Goal: Task Accomplishment & Management: Complete application form

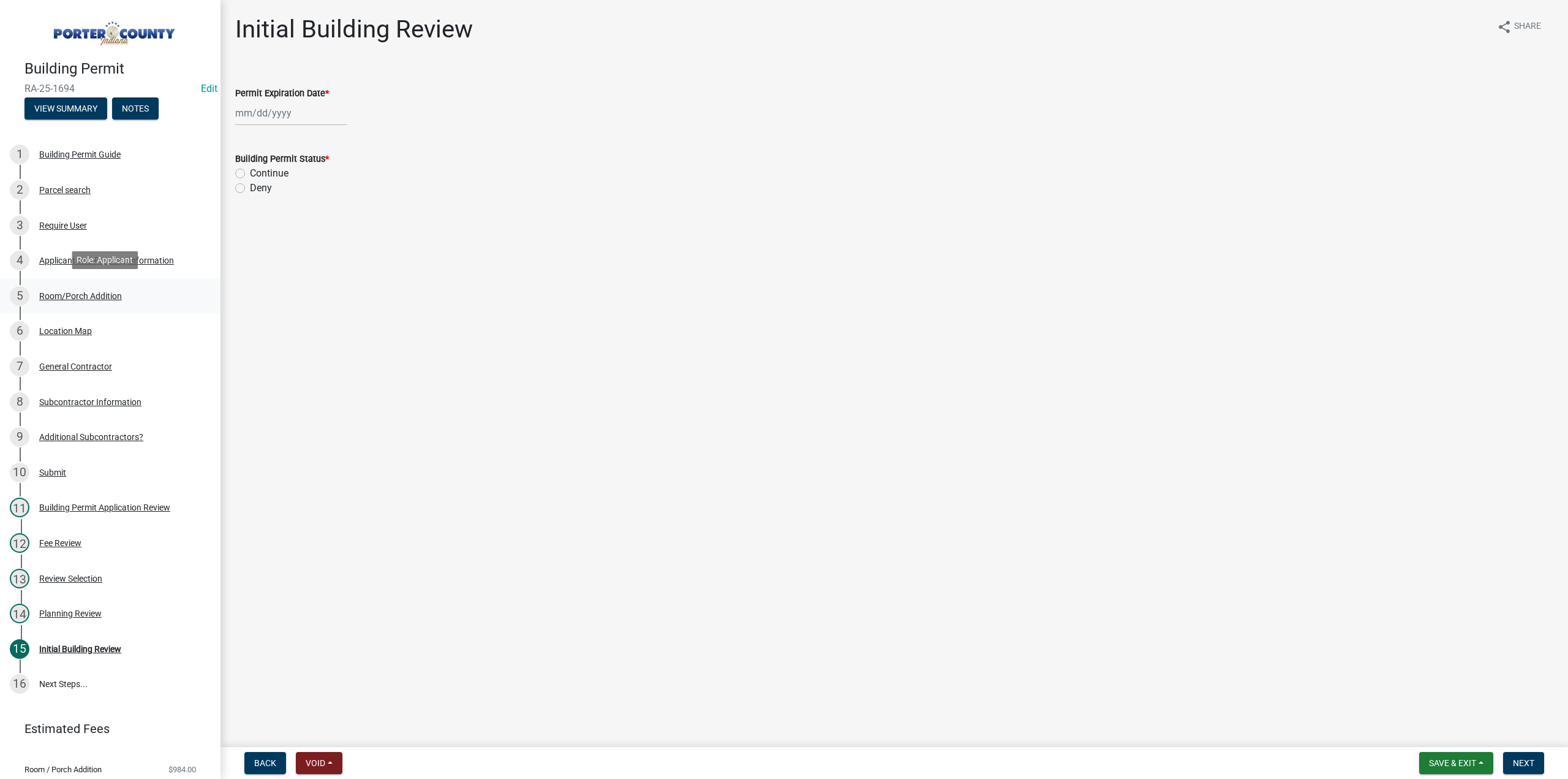
click at [97, 292] on div "Room/Porch Addition" at bounding box center [81, 295] width 83 height 8
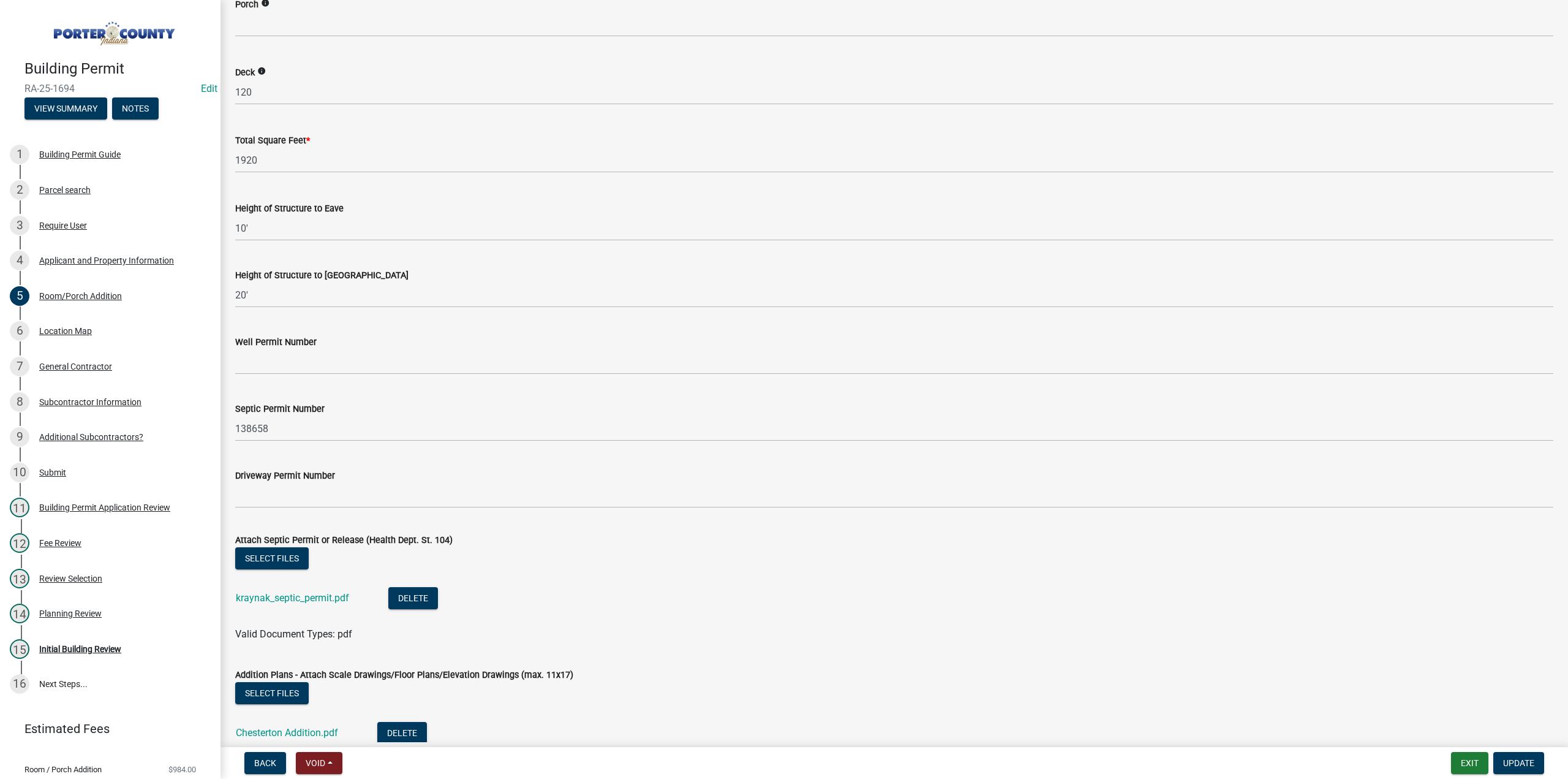
scroll to position [2082, 0]
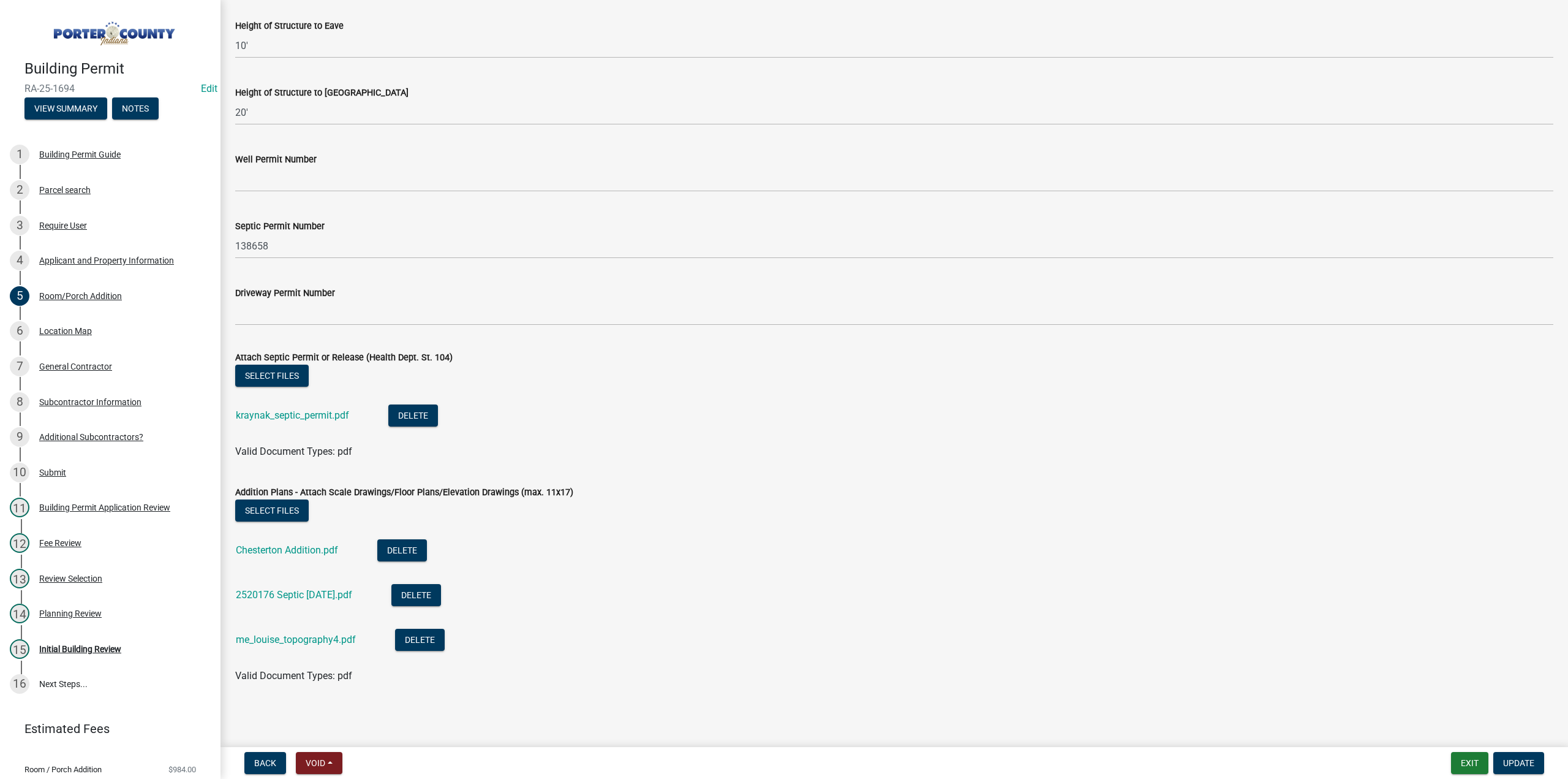
click at [336, 602] on div "2520176 Septic [DATE].pdf" at bounding box center [303, 596] width 136 height 25
click at [338, 599] on link "2520176 Septic [DATE].pdf" at bounding box center [294, 594] width 117 height 12
click at [278, 552] on link "Chesterton Addition.pdf" at bounding box center [286, 550] width 102 height 12
click at [94, 365] on div "General Contractor" at bounding box center [75, 366] width 73 height 8
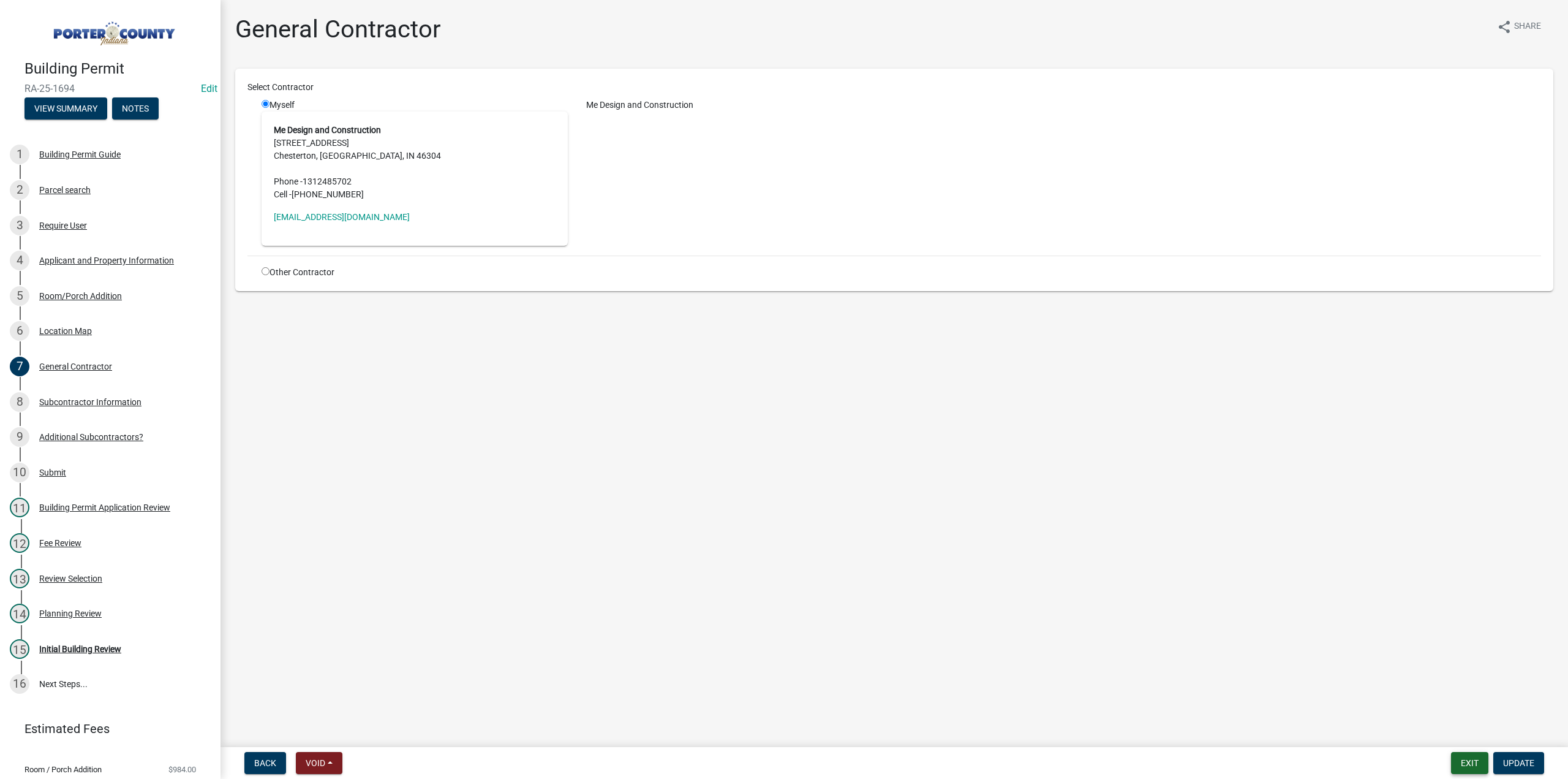
click at [1458, 764] on button "Exit" at bounding box center [1470, 763] width 38 height 22
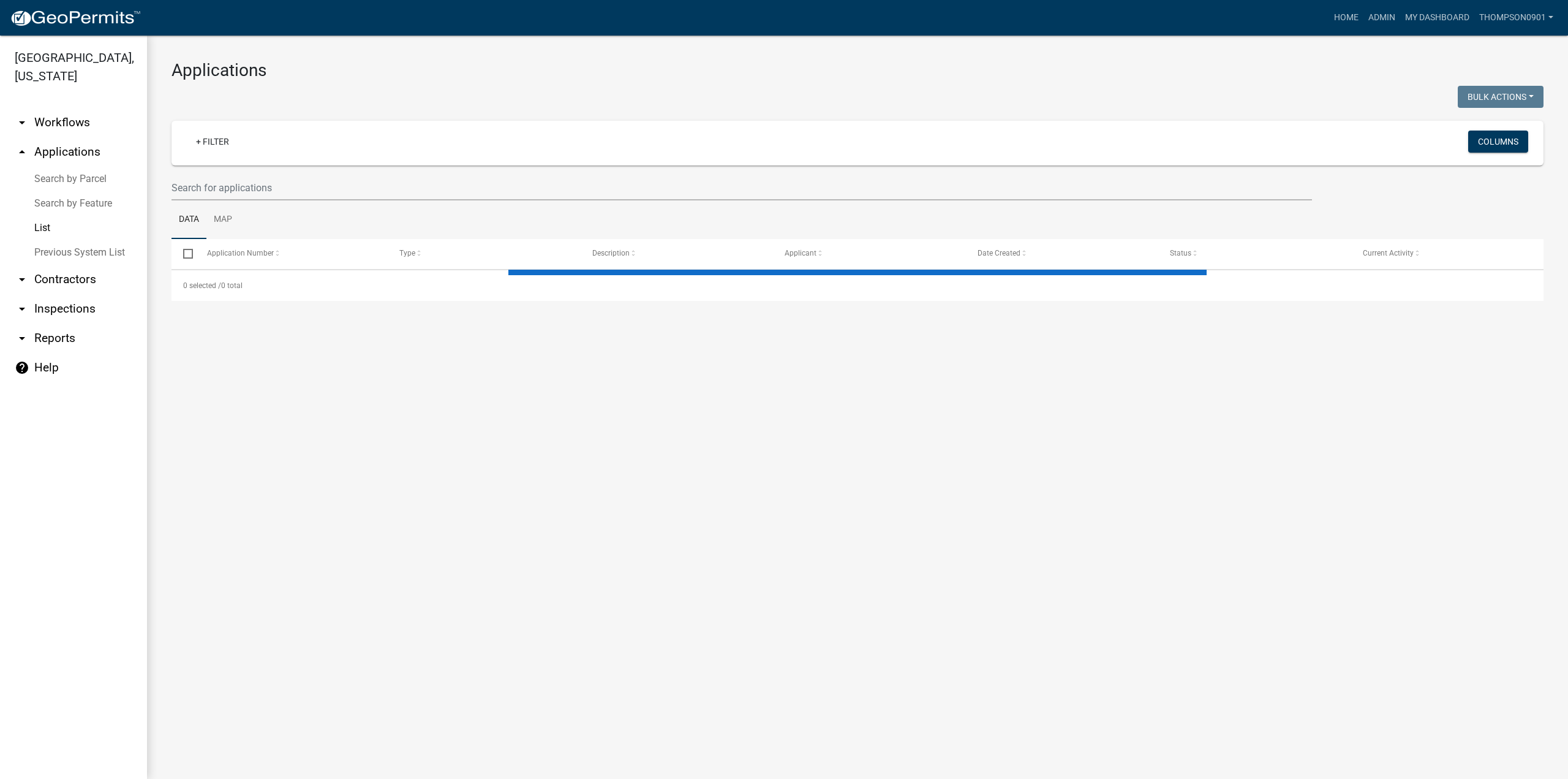
select select "3: 100"
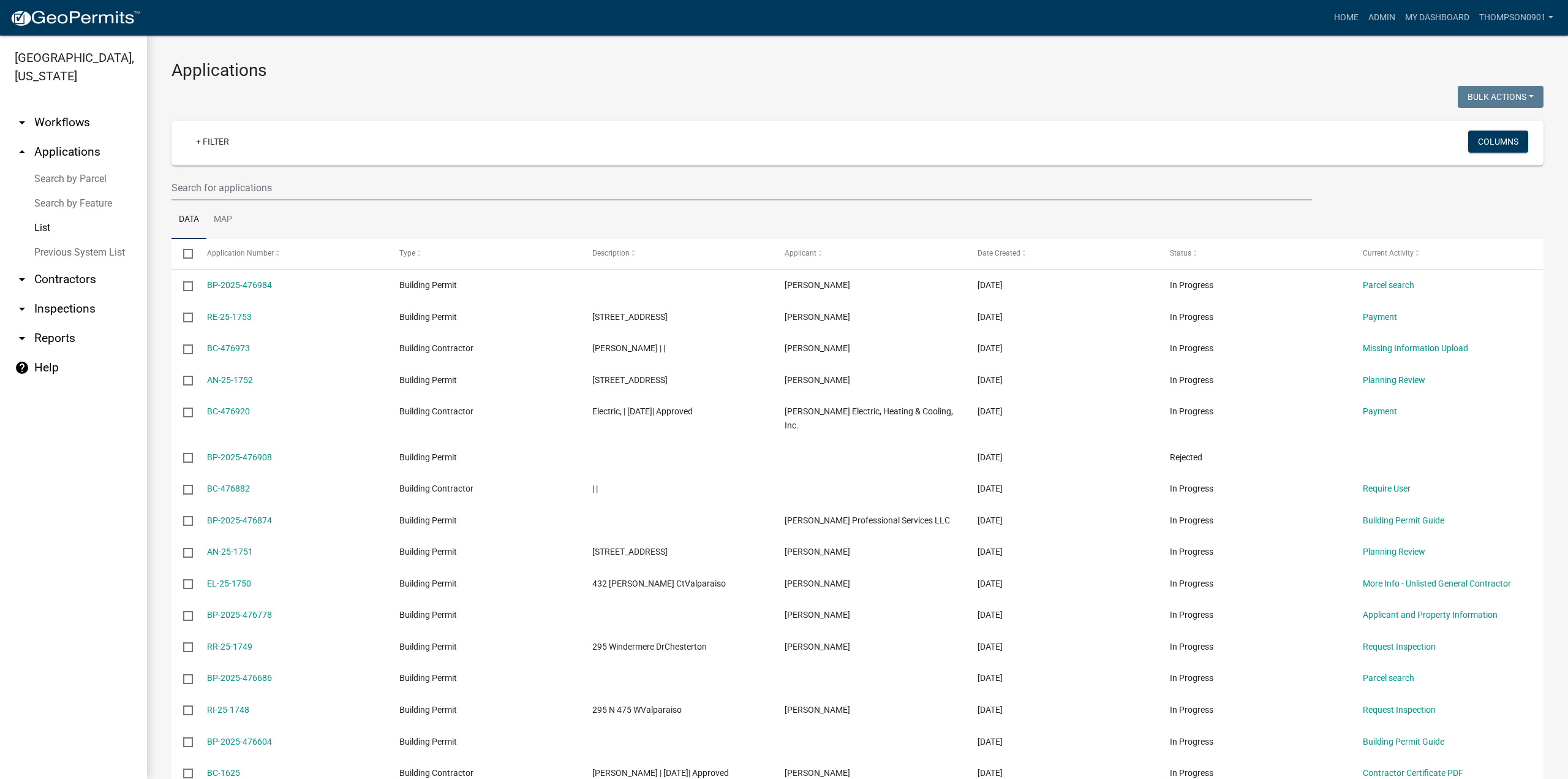
click at [74, 167] on link "Search by Parcel" at bounding box center [74, 179] width 147 height 25
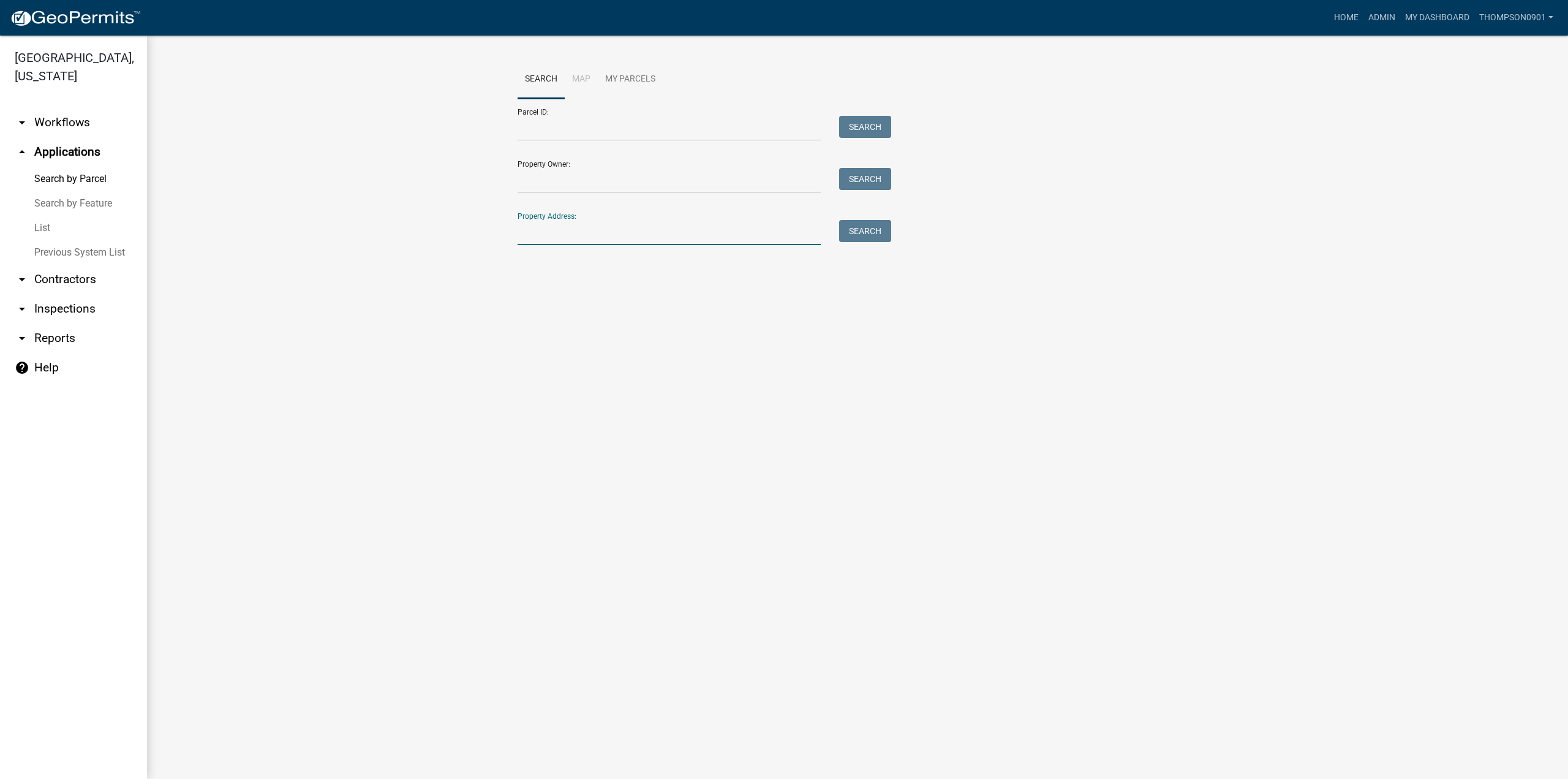
click at [704, 228] on input "Property Address:" at bounding box center [669, 233] width 303 height 25
type input "352 e 100 s"
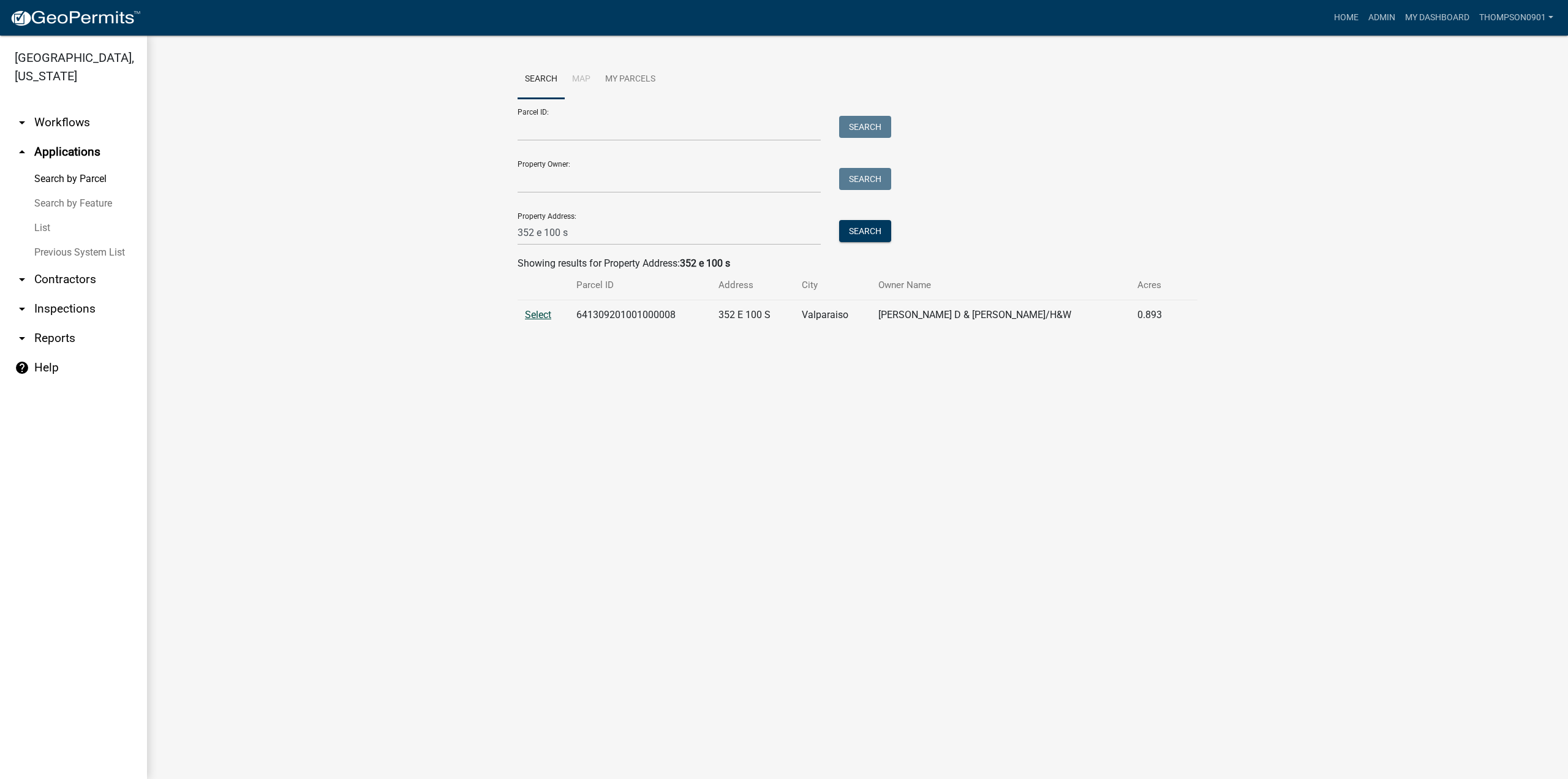
click at [542, 318] on span "Select" at bounding box center [538, 314] width 26 height 12
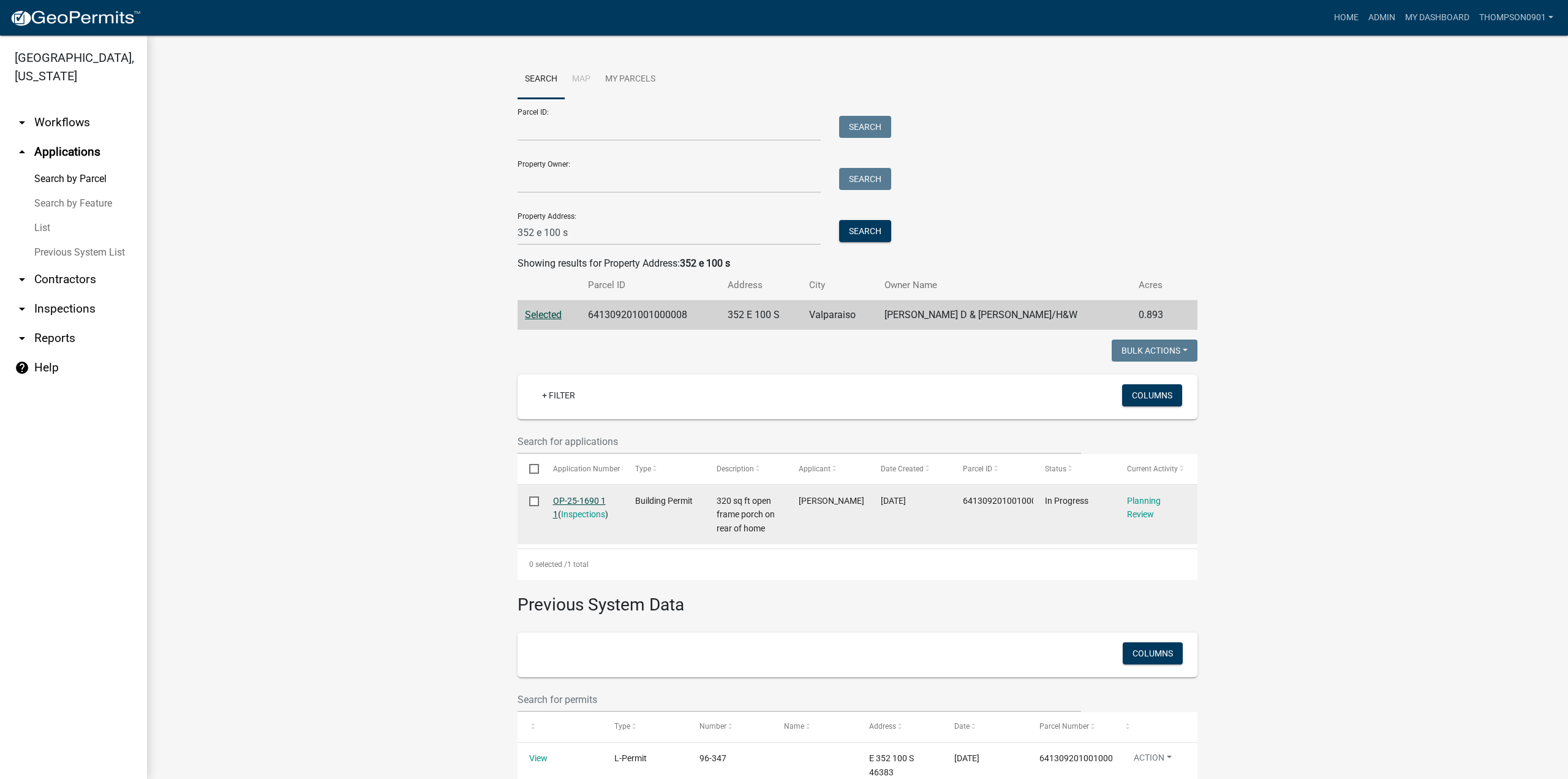
click at [572, 500] on link "OP-25-1690 1 1" at bounding box center [579, 507] width 53 height 24
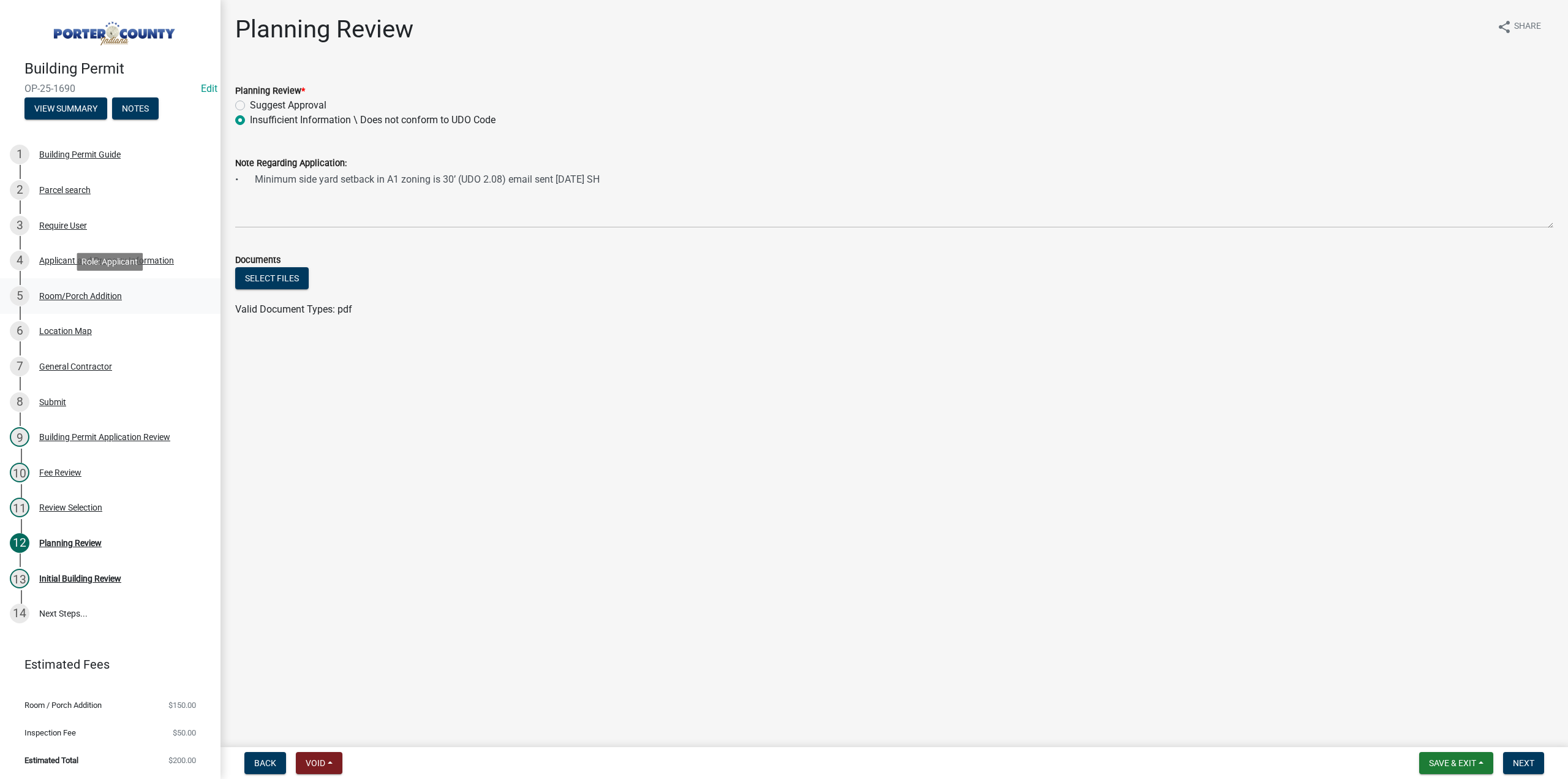
click at [107, 293] on div "Room/Porch Addition" at bounding box center [81, 295] width 83 height 8
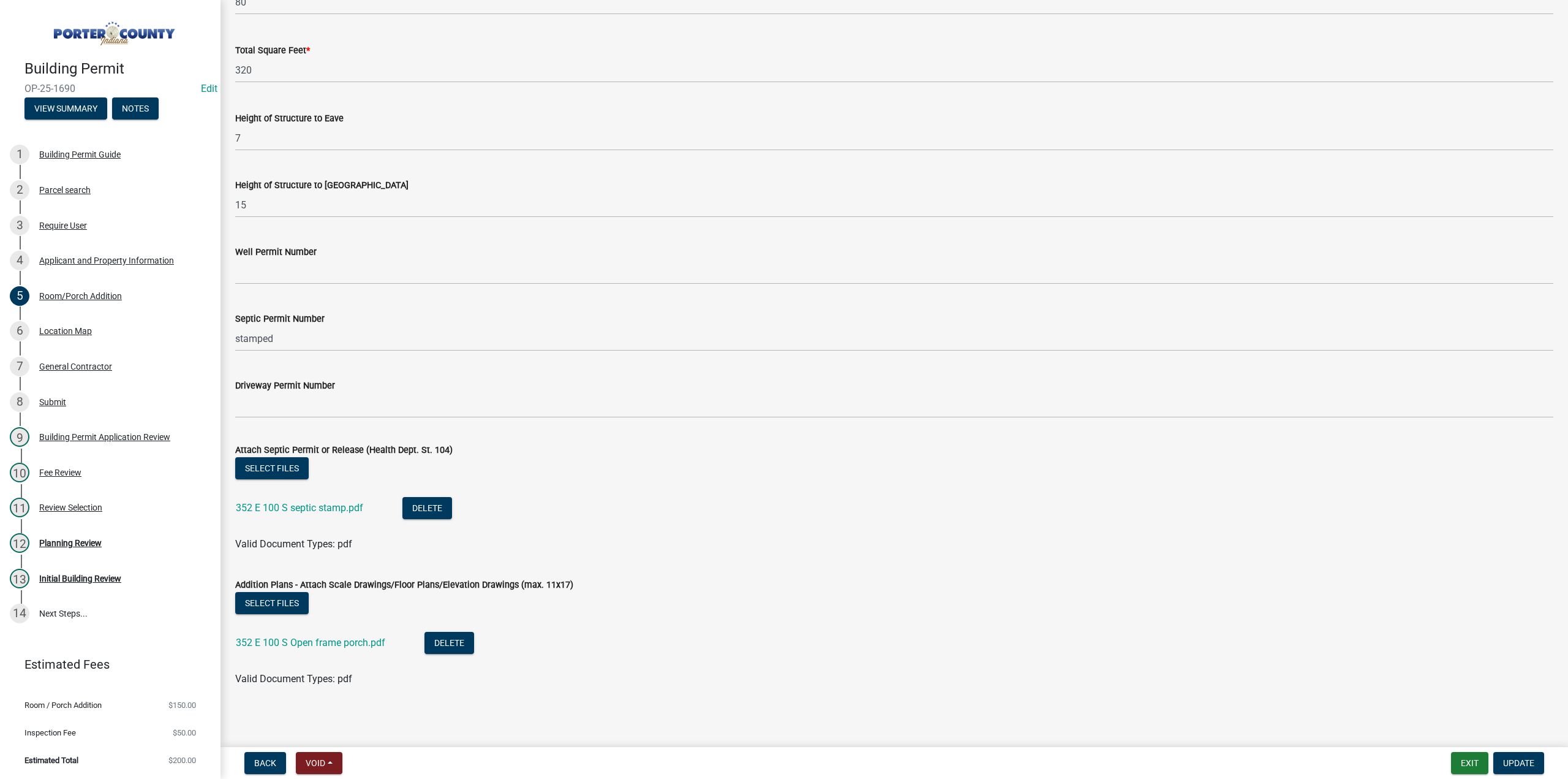
scroll to position [1993, 0]
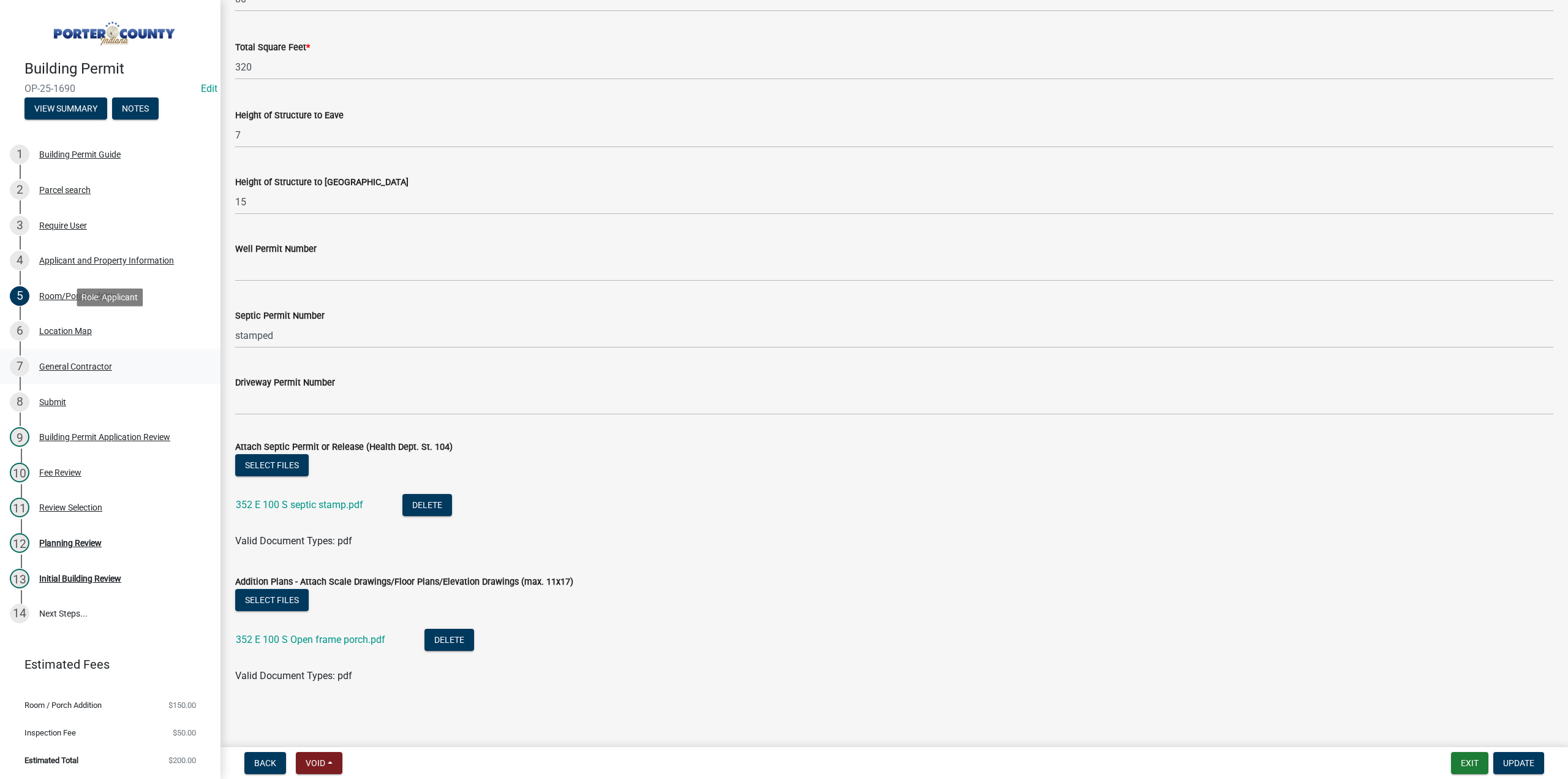
drag, startPoint x: 77, startPoint y: 328, endPoint x: 87, endPoint y: 351, distance: 25.1
click at [77, 328] on div "Location Map" at bounding box center [65, 331] width 53 height 8
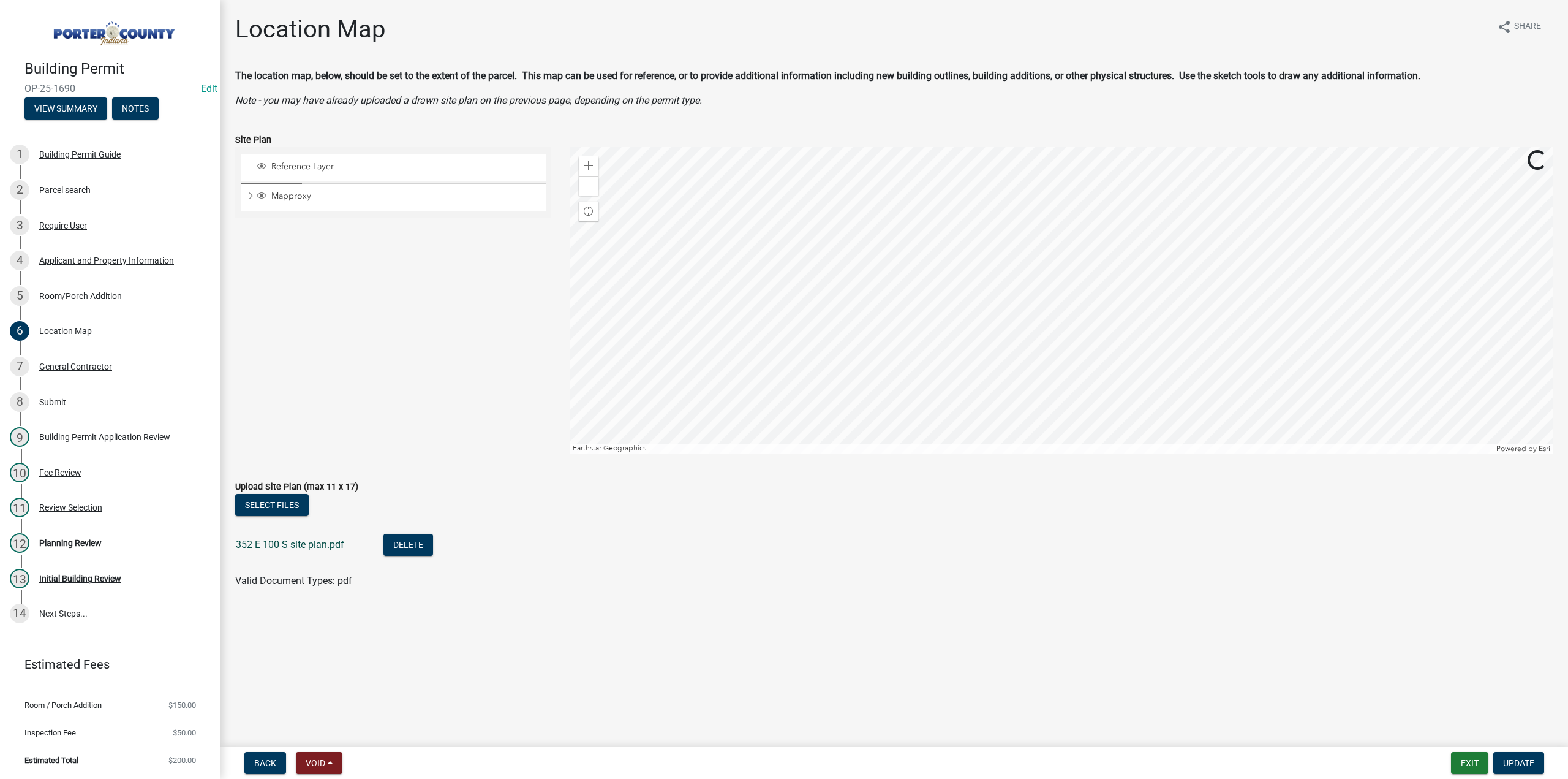
click at [297, 549] on link "352 E 100 S site plan.pdf" at bounding box center [289, 544] width 108 height 12
click at [85, 187] on div "Parcel search" at bounding box center [64, 190] width 51 height 8
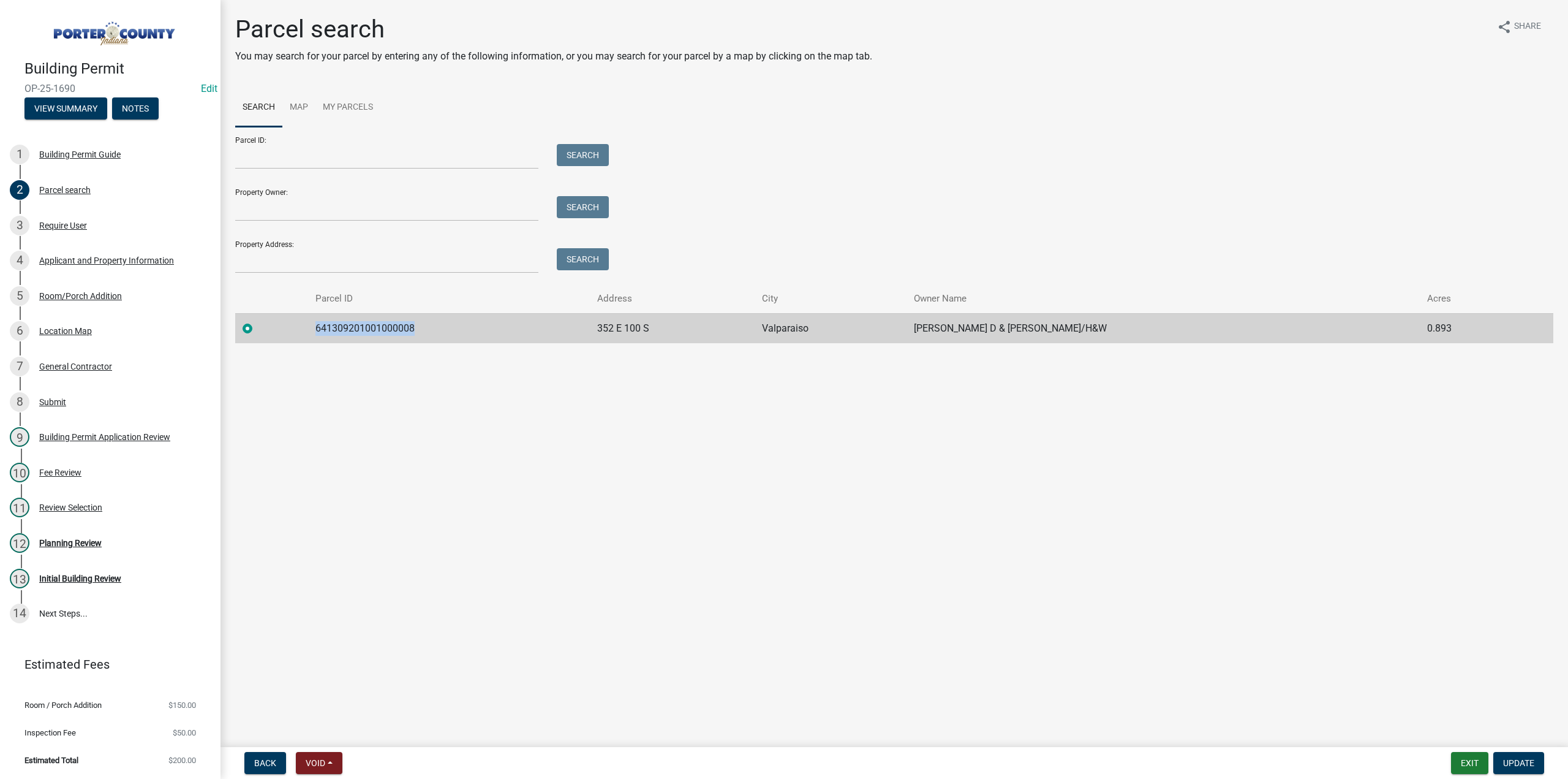
drag, startPoint x: 437, startPoint y: 329, endPoint x: 315, endPoint y: 330, distance: 122.0
click at [315, 330] on td "641309201001000008" at bounding box center [449, 328] width 282 height 30
copy td "641309201001000008"
click at [1466, 765] on button "Exit" at bounding box center [1470, 763] width 38 height 22
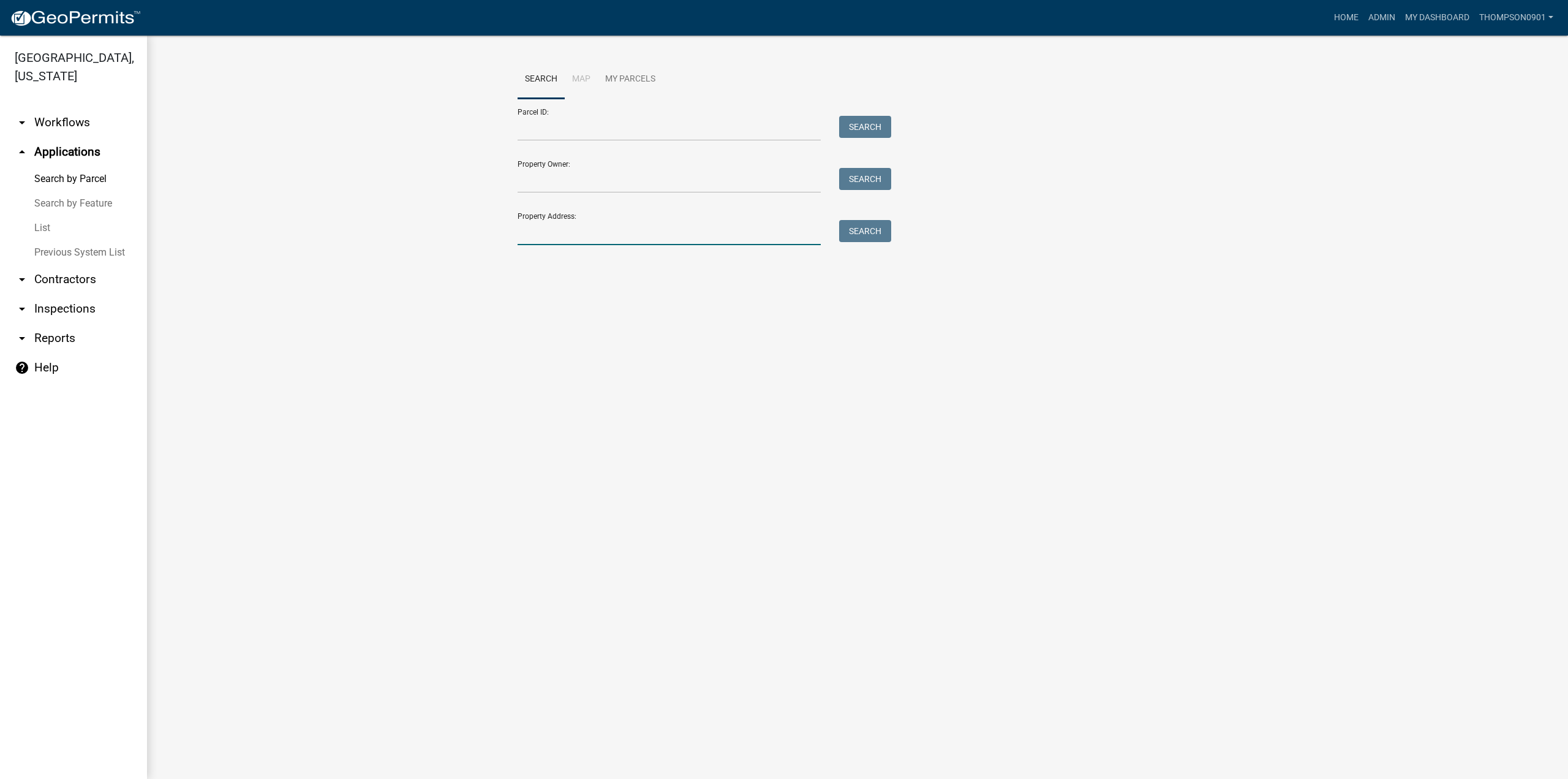
click at [579, 231] on input "Property Address:" at bounding box center [669, 233] width 303 height 25
click at [1352, 15] on link "Home" at bounding box center [1346, 18] width 35 height 23
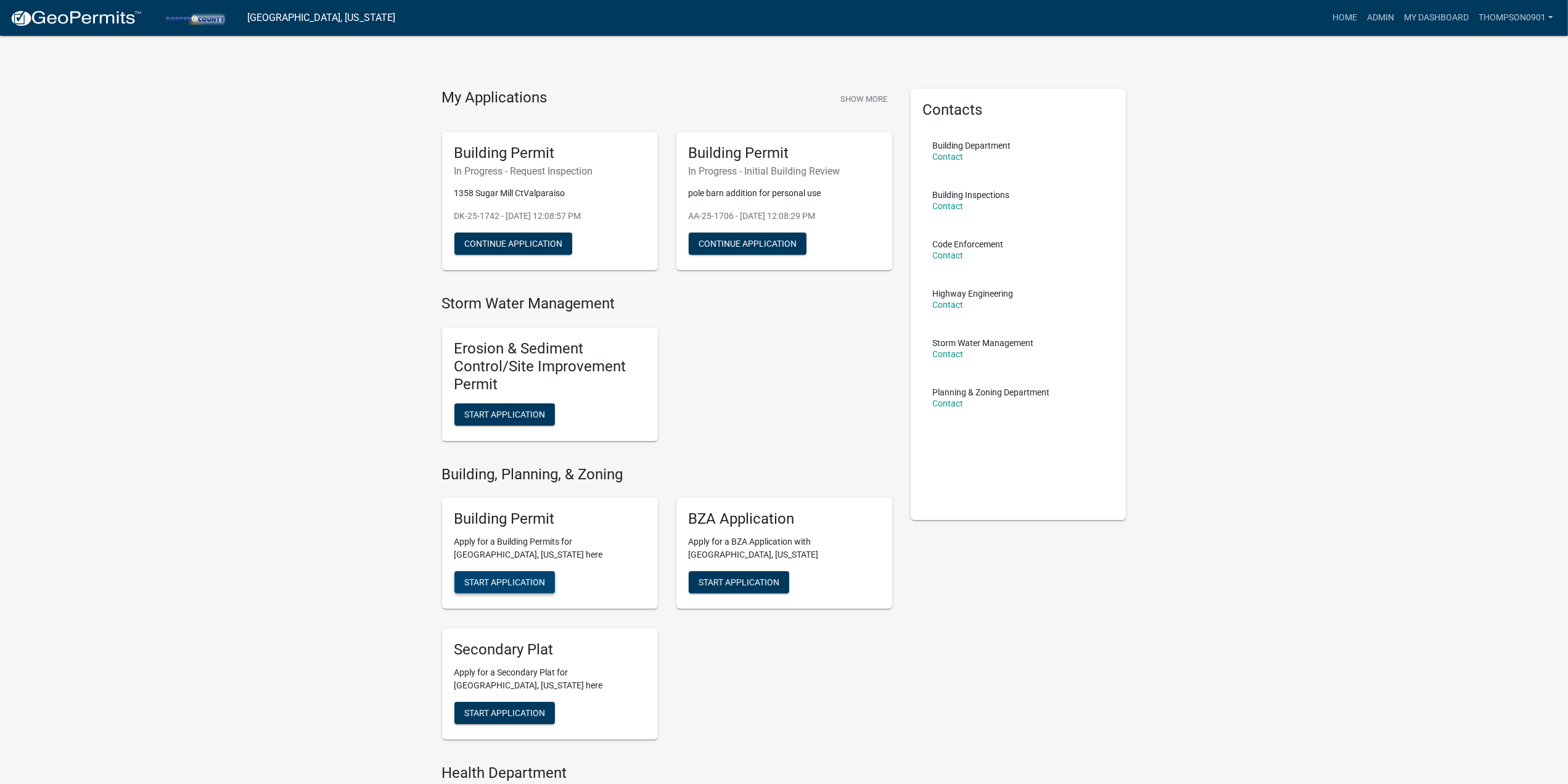
click at [493, 582] on span "Start Application" at bounding box center [504, 582] width 81 height 10
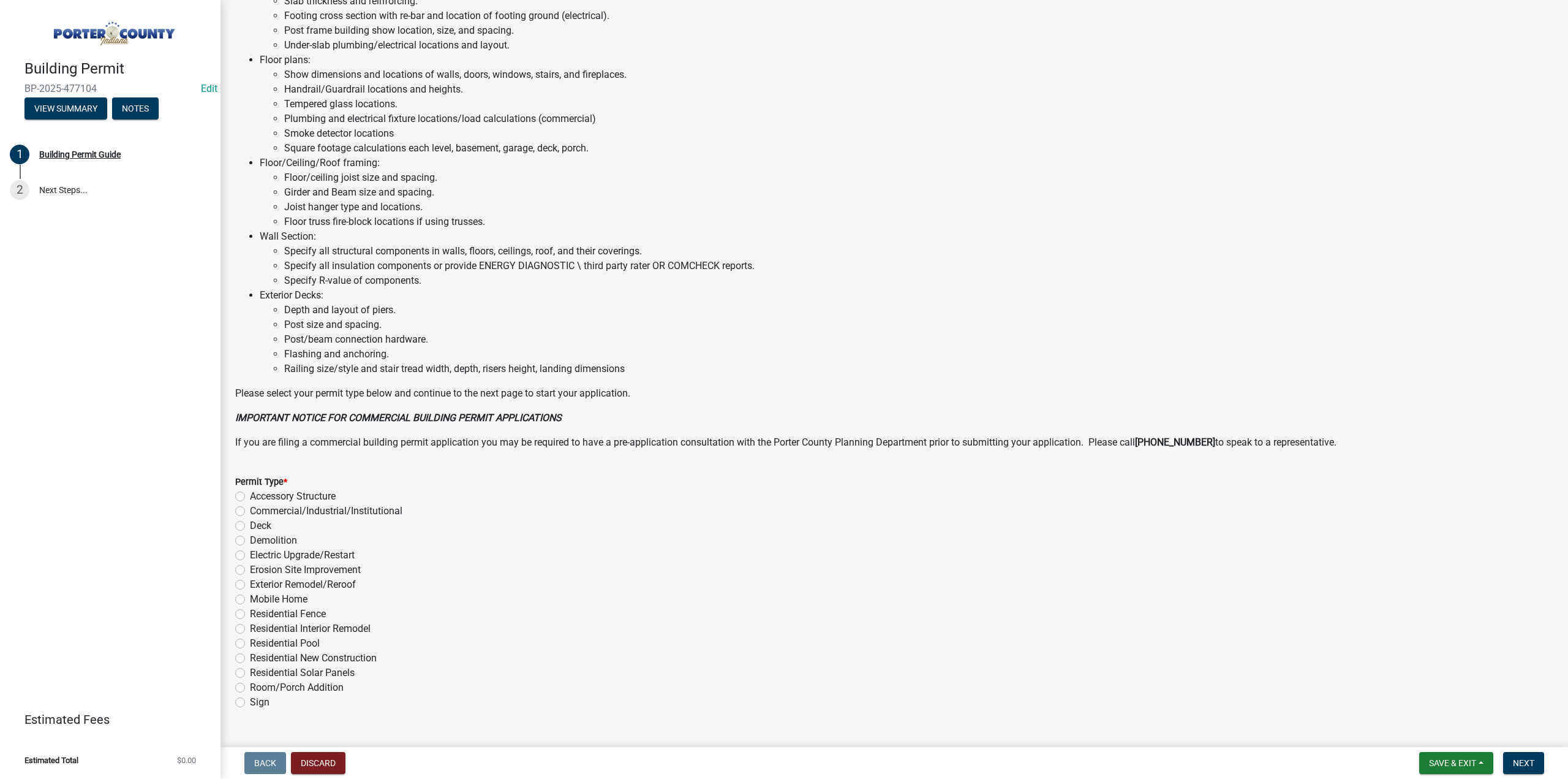
scroll to position [577, 0]
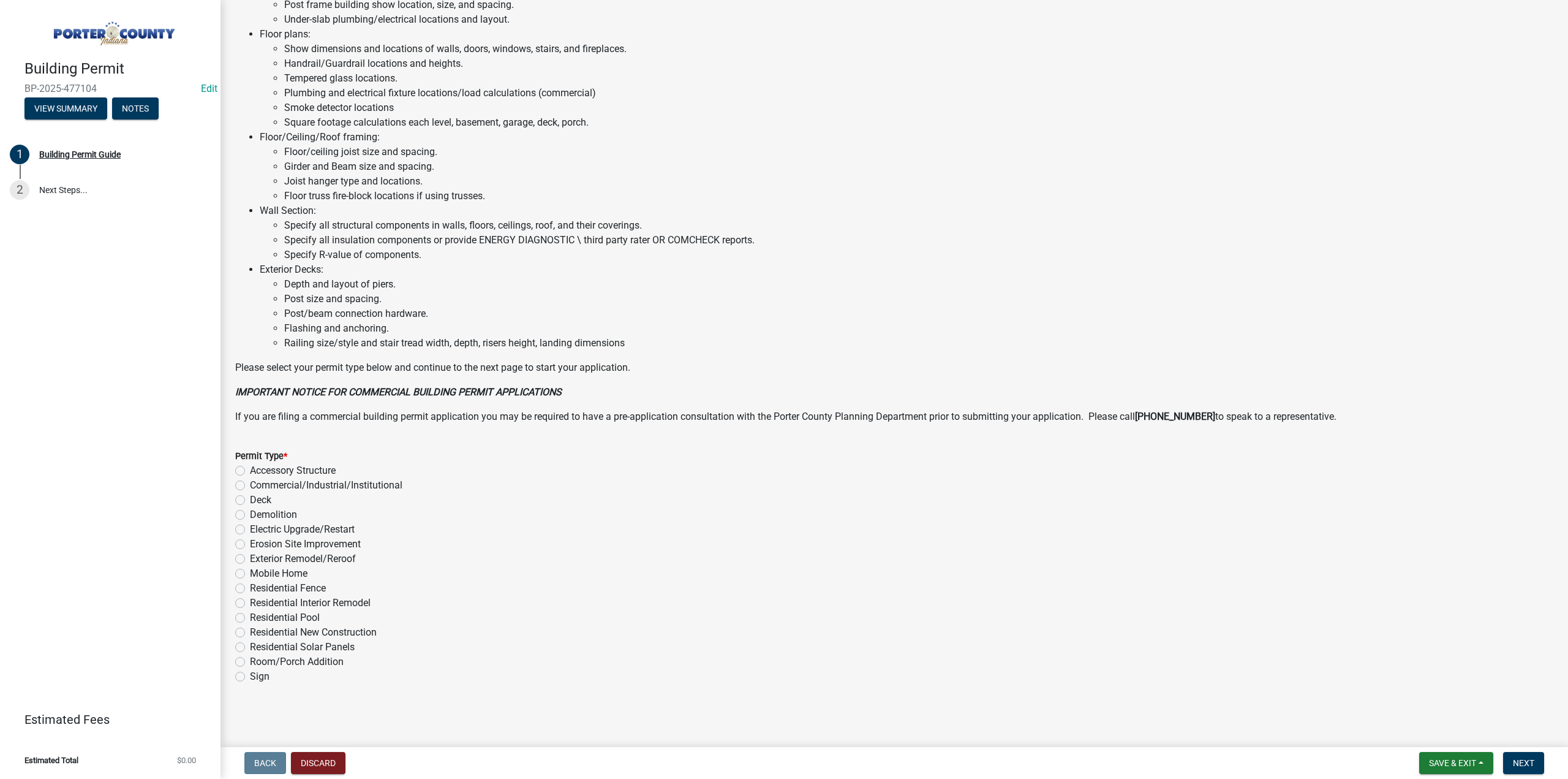
click at [250, 586] on label "Residential Fence" at bounding box center [288, 588] width 76 height 15
click at [250, 586] on input "Residential Fence" at bounding box center [254, 585] width 8 height 8
radio input "true"
click at [1531, 769] on button "Next" at bounding box center [1524, 763] width 41 height 22
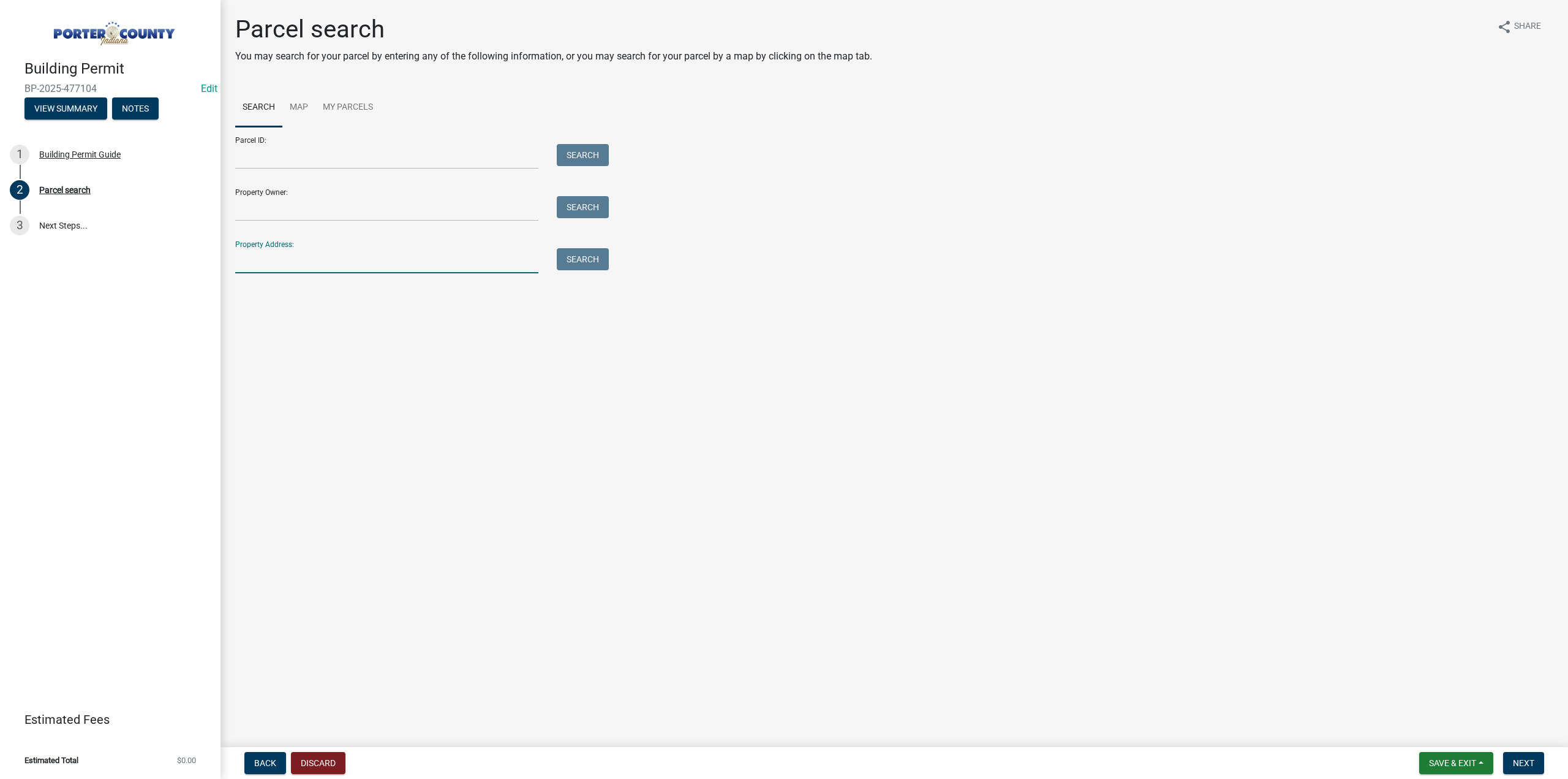
click at [373, 263] on input "Property Address:" at bounding box center [387, 260] width 303 height 25
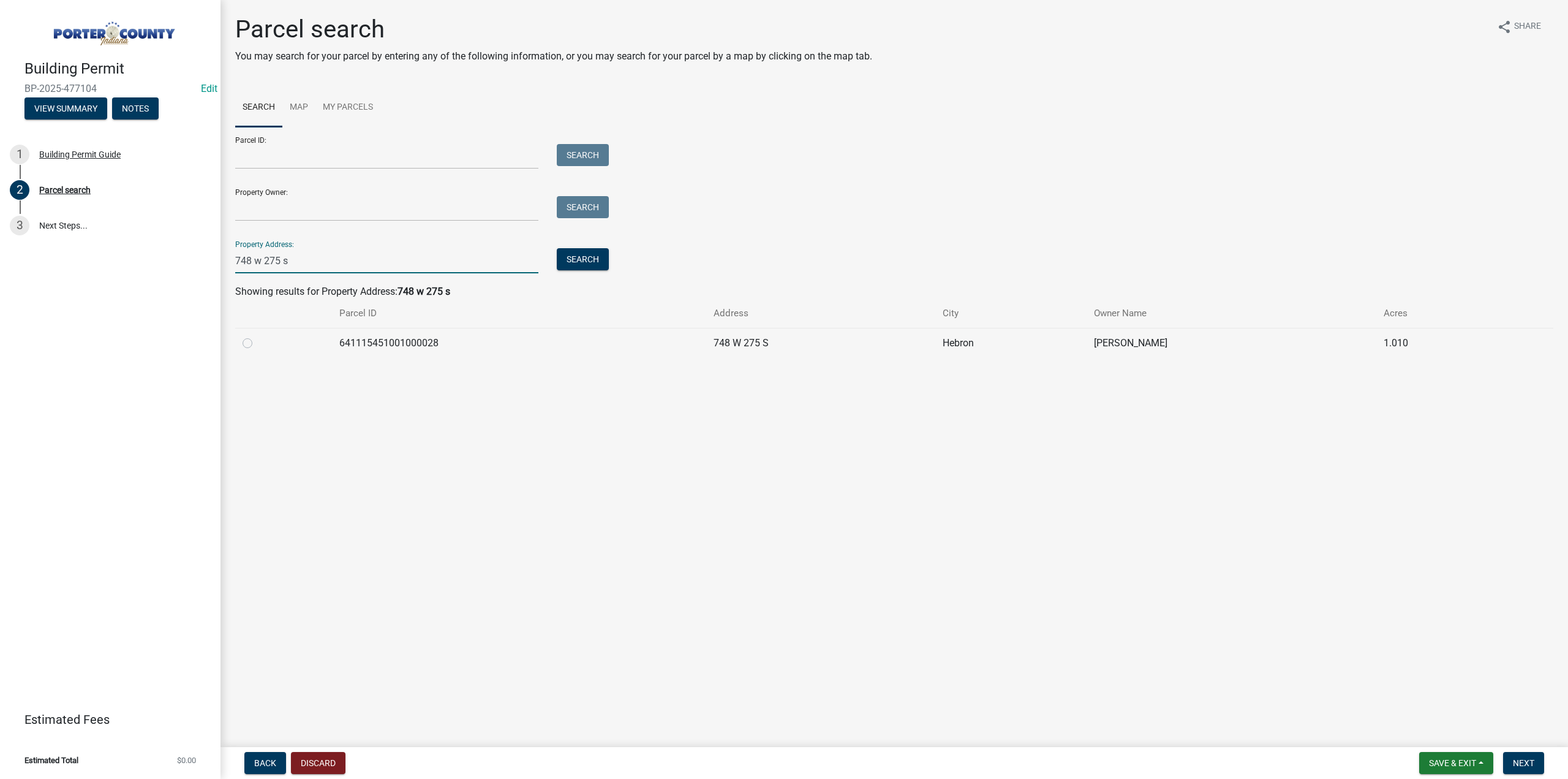
type input "748 w 275 s"
click at [257, 336] on label at bounding box center [257, 336] width 0 height 0
click at [257, 343] on input "radio" at bounding box center [261, 340] width 8 height 8
radio input "true"
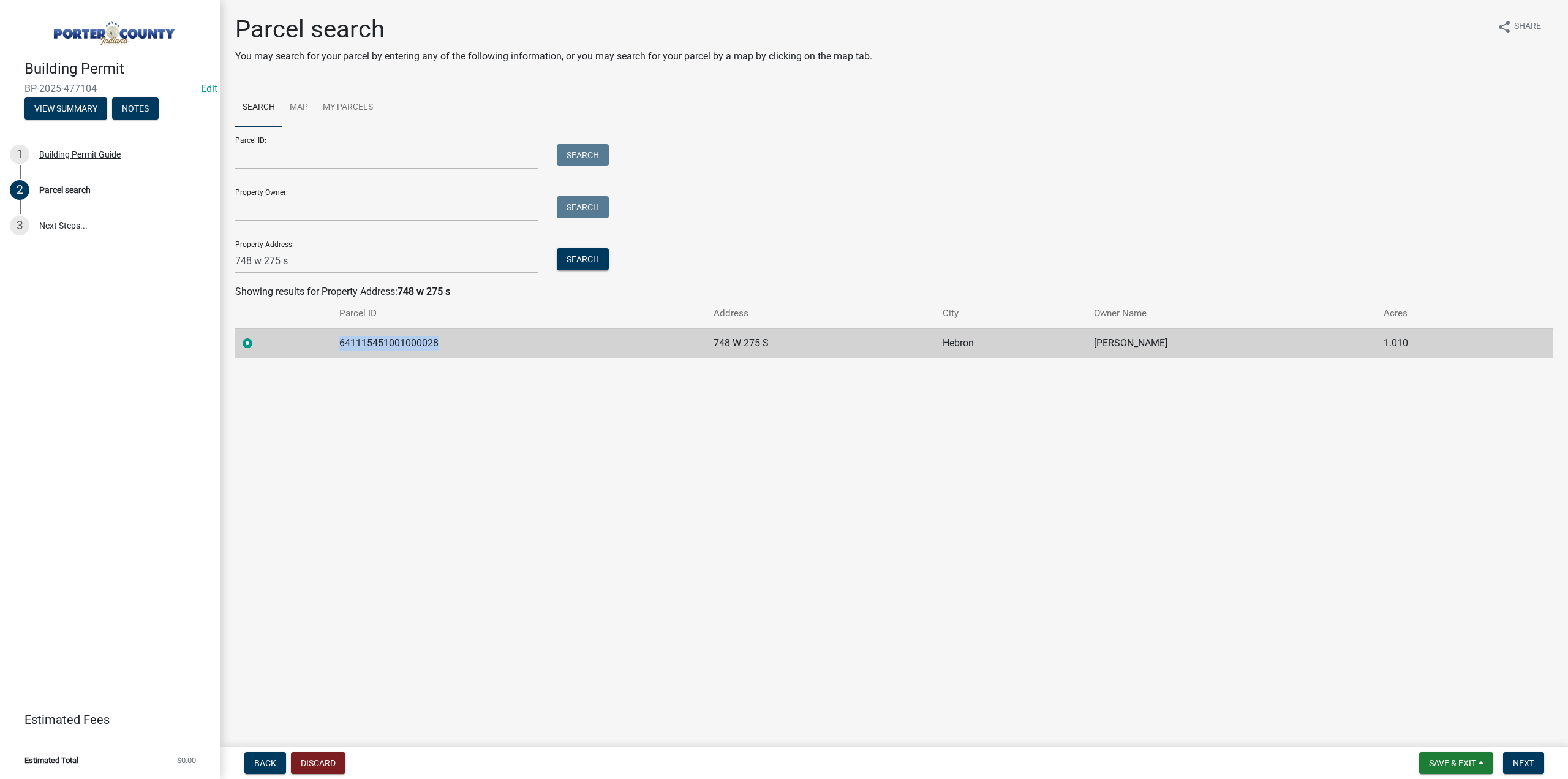
drag, startPoint x: 449, startPoint y: 345, endPoint x: 333, endPoint y: 338, distance: 116.2
click at [299, 348] on tr "641115451001000028 748 W 275 S [PERSON_NAME] M 1.010" at bounding box center [894, 342] width 1318 height 30
copy td "641115451001000028"
click at [1524, 761] on span "Next" at bounding box center [1524, 763] width 21 height 10
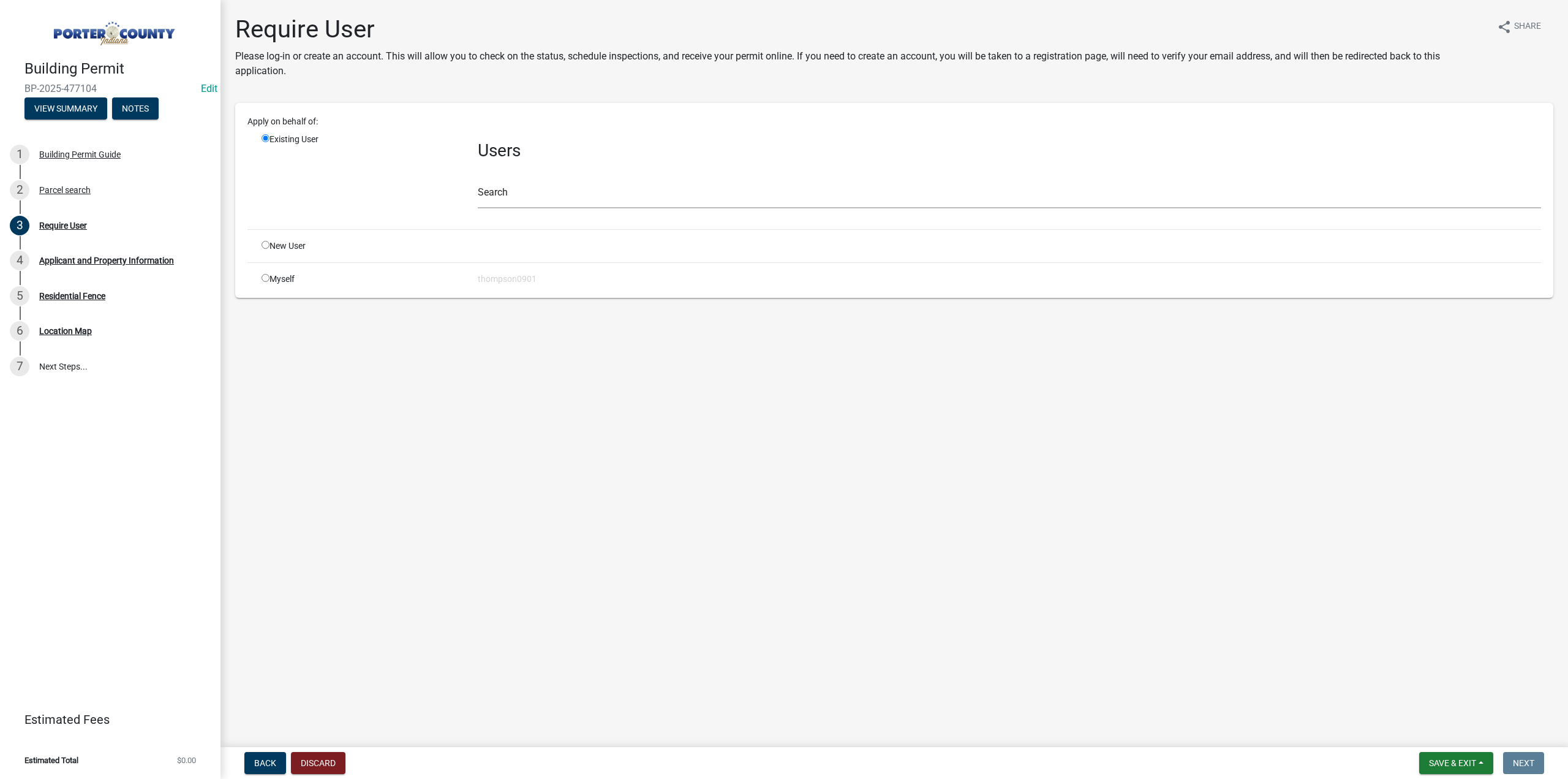
click at [263, 276] on input "radio" at bounding box center [265, 278] width 8 height 8
radio input "true"
radio input "false"
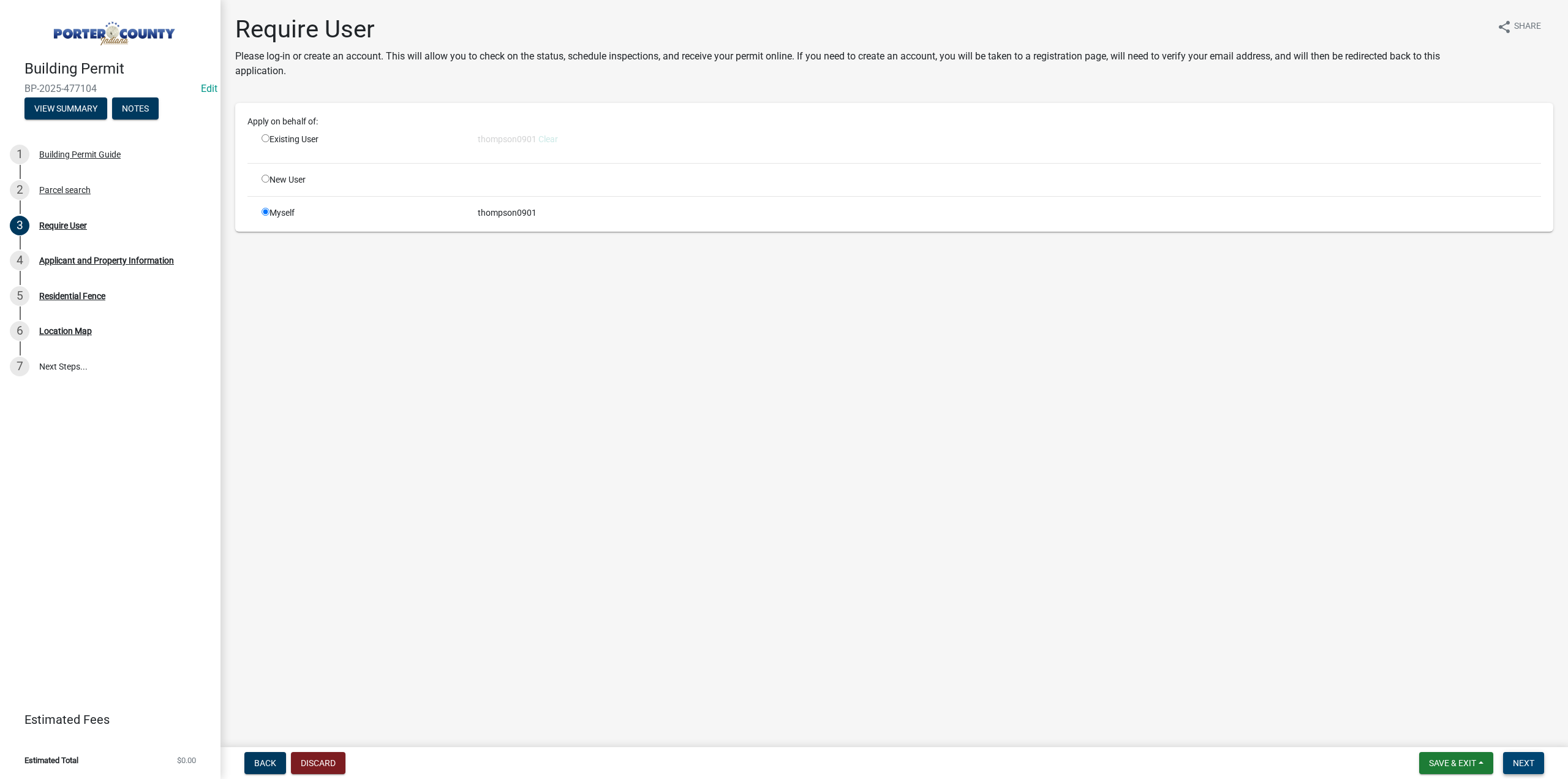
click at [1523, 765] on span "Next" at bounding box center [1524, 763] width 21 height 10
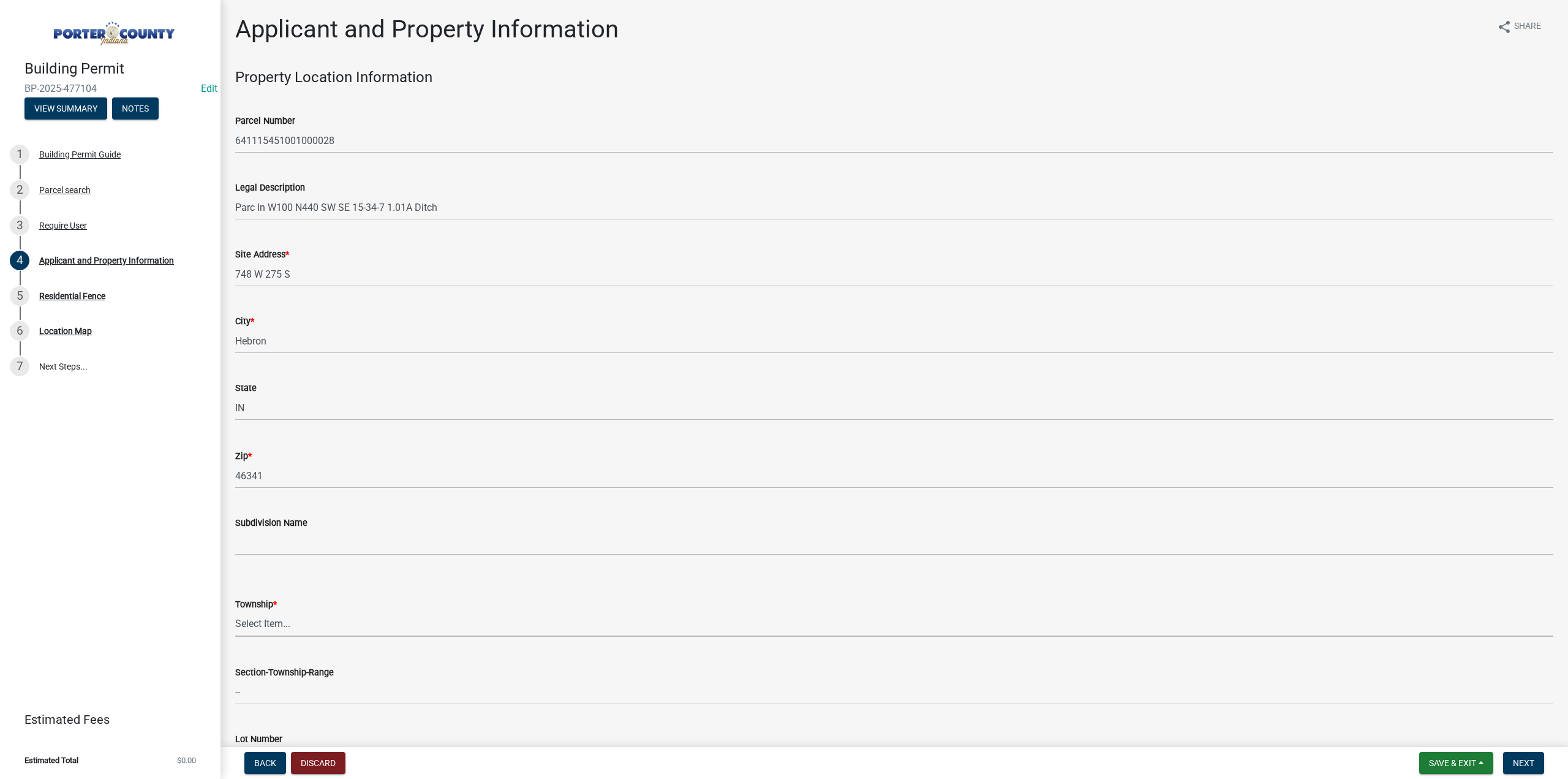
click at [336, 631] on select "Select Item... [PERSON_NAME][GEOGRAPHIC_DATA] [PERSON_NAME][GEOGRAPHIC_DATA] [G…" at bounding box center [894, 624] width 1318 height 25
click at [236, 612] on select "Select Item... [PERSON_NAME][GEOGRAPHIC_DATA] [PERSON_NAME][GEOGRAPHIC_DATA] [G…" at bounding box center [894, 624] width 1318 height 25
select select "eebc071e-620a-4db8-83e9-cb6b194c67e9"
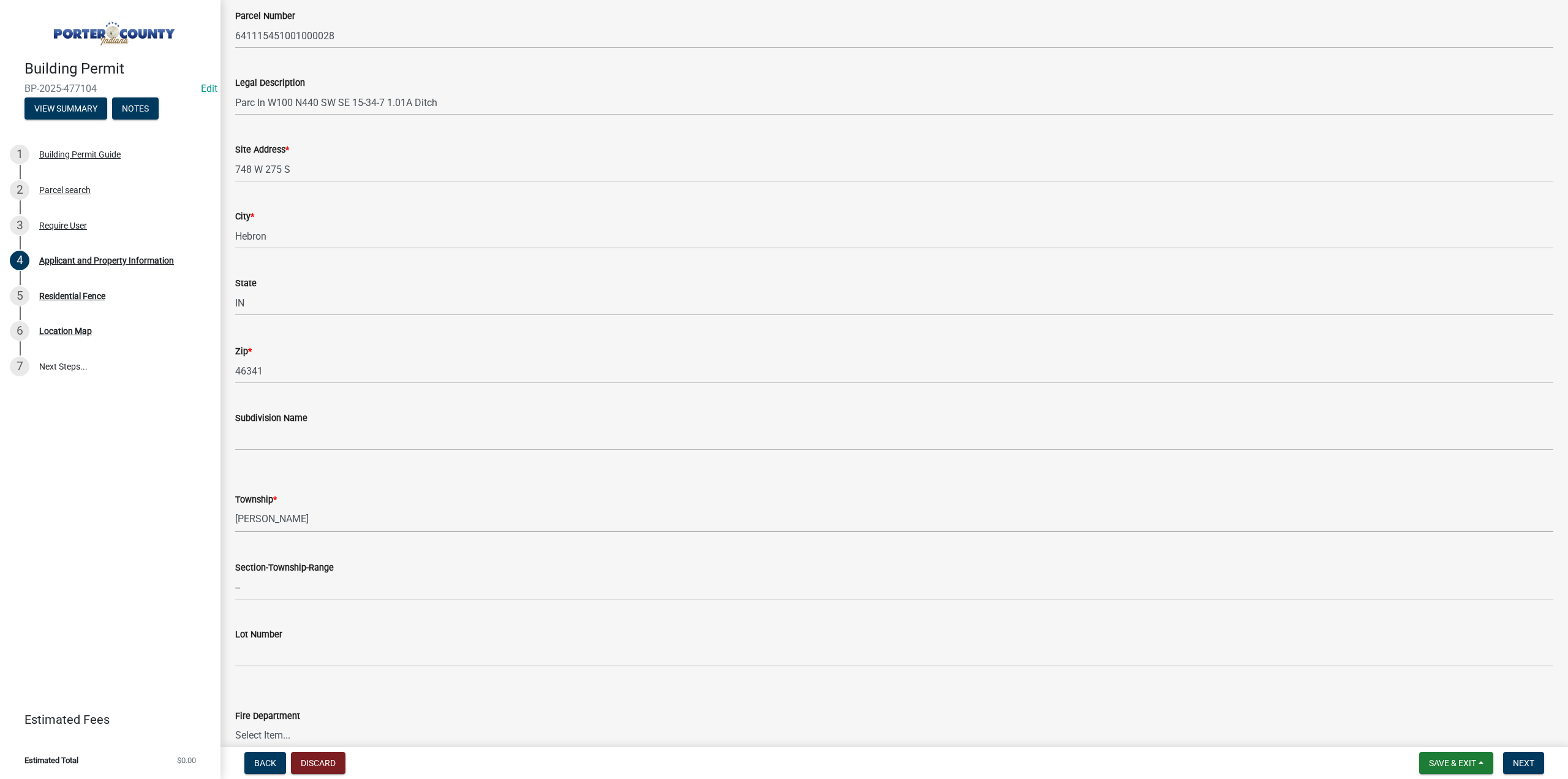
scroll to position [306, 0]
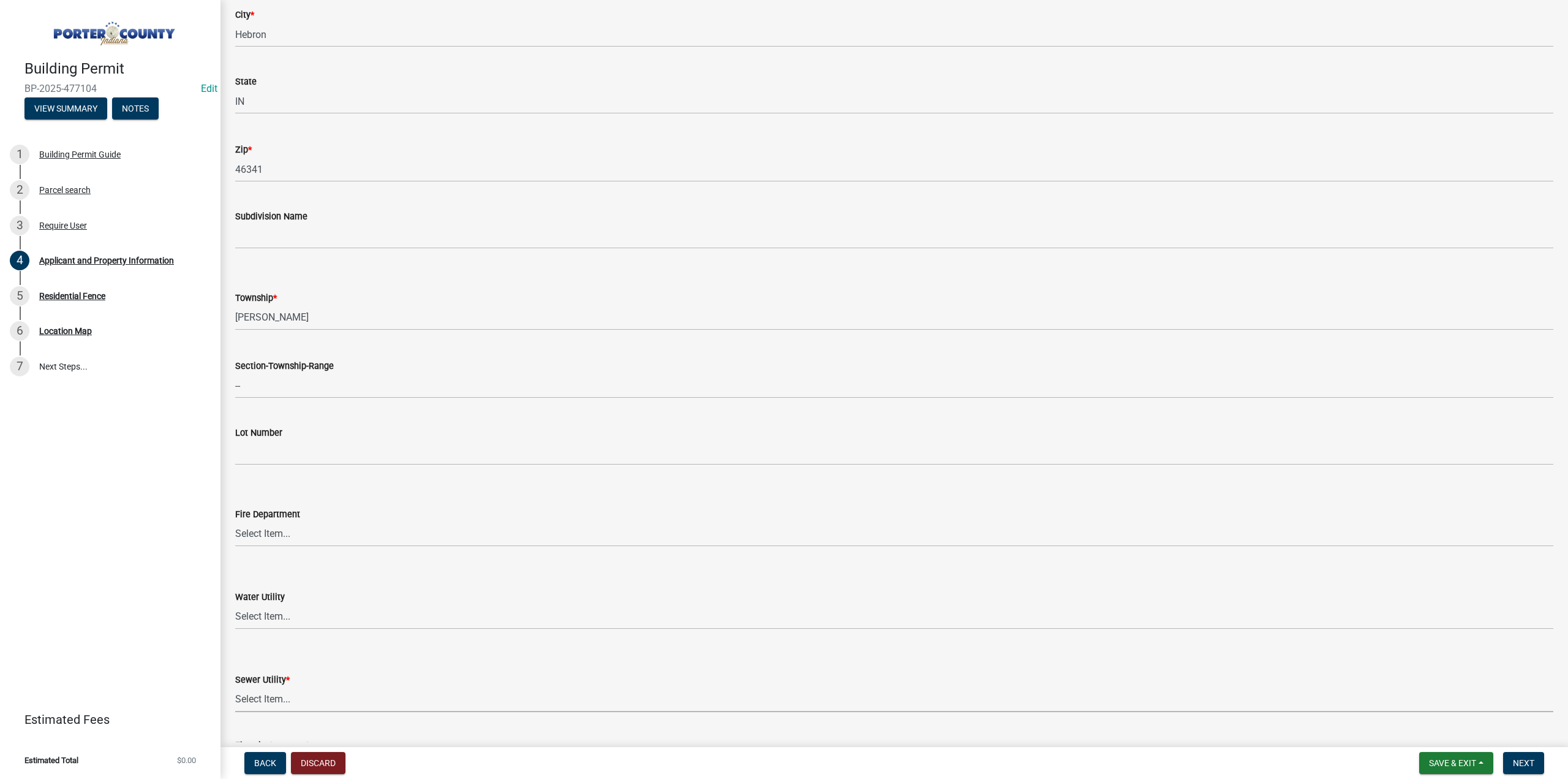
click at [285, 699] on select "Select Item... Aqua [US_STATE] Inc Damon Run Falling Waters Lake Eliza - LEACD …" at bounding box center [894, 699] width 1318 height 25
click at [236, 687] on select "Select Item... Aqua [US_STATE] Inc Damon Run Falling Waters Lake Eliza - LEACD …" at bounding box center [894, 699] width 1318 height 25
select select "ea6751d4-6bf7-4a16-89ee-f7801ab82aa1"
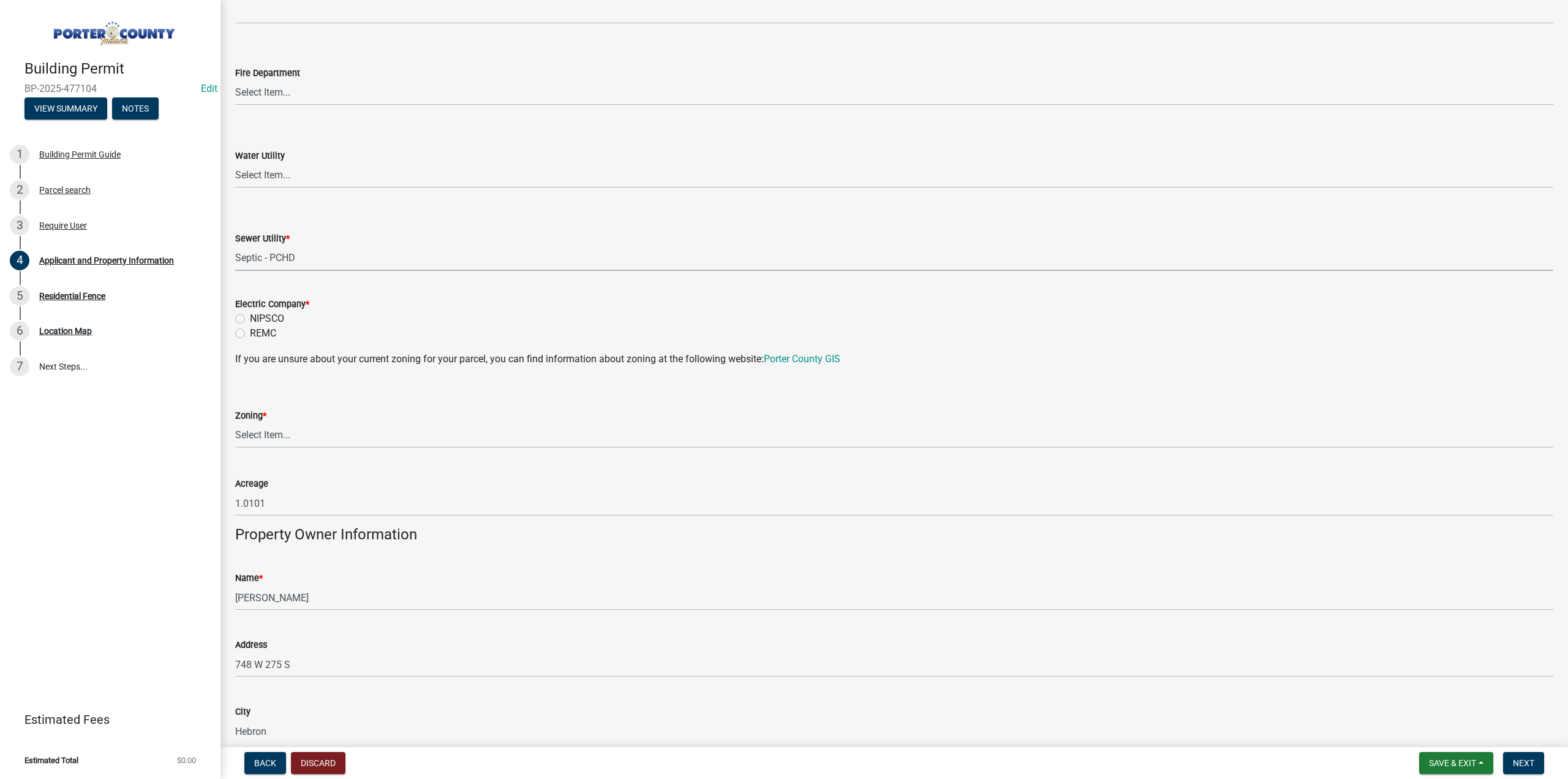
scroll to position [919, 0]
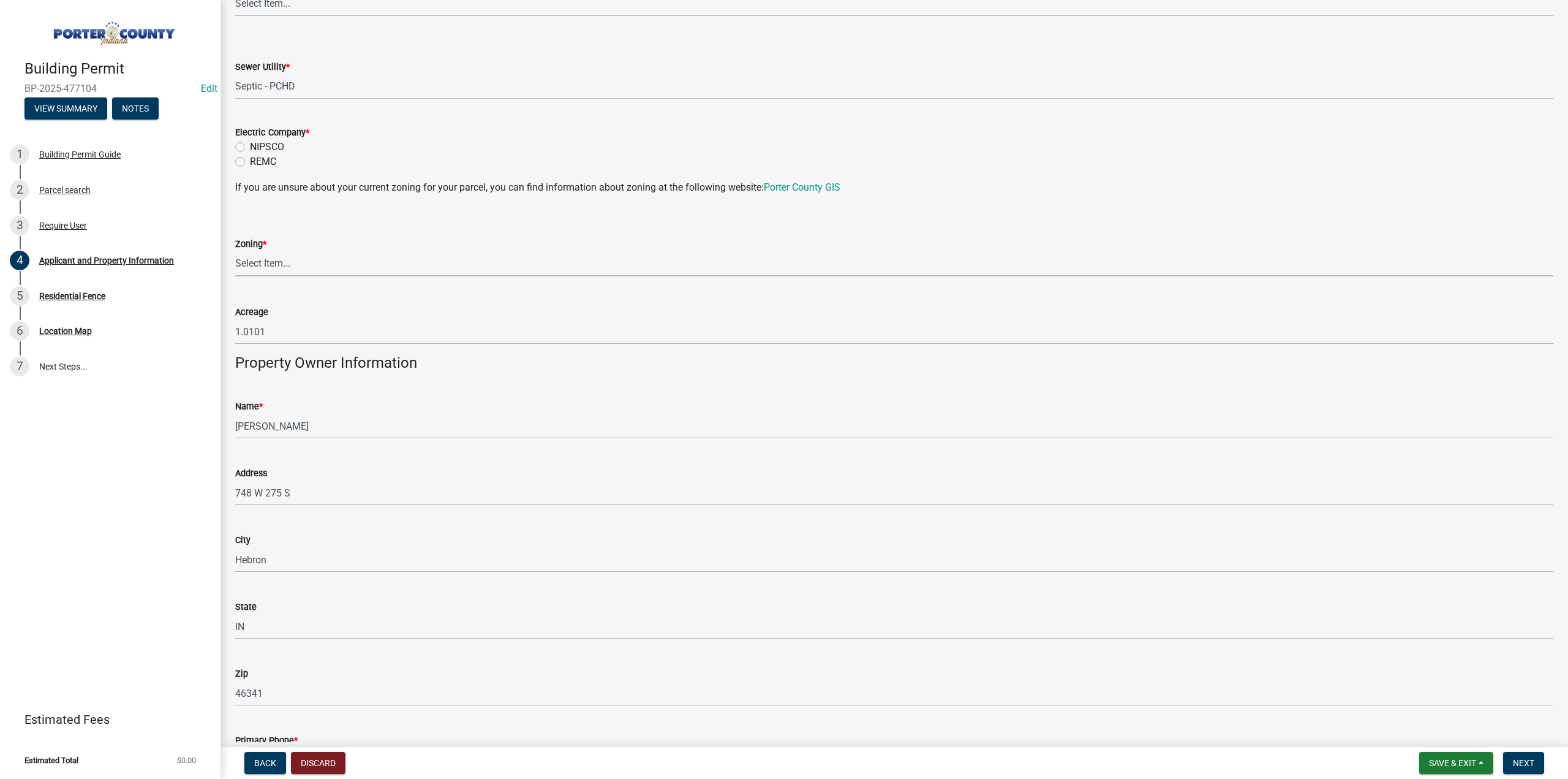
click at [279, 263] on select "Select Item... A1 A2 CH CM CN I1 I2 I3 IN MP OT P1 P2 PUD R1 R2 R3 R4 RL RR" at bounding box center [894, 263] width 1318 height 25
click at [236, 251] on select "Select Item... A1 A2 CH CM CN I1 I2 I3 IN MP OT P1 P2 PUD R1 R2 R3 R4 RL RR" at bounding box center [894, 263] width 1318 height 25
select select "92efe679-05f4-414a-9426-51627fba5de6"
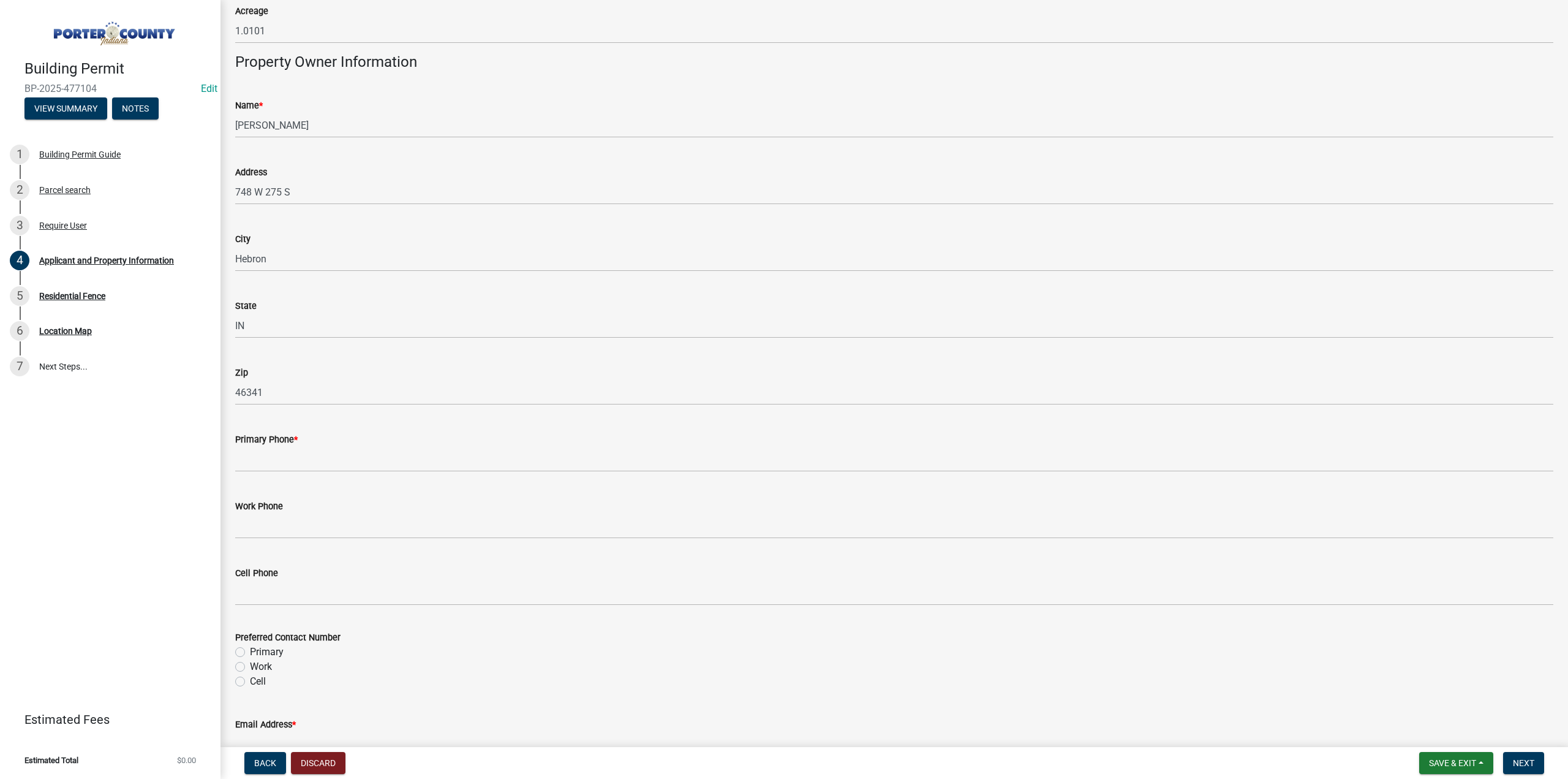
scroll to position [1226, 0]
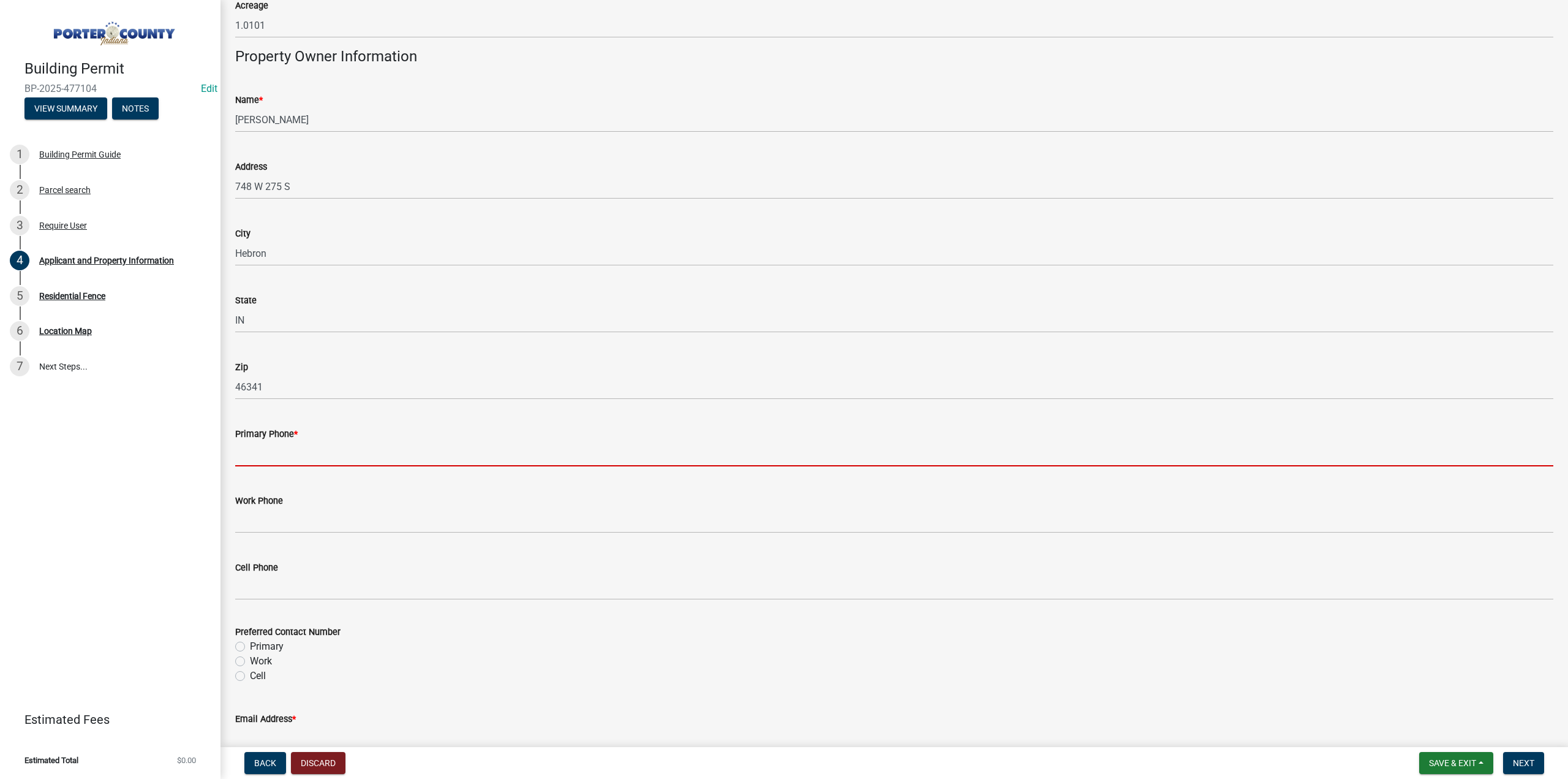
click at [291, 459] on input "Primary Phone *" at bounding box center [894, 454] width 1318 height 25
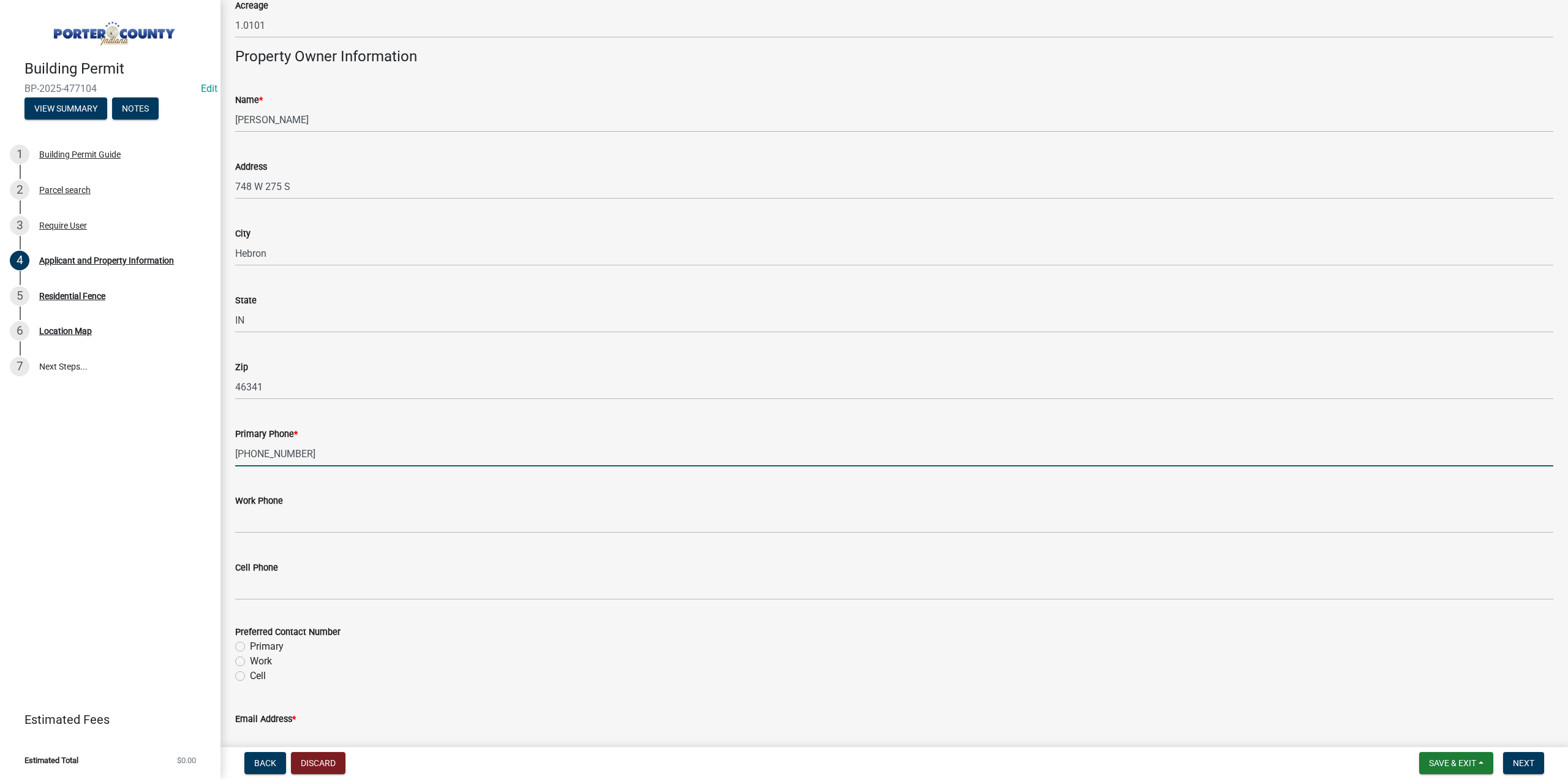
type input "[PHONE_NUMBER]"
click at [250, 647] on label "Primary" at bounding box center [267, 646] width 34 height 15
click at [250, 647] on input "Primary" at bounding box center [254, 643] width 8 height 8
radio input "true"
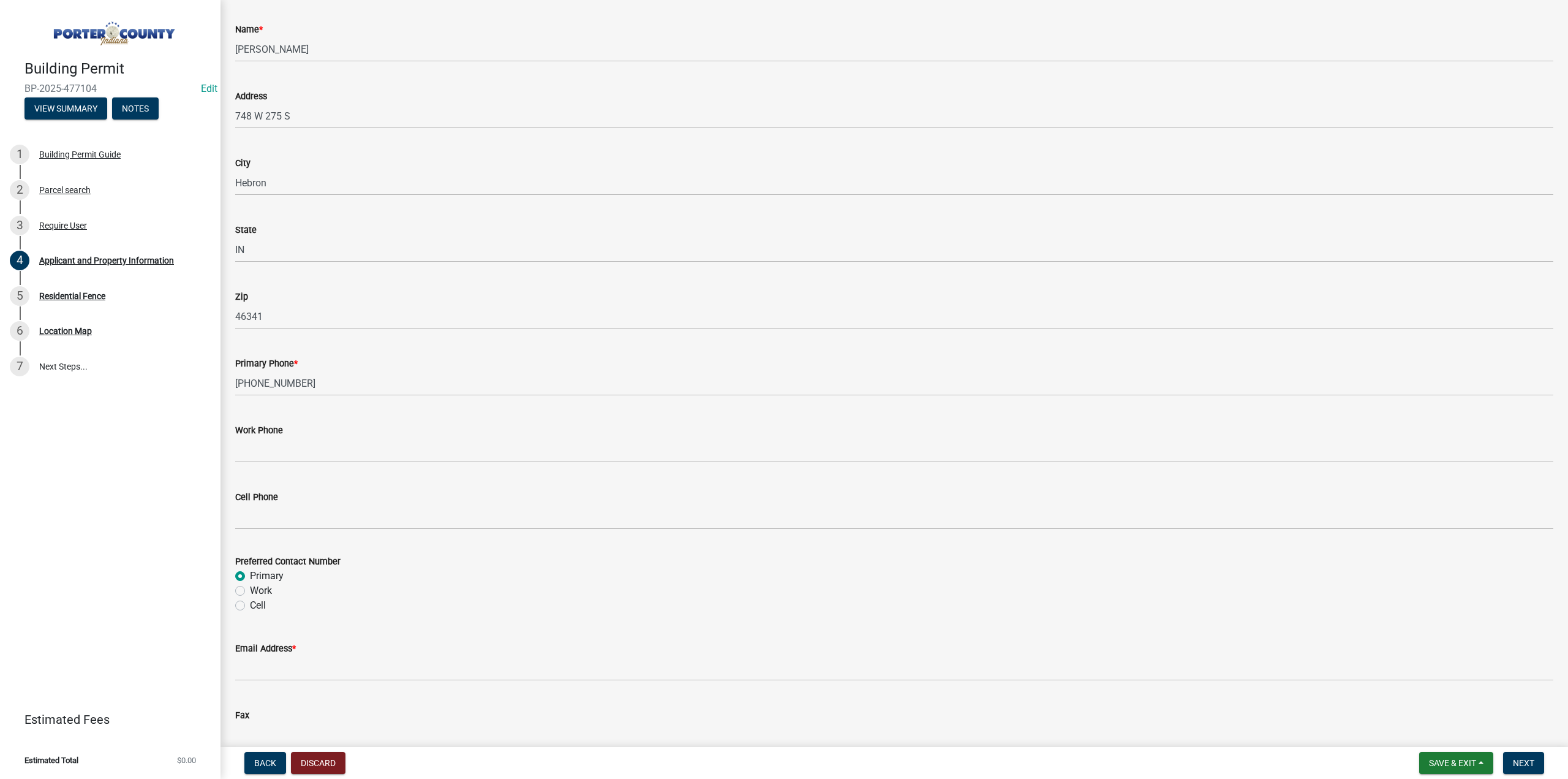
scroll to position [1410, 0]
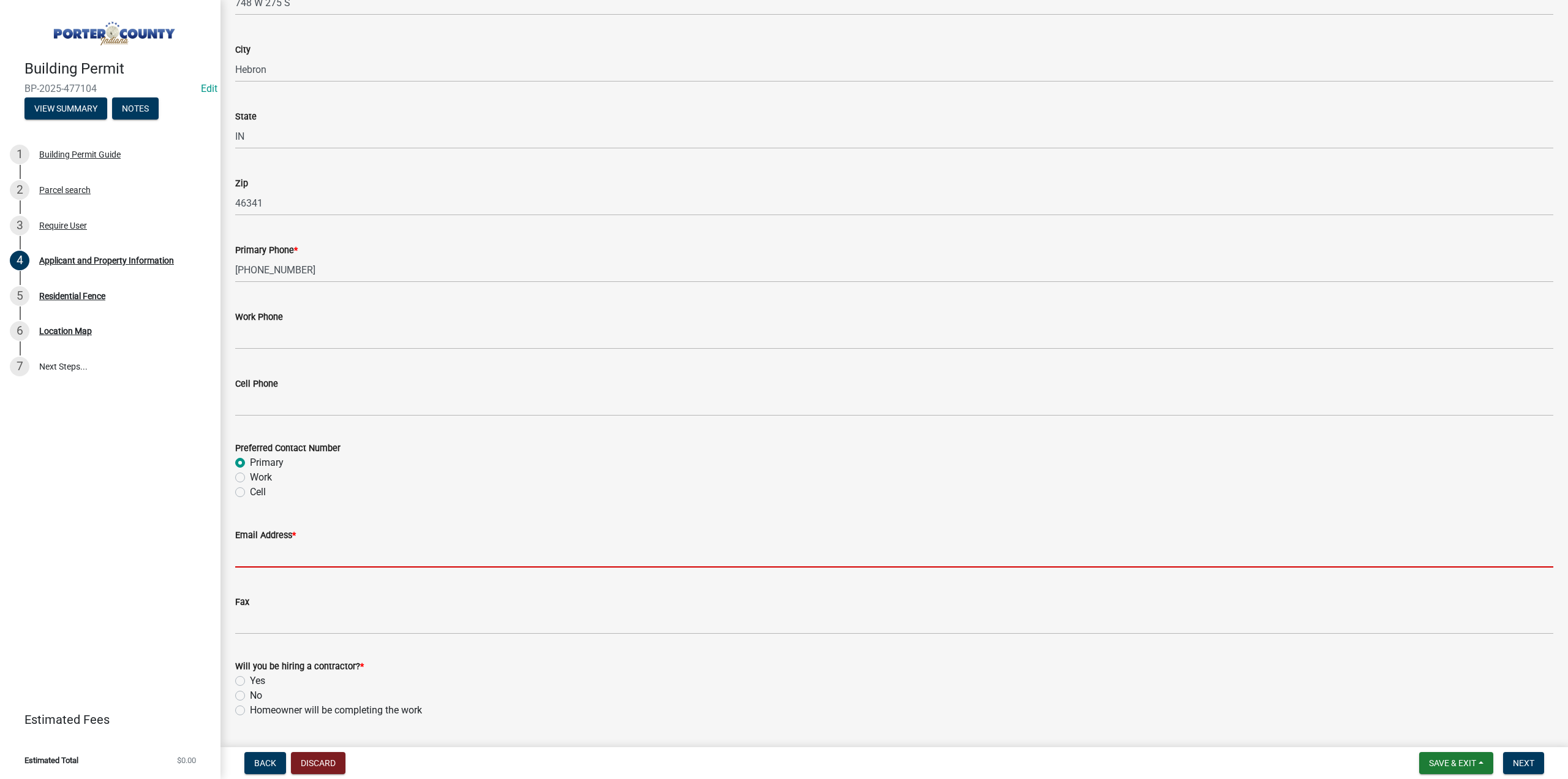
click at [275, 560] on input "Email Address *" at bounding box center [894, 555] width 1318 height 25
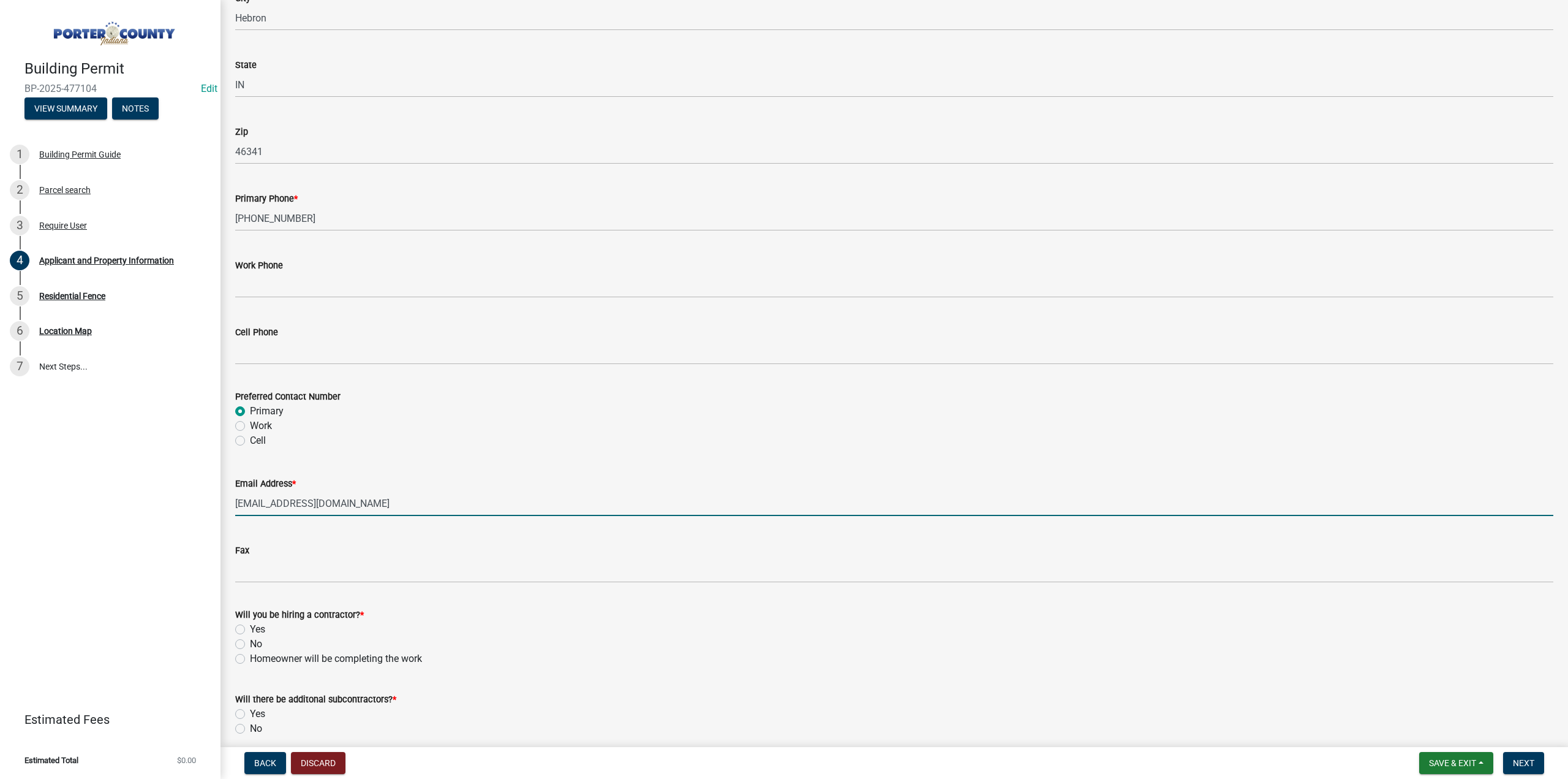
scroll to position [1513, 0]
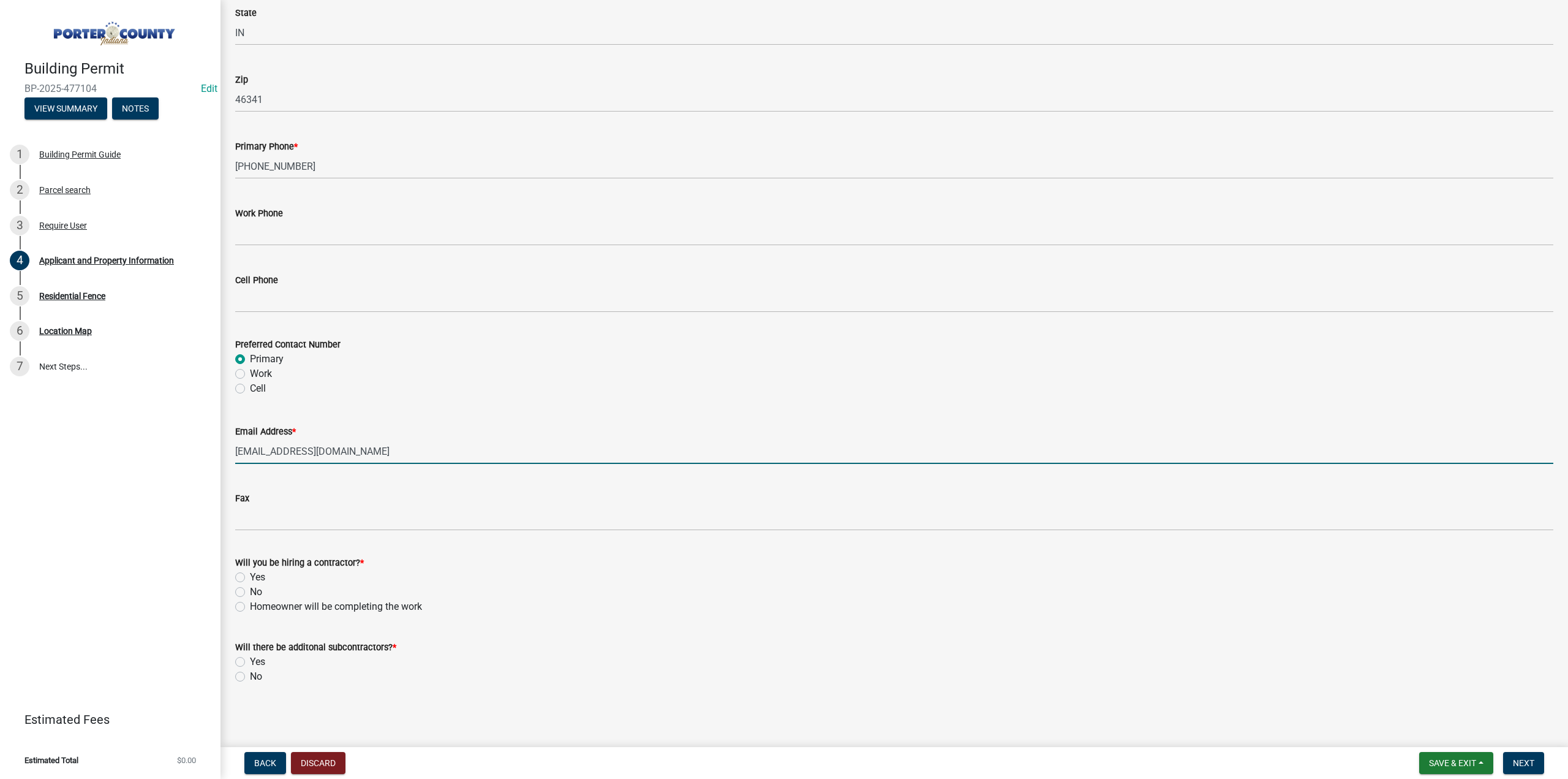
type input "[EMAIL_ADDRESS][DOMAIN_NAME]"
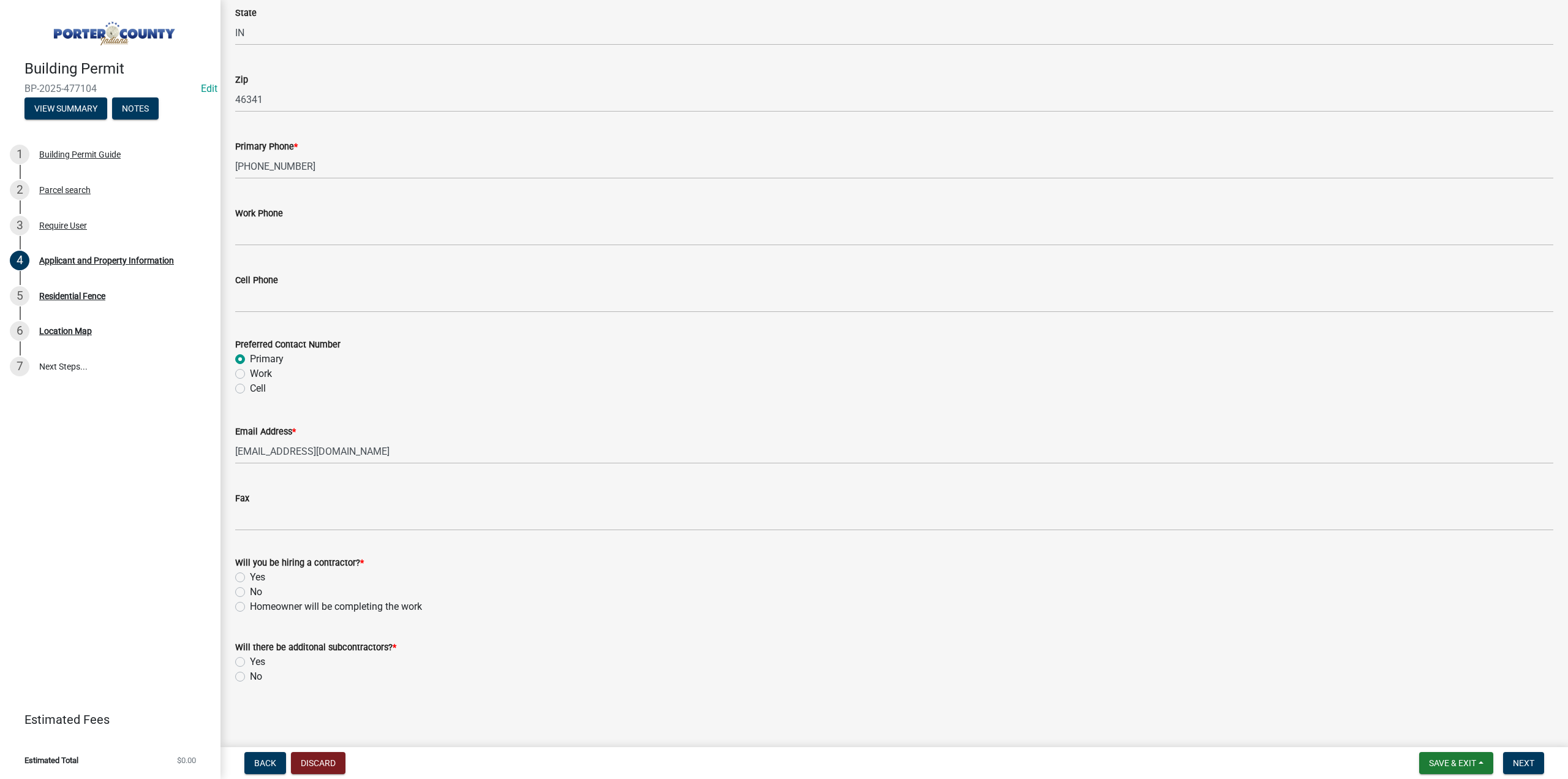
click at [250, 593] on label "No" at bounding box center [256, 592] width 12 height 15
click at [250, 593] on input "No" at bounding box center [254, 589] width 8 height 8
radio input "true"
click at [250, 678] on label "No" at bounding box center [256, 676] width 12 height 15
click at [250, 677] on input "No" at bounding box center [254, 673] width 8 height 8
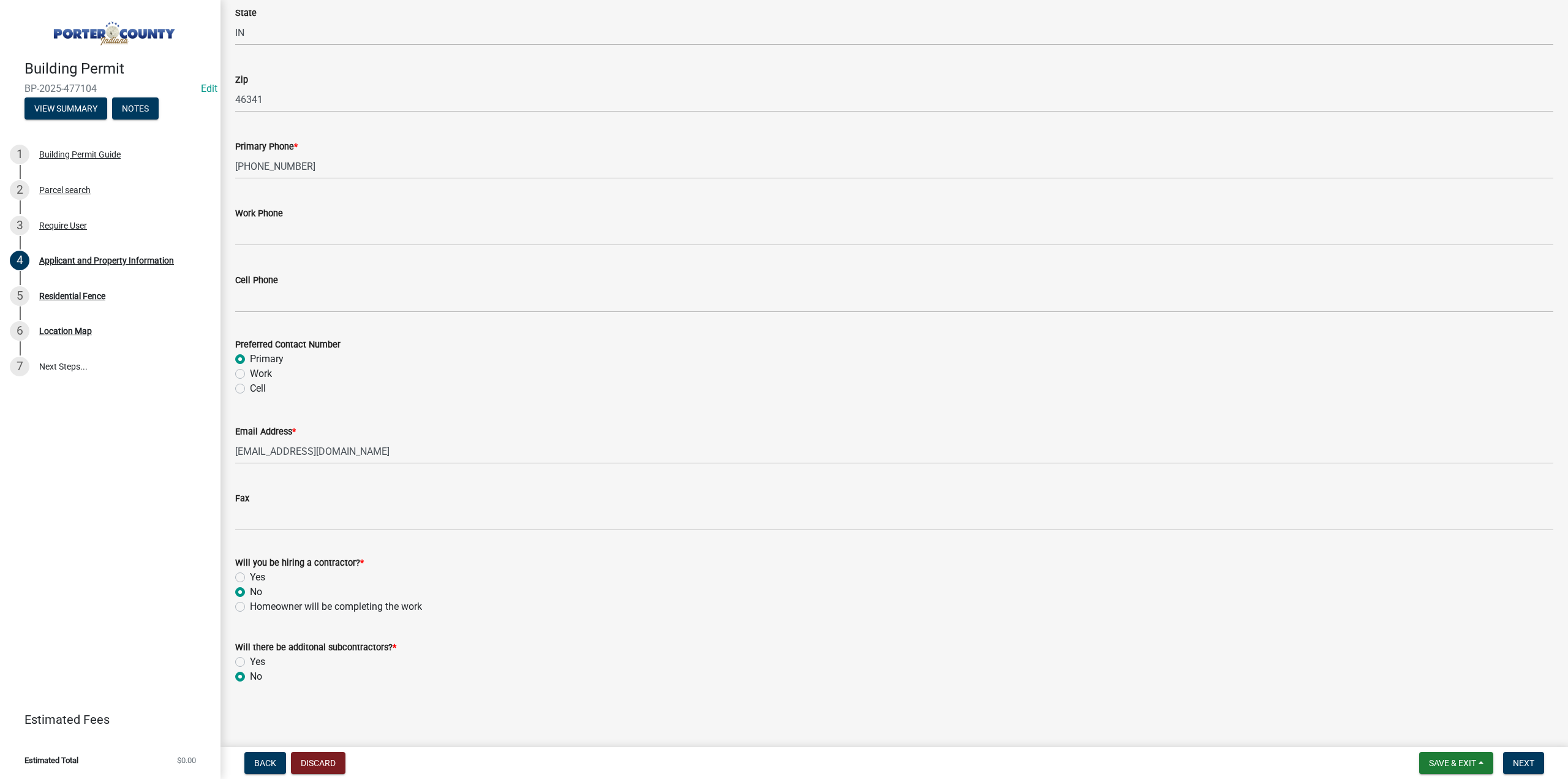
radio input "true"
click at [1517, 763] on span "Next" at bounding box center [1524, 763] width 21 height 10
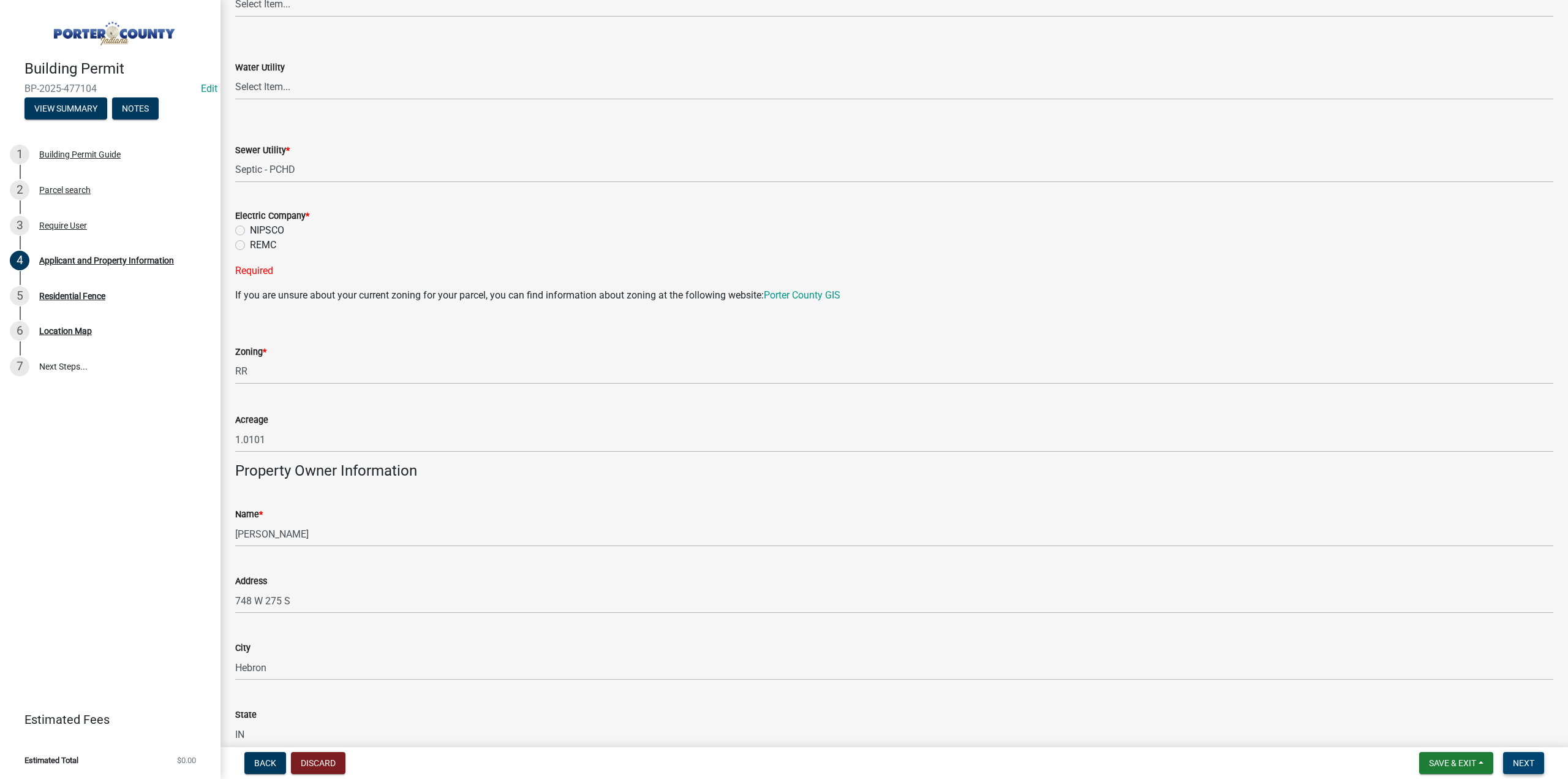
scroll to position [741, 0]
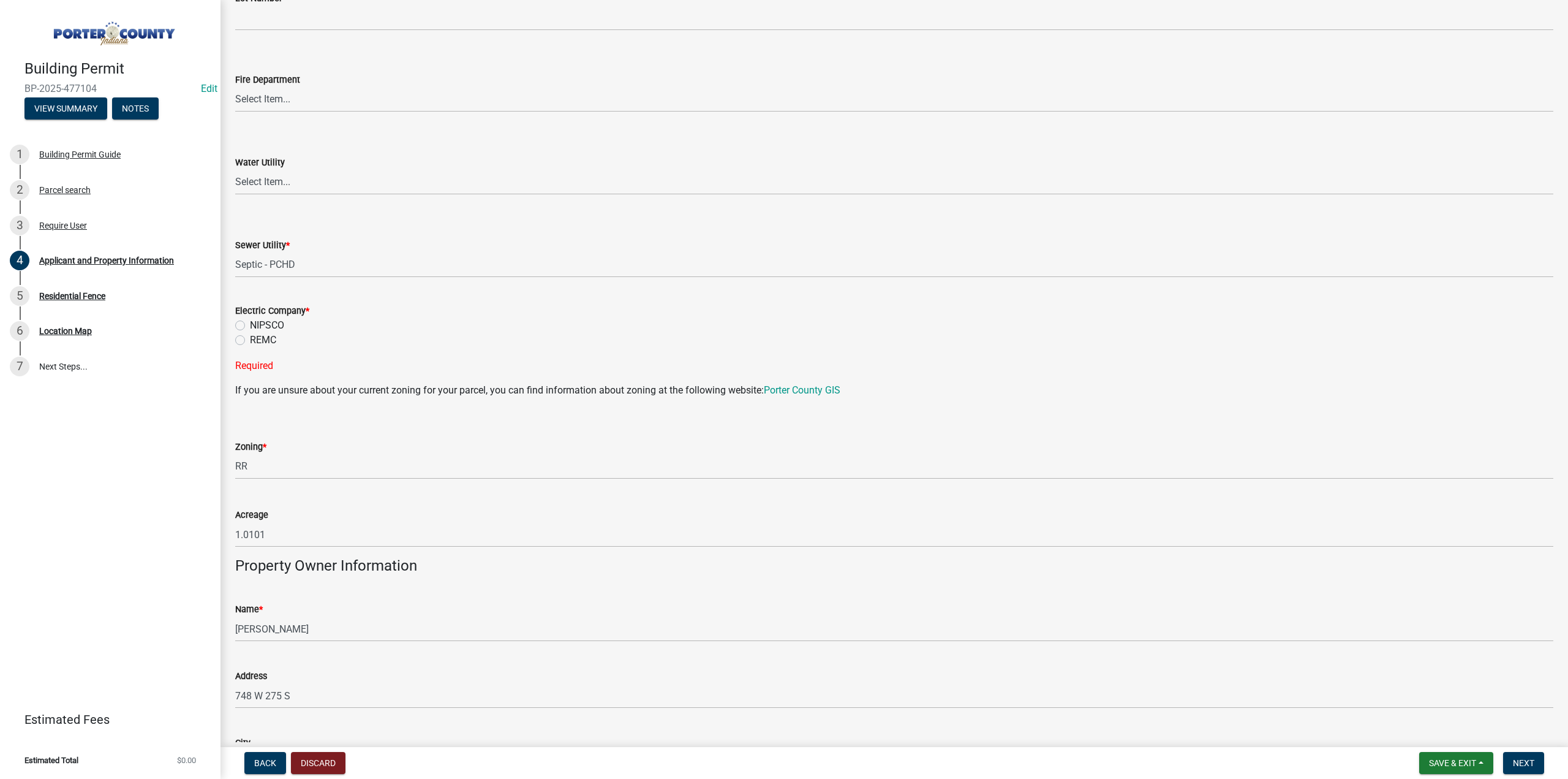
click at [250, 322] on label "NIPSCO" at bounding box center [267, 325] width 35 height 15
click at [250, 322] on input "NIPSCO" at bounding box center [254, 322] width 8 height 8
radio input "true"
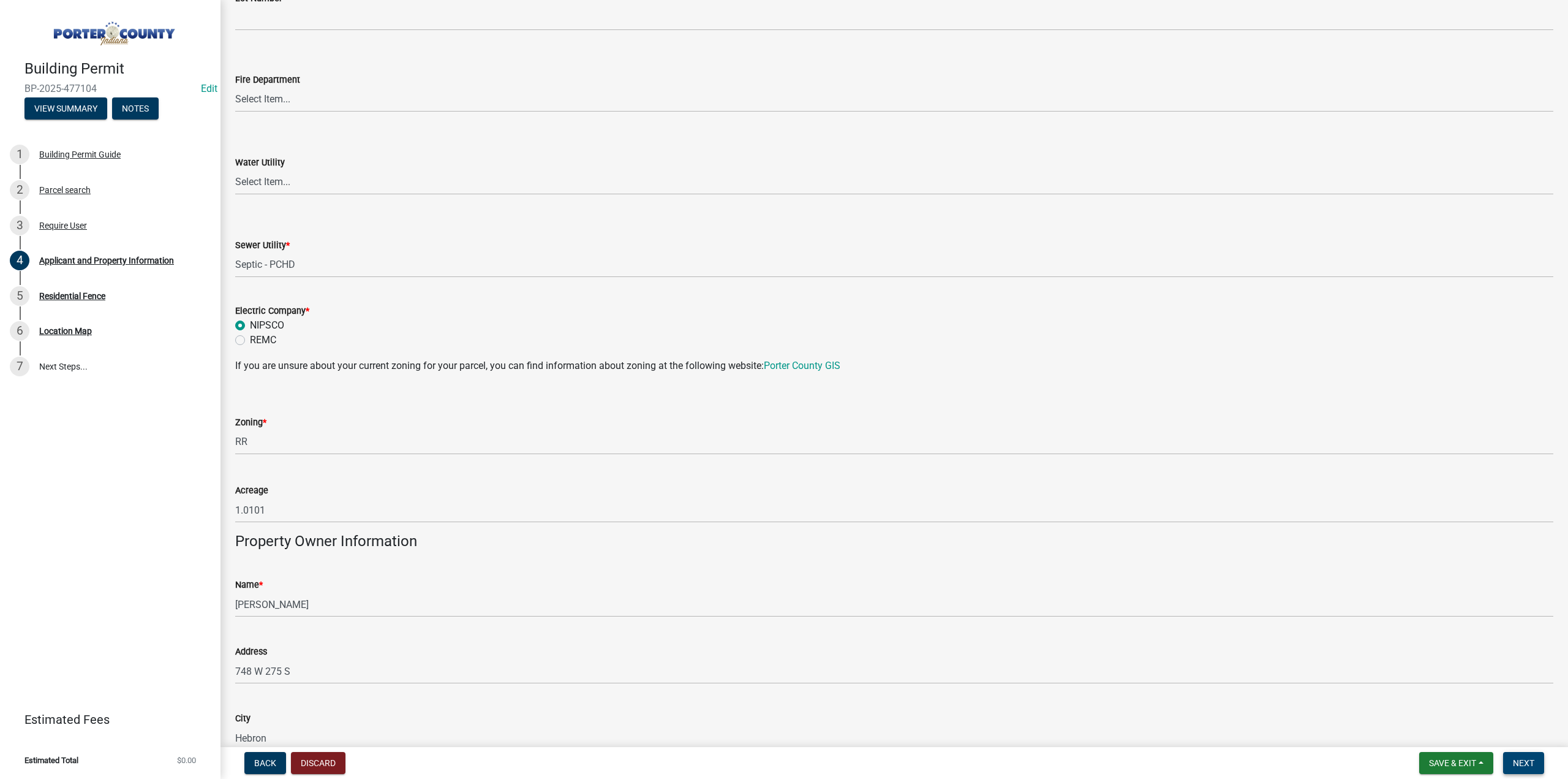
click at [1518, 762] on span "Next" at bounding box center [1524, 763] width 21 height 10
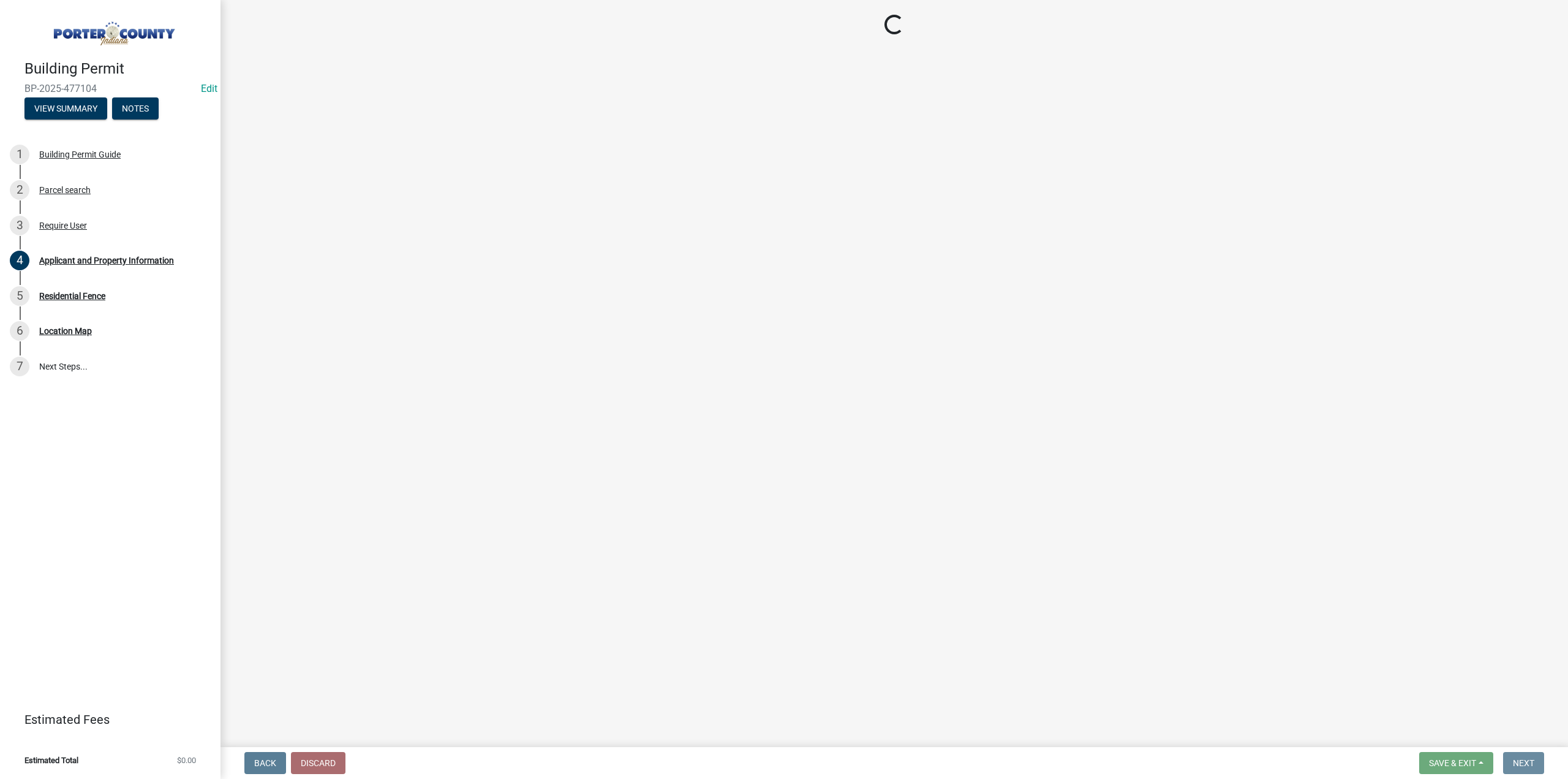
scroll to position [0, 0]
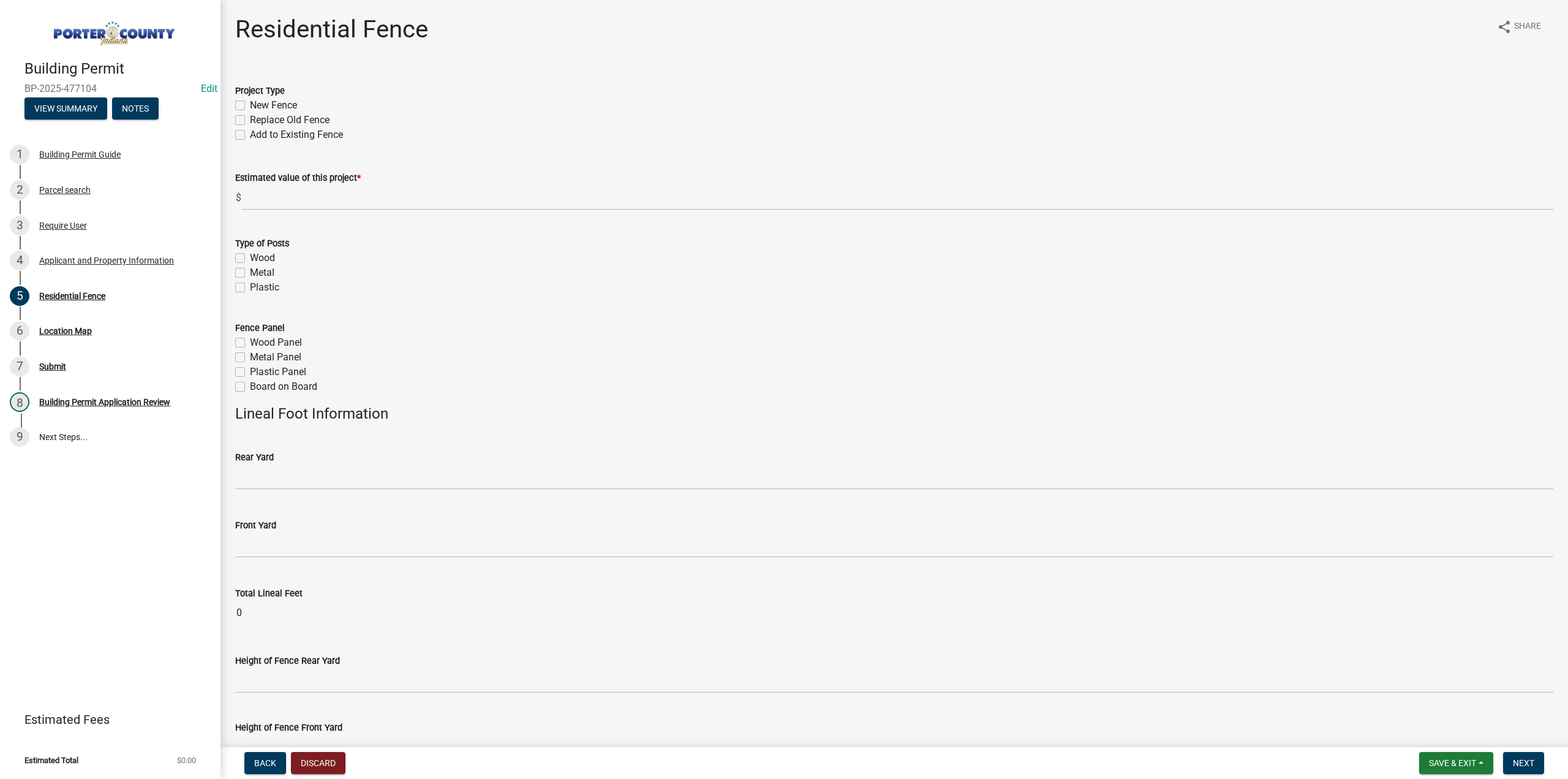
click at [250, 105] on label "New Fence" at bounding box center [273, 105] width 47 height 15
click at [250, 105] on input "New Fence" at bounding box center [254, 102] width 8 height 8
checkbox input "true"
checkbox input "false"
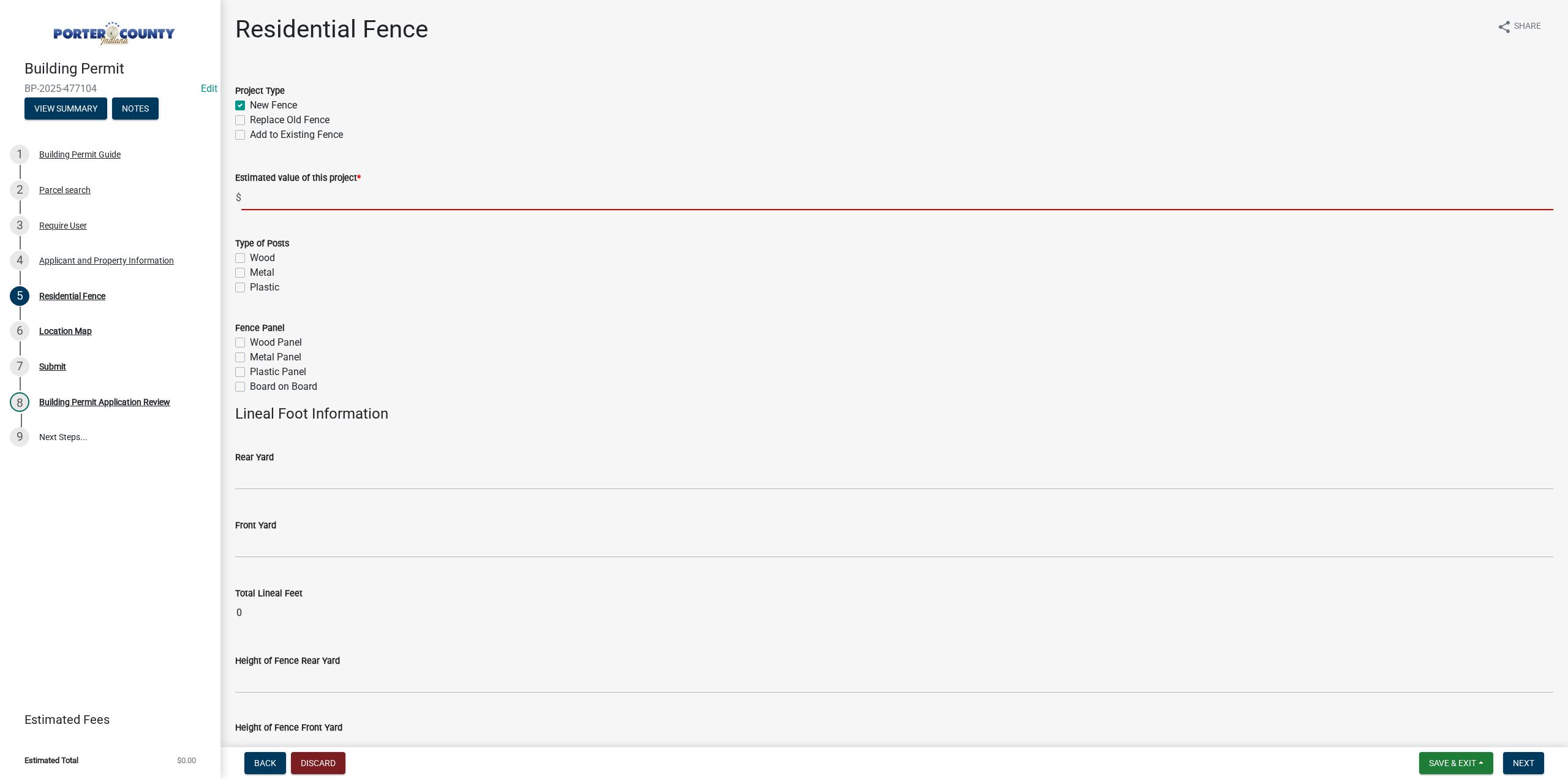
click at [285, 198] on input "text" at bounding box center [898, 197] width 1312 height 25
click at [279, 196] on input "text" at bounding box center [898, 197] width 1312 height 25
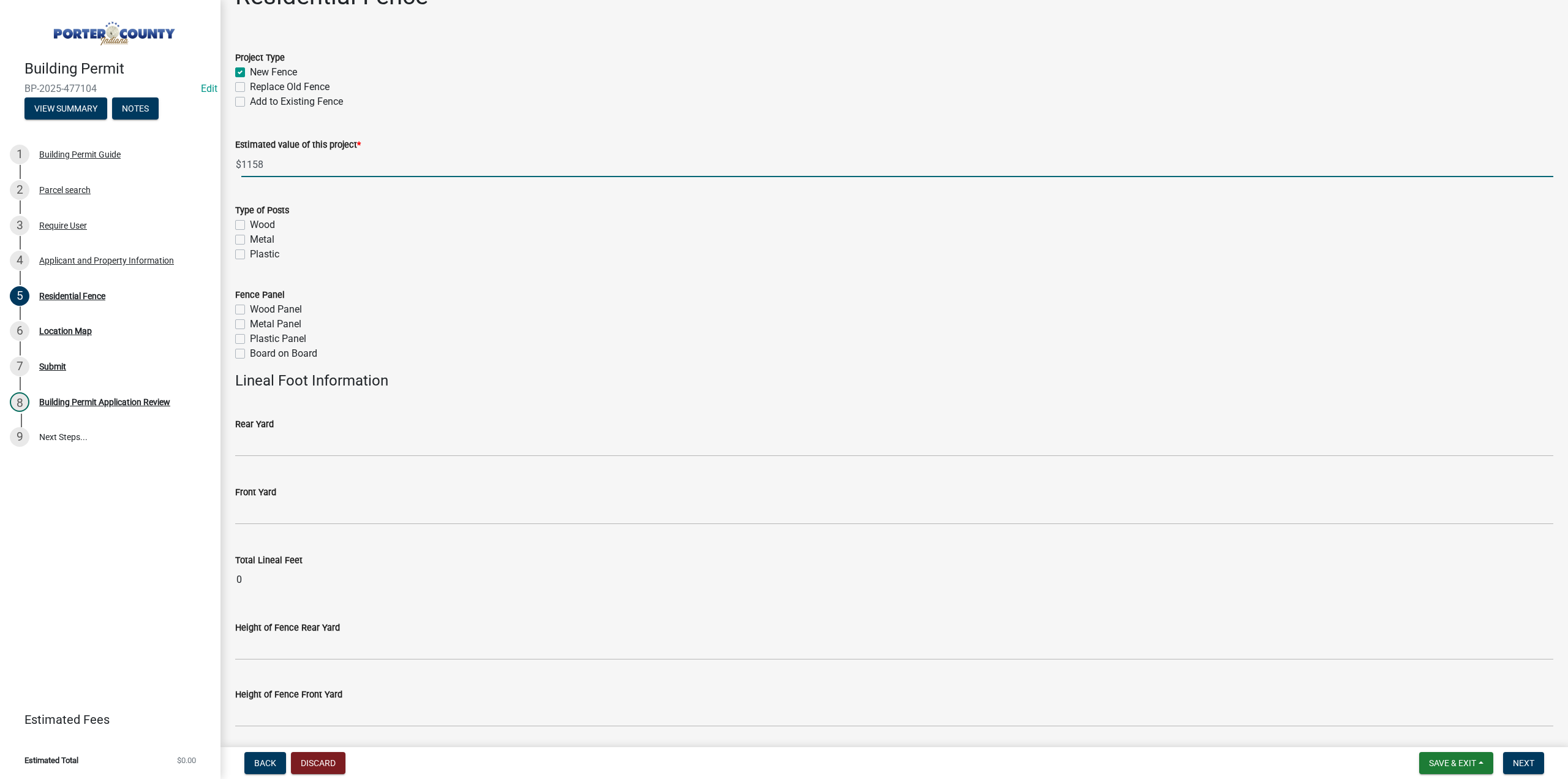
scroll to position [61, 0]
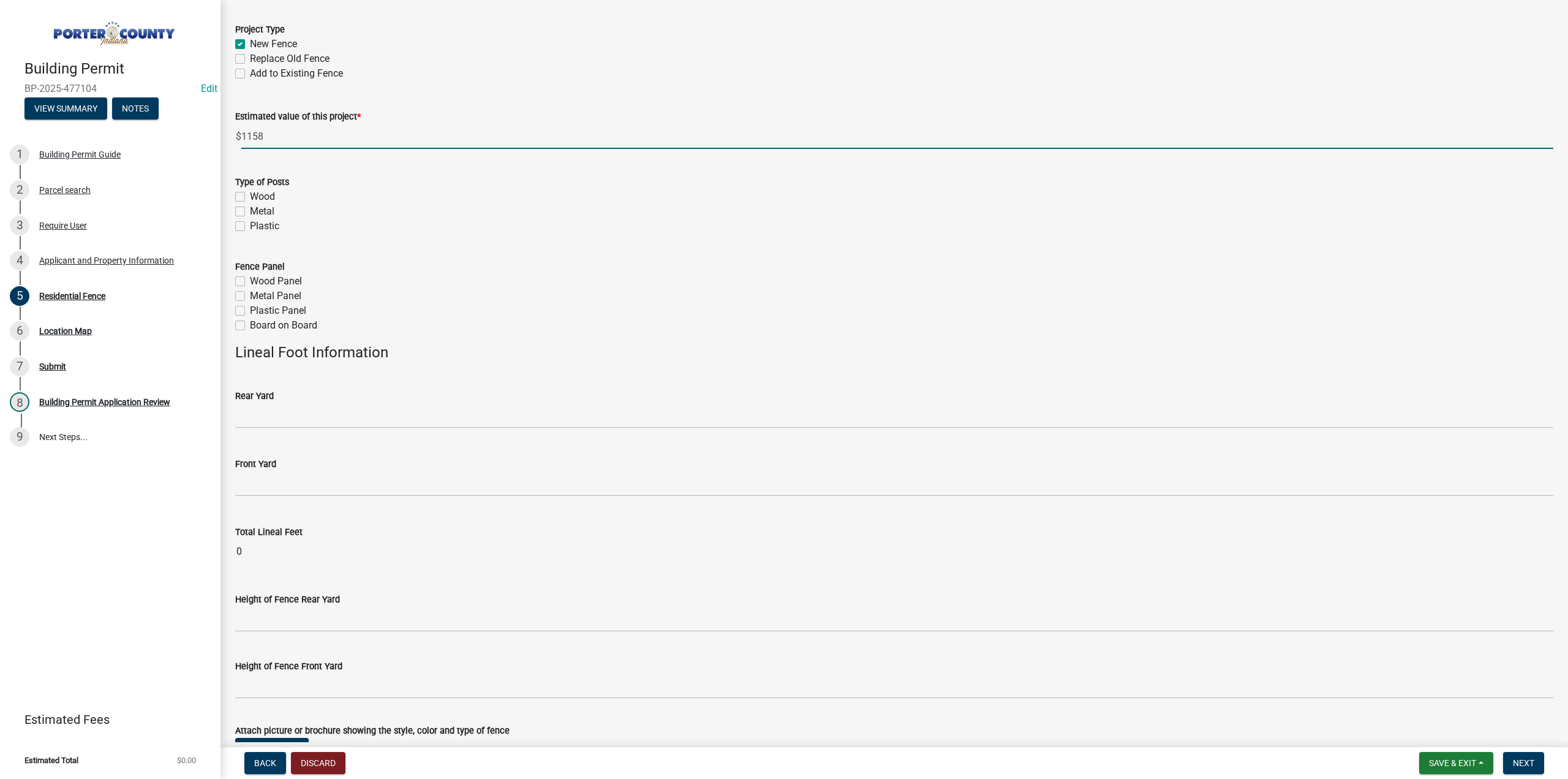
type input "1158"
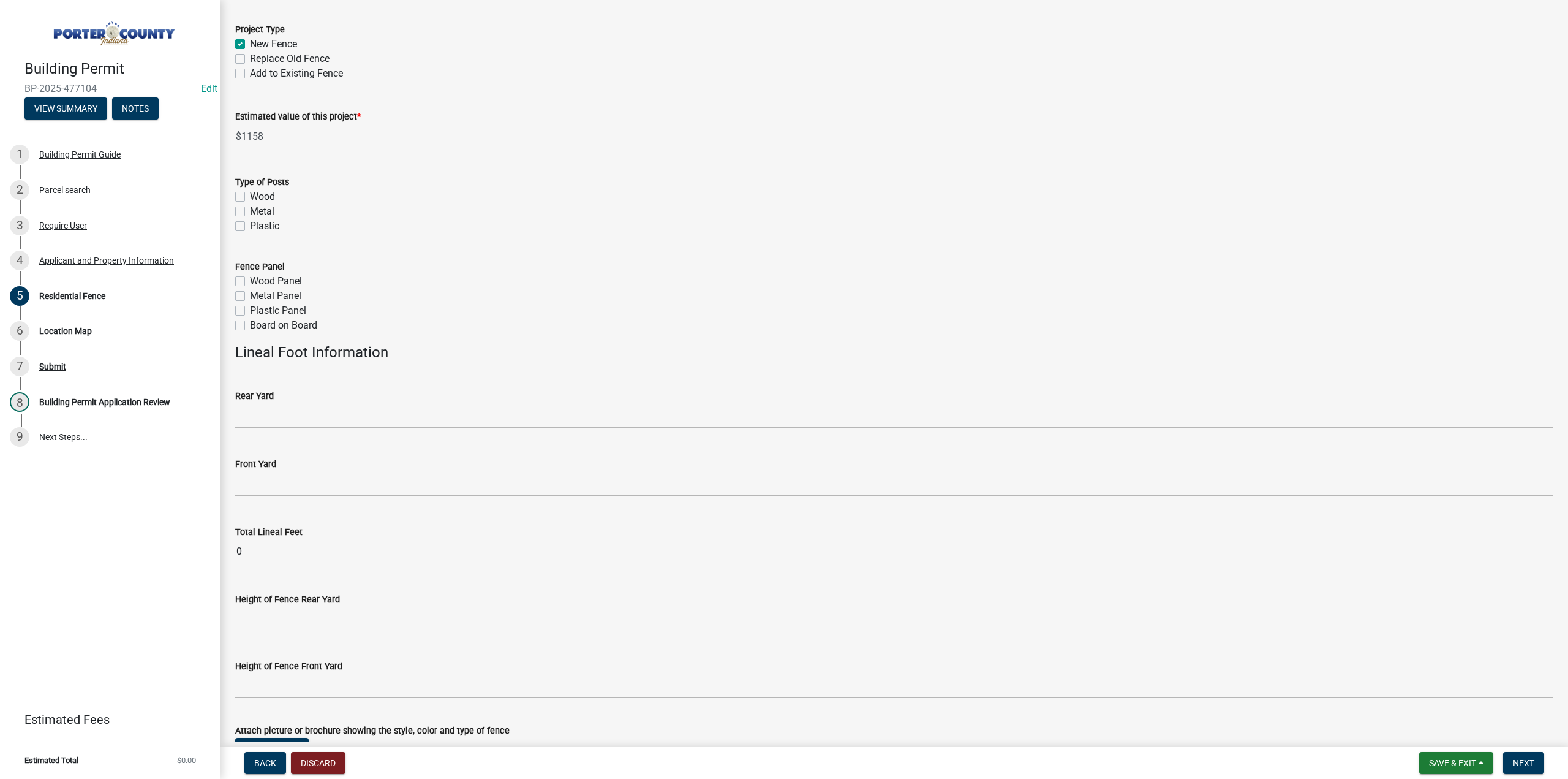
click at [250, 196] on label "Wood" at bounding box center [262, 196] width 25 height 15
click at [250, 196] on input "Wood" at bounding box center [254, 193] width 8 height 8
checkbox input "true"
checkbox input "false"
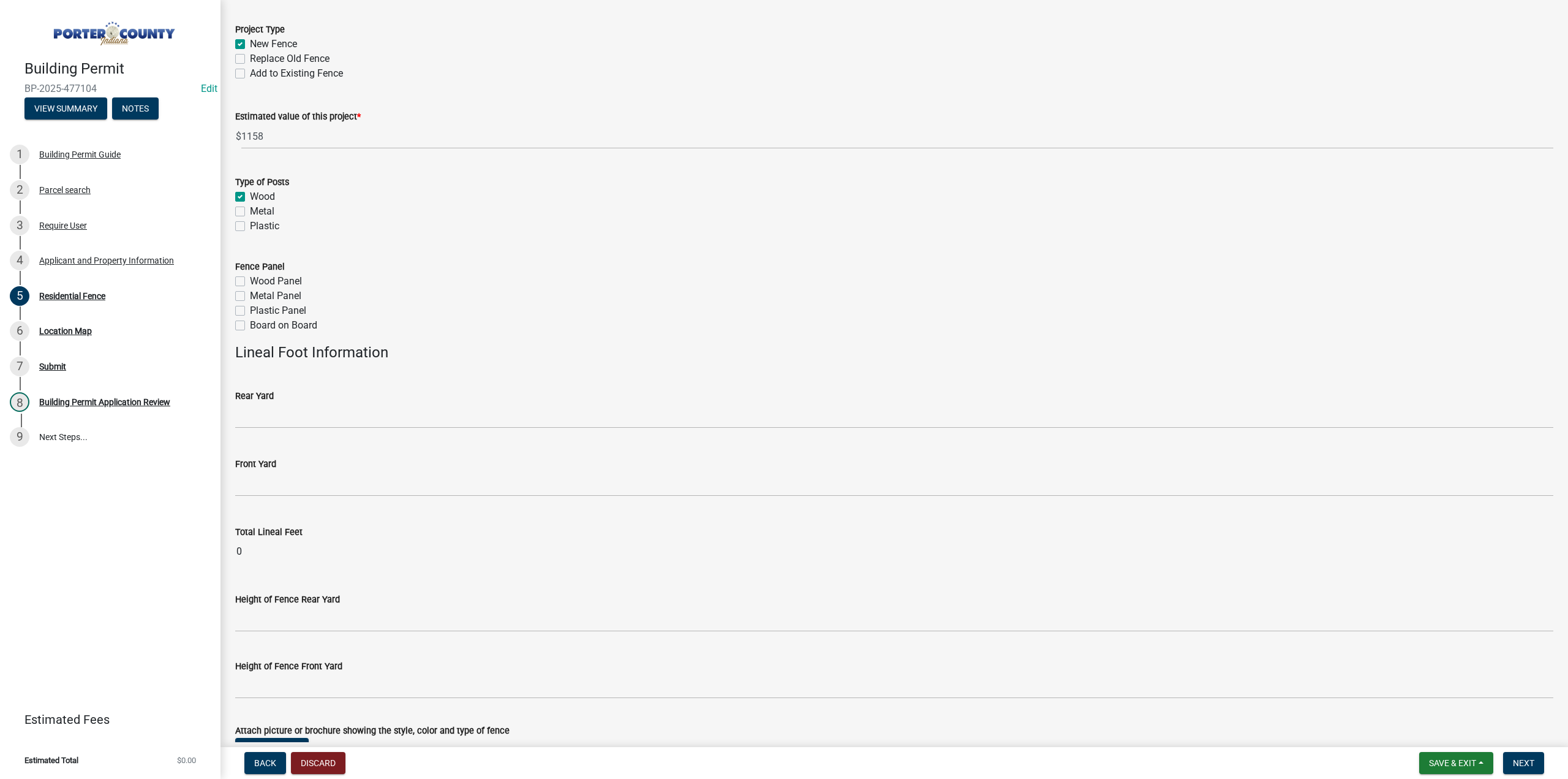
click at [250, 280] on label "Wood Panel" at bounding box center [276, 281] width 52 height 15
click at [250, 280] on input "Wood Panel" at bounding box center [254, 278] width 8 height 8
checkbox input "true"
checkbox input "false"
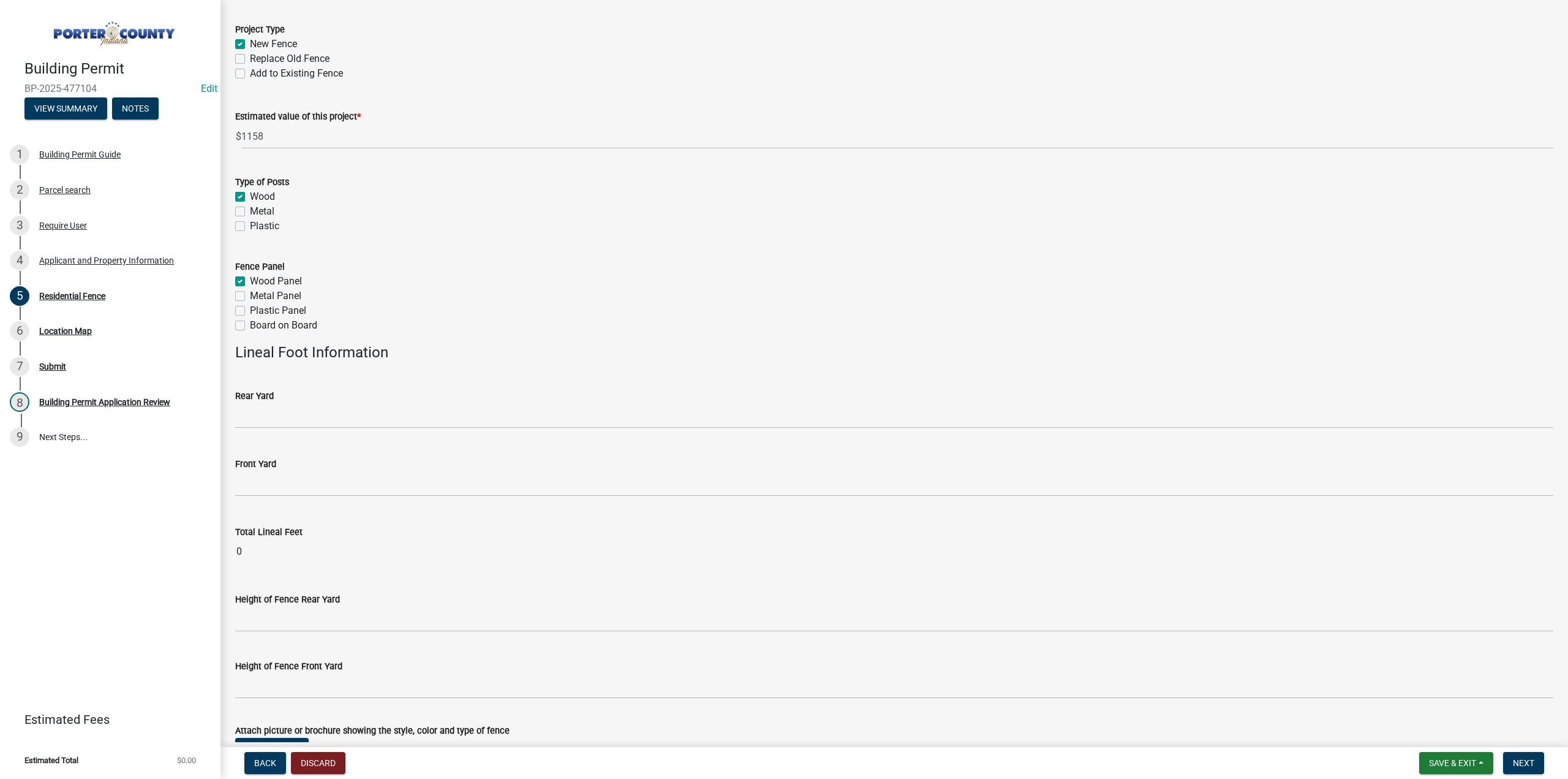
checkbox input "false"
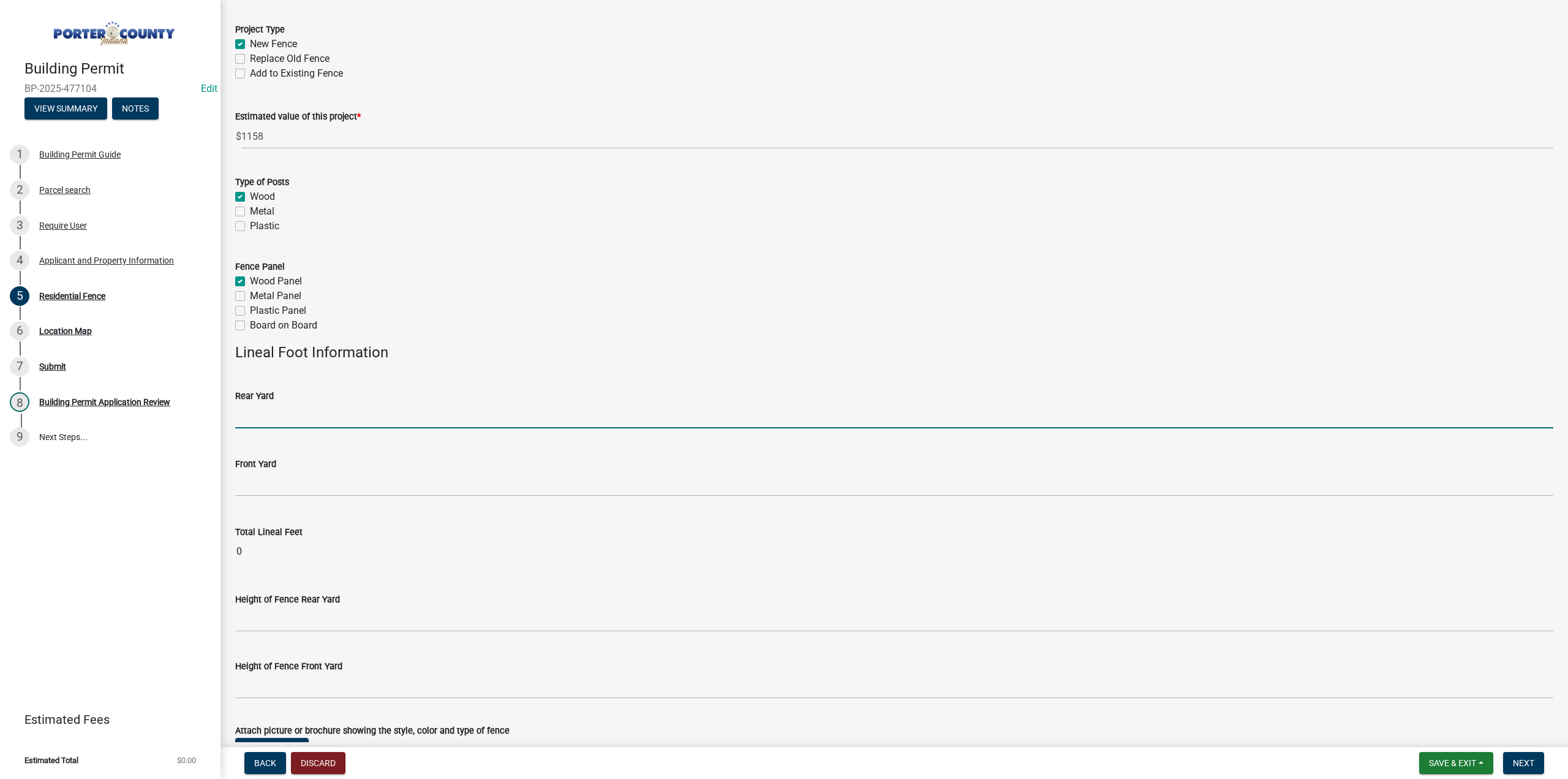
click at [269, 418] on input "text" at bounding box center [894, 415] width 1318 height 25
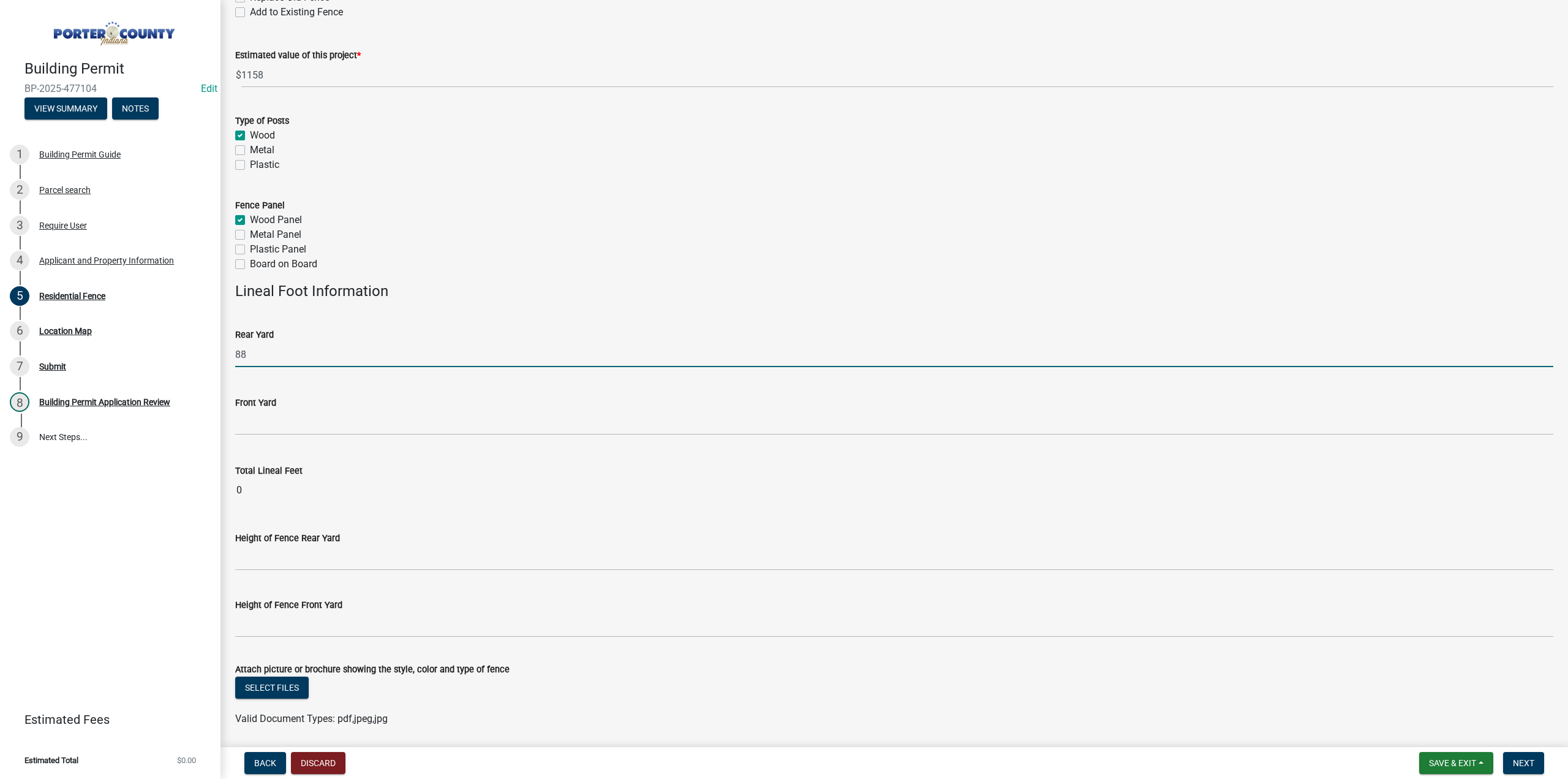
scroll to position [164, 0]
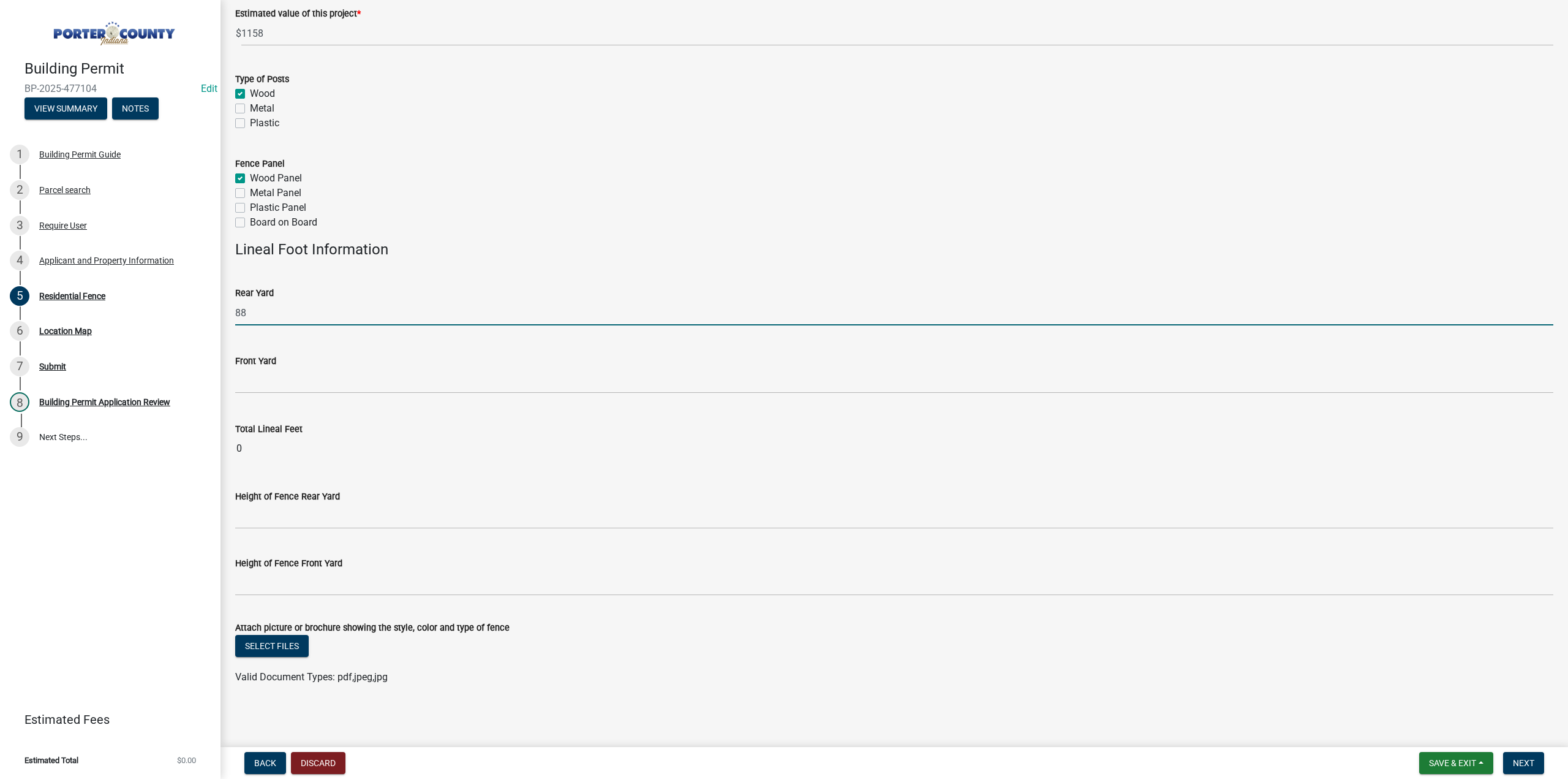
type input "88"
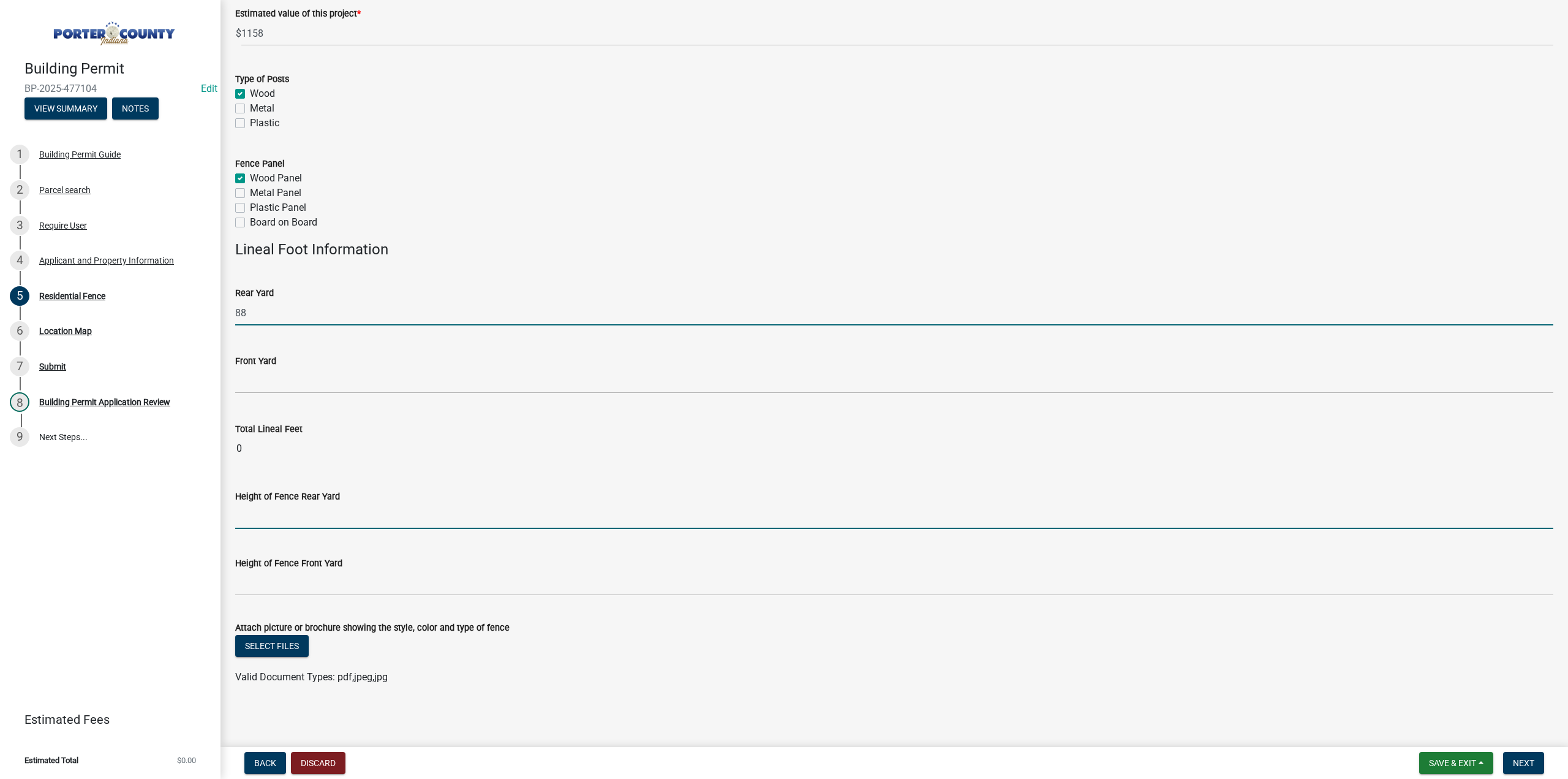
click at [294, 507] on input "Height of Fence Rear Yard" at bounding box center [894, 516] width 1318 height 25
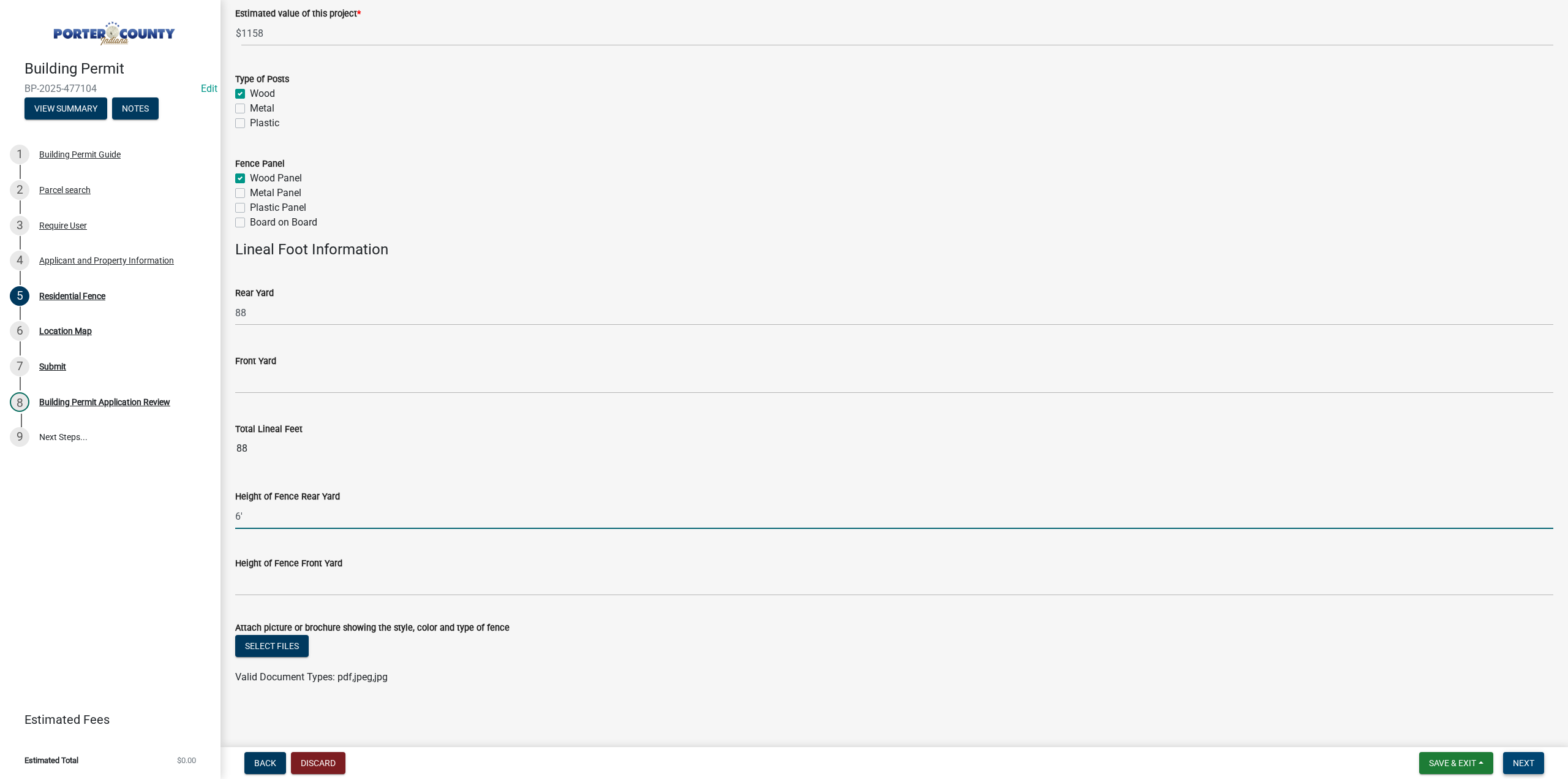
type input "6'"
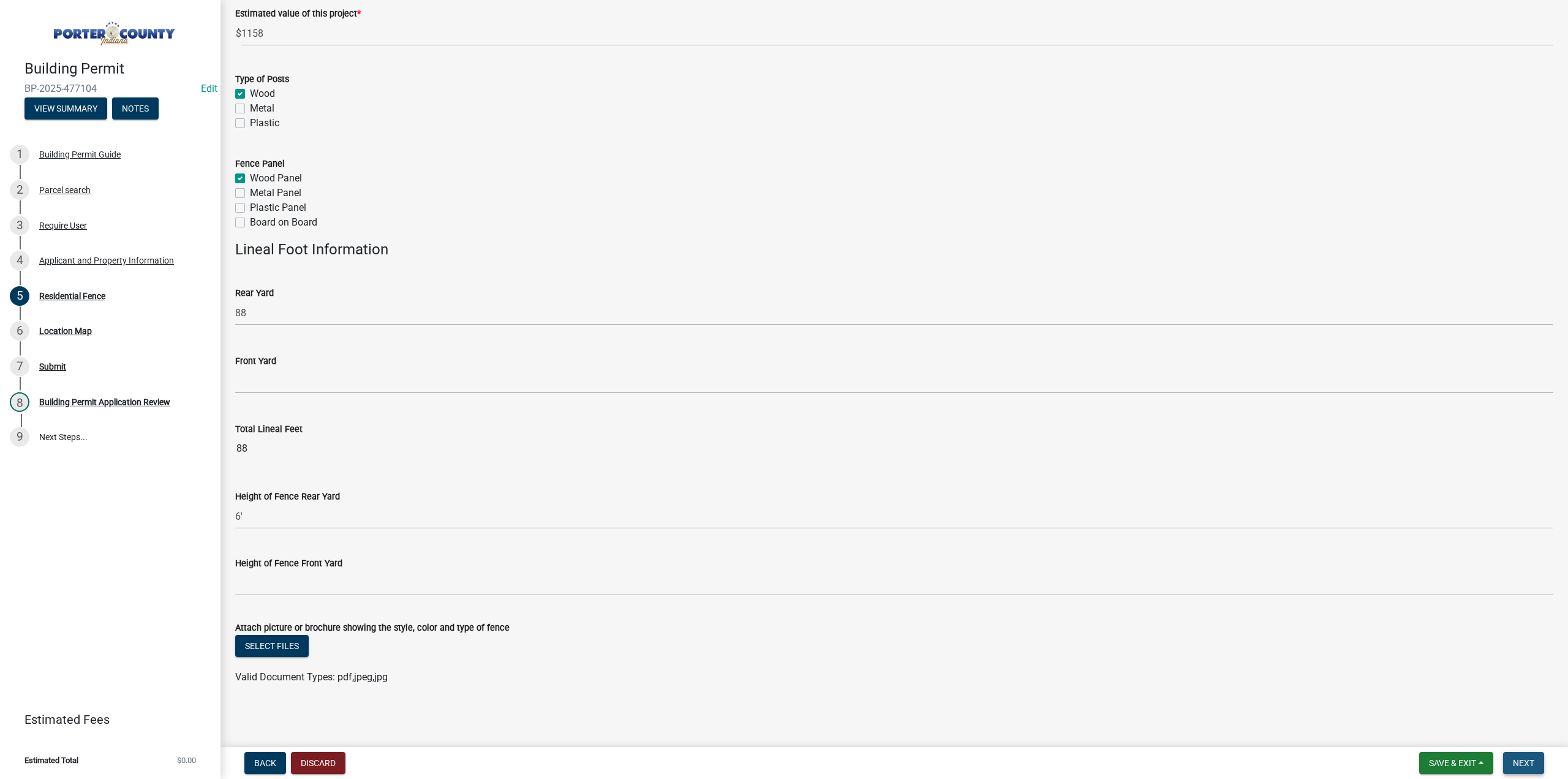
click at [1525, 762] on span "Next" at bounding box center [1524, 763] width 21 height 10
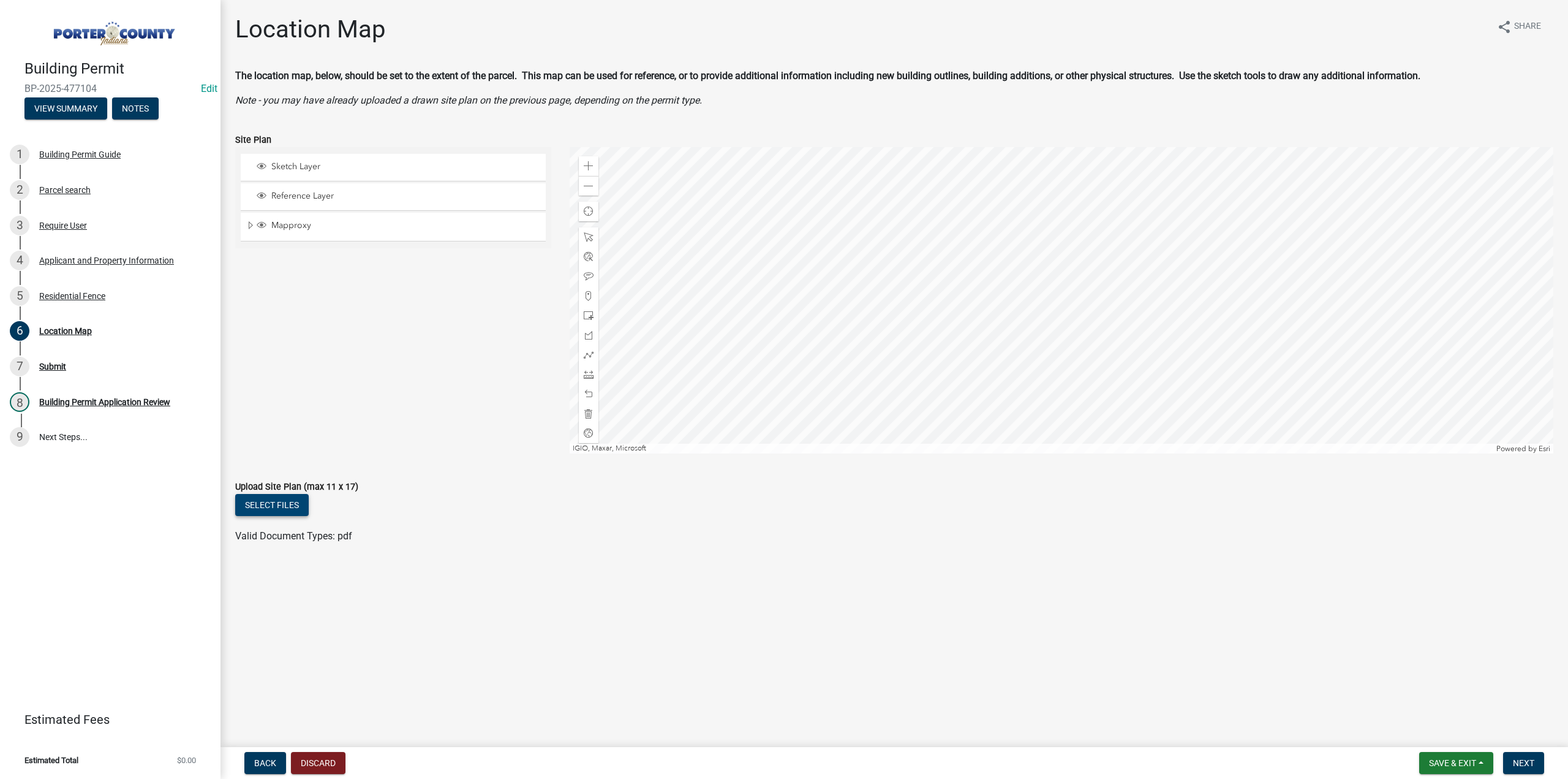
click at [260, 507] on button "Select files" at bounding box center [272, 505] width 74 height 22
click at [1530, 764] on span "Next" at bounding box center [1524, 763] width 21 height 10
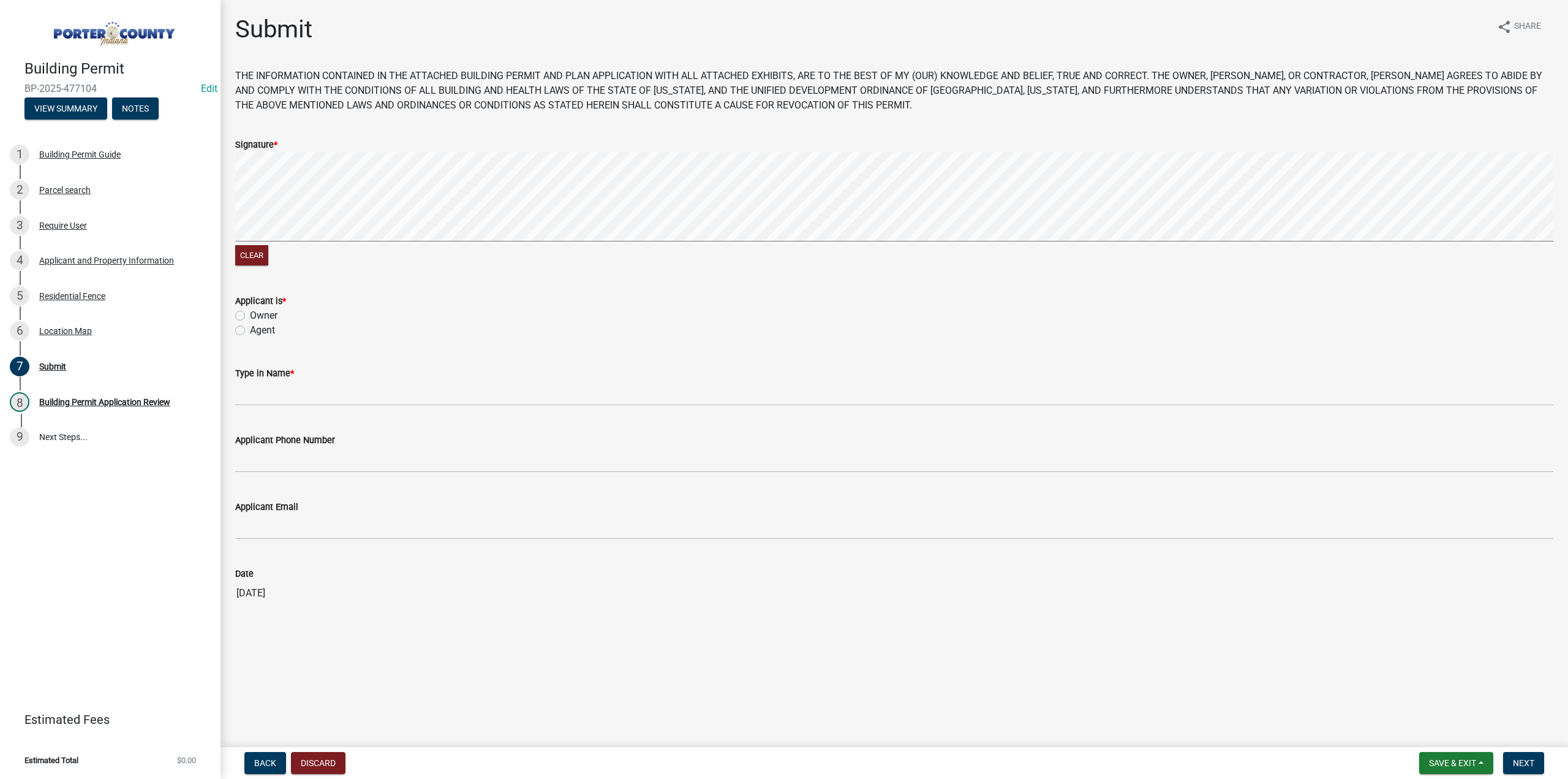
click at [250, 313] on label "Owner" at bounding box center [264, 315] width 28 height 15
click at [250, 313] on input "Owner" at bounding box center [254, 312] width 8 height 8
radio input "true"
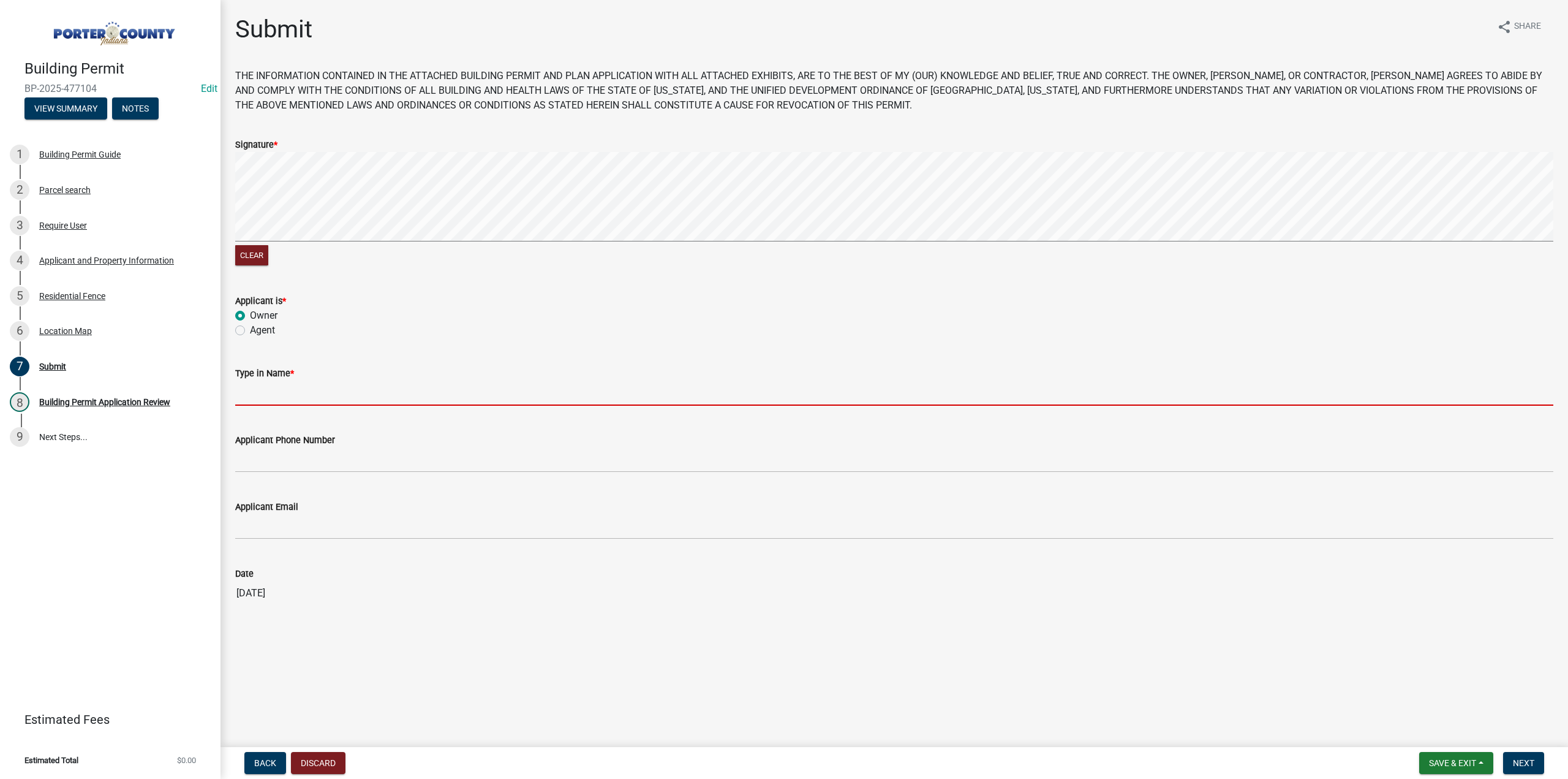
click at [308, 404] on input "Type in Name *" at bounding box center [894, 393] width 1318 height 25
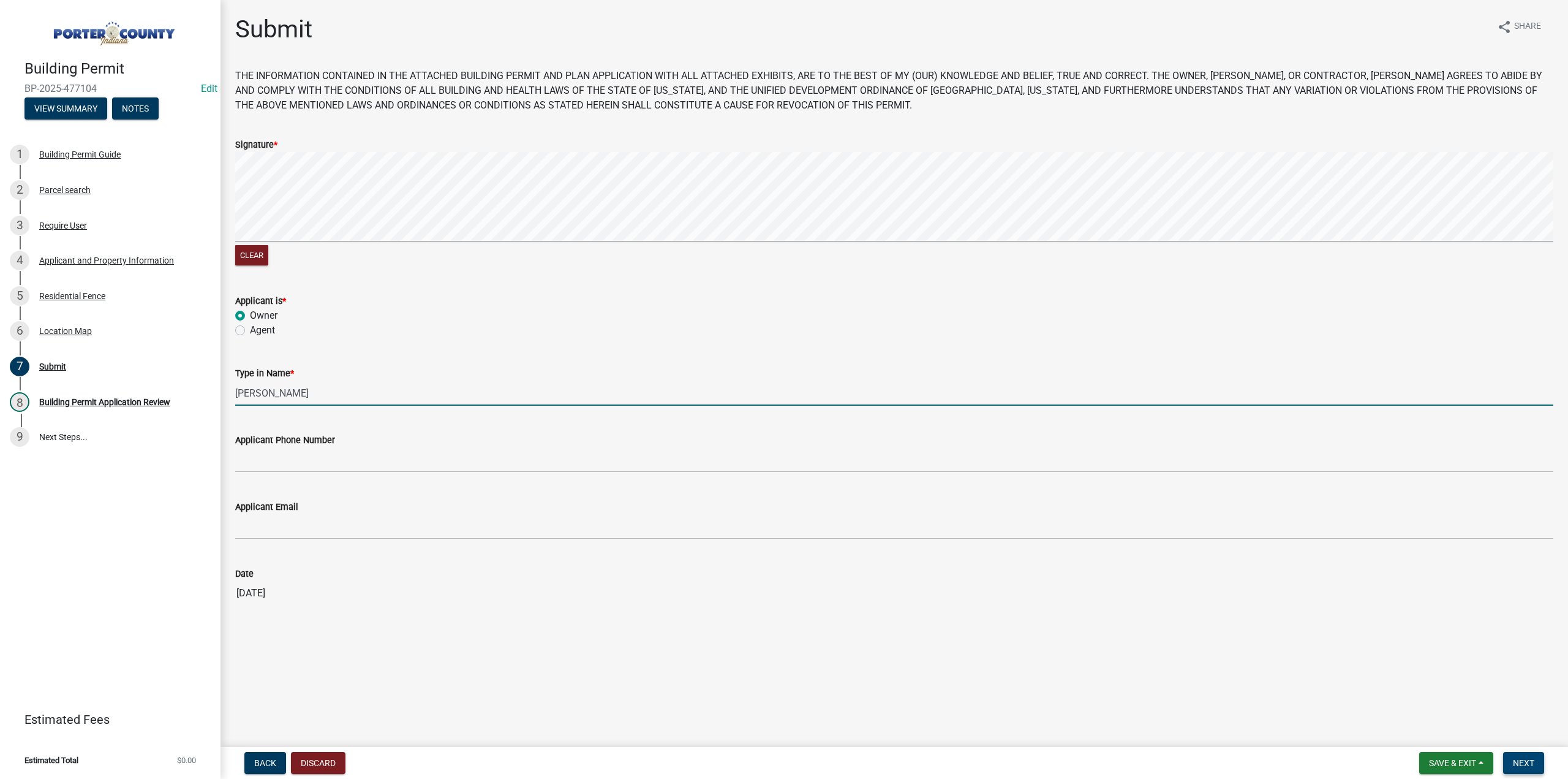
type input "[PERSON_NAME]"
click at [1520, 761] on span "Next" at bounding box center [1524, 763] width 21 height 10
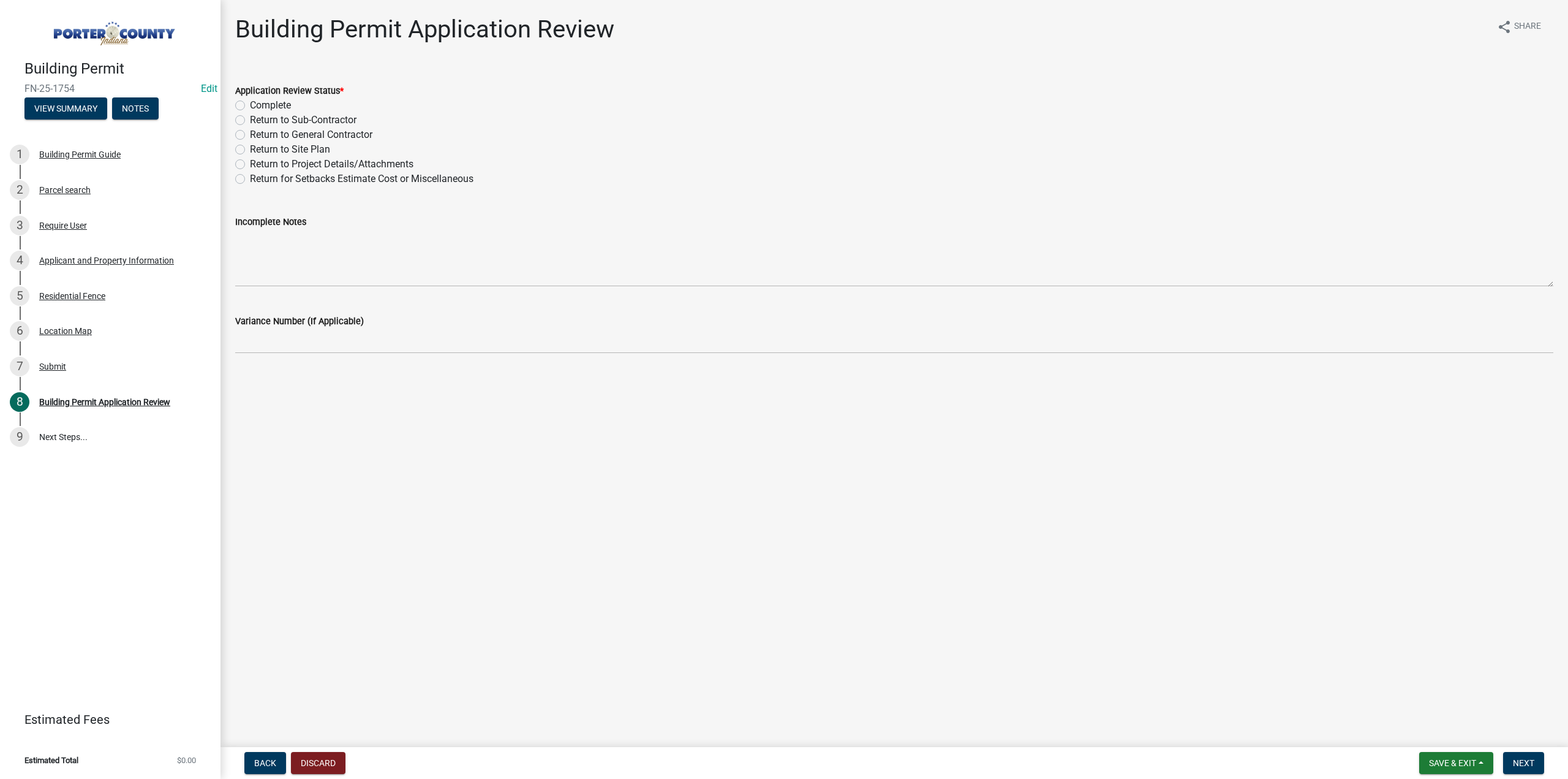
click at [250, 104] on label "Complete" at bounding box center [271, 105] width 41 height 15
click at [250, 104] on input "Complete" at bounding box center [254, 102] width 8 height 8
radio input "true"
click at [1516, 765] on span "Next" at bounding box center [1524, 763] width 21 height 10
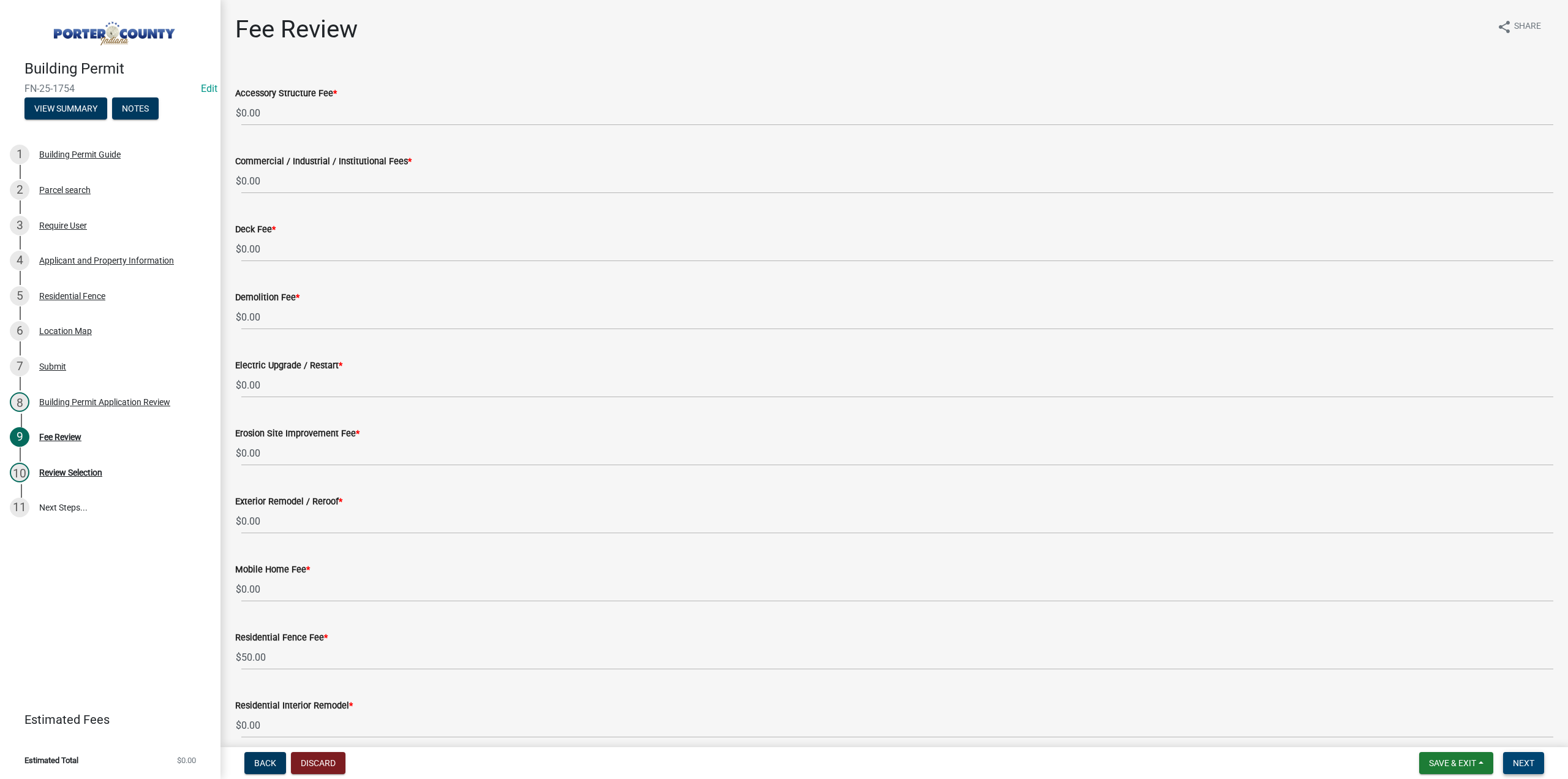
click at [1524, 759] on span "Next" at bounding box center [1524, 763] width 21 height 10
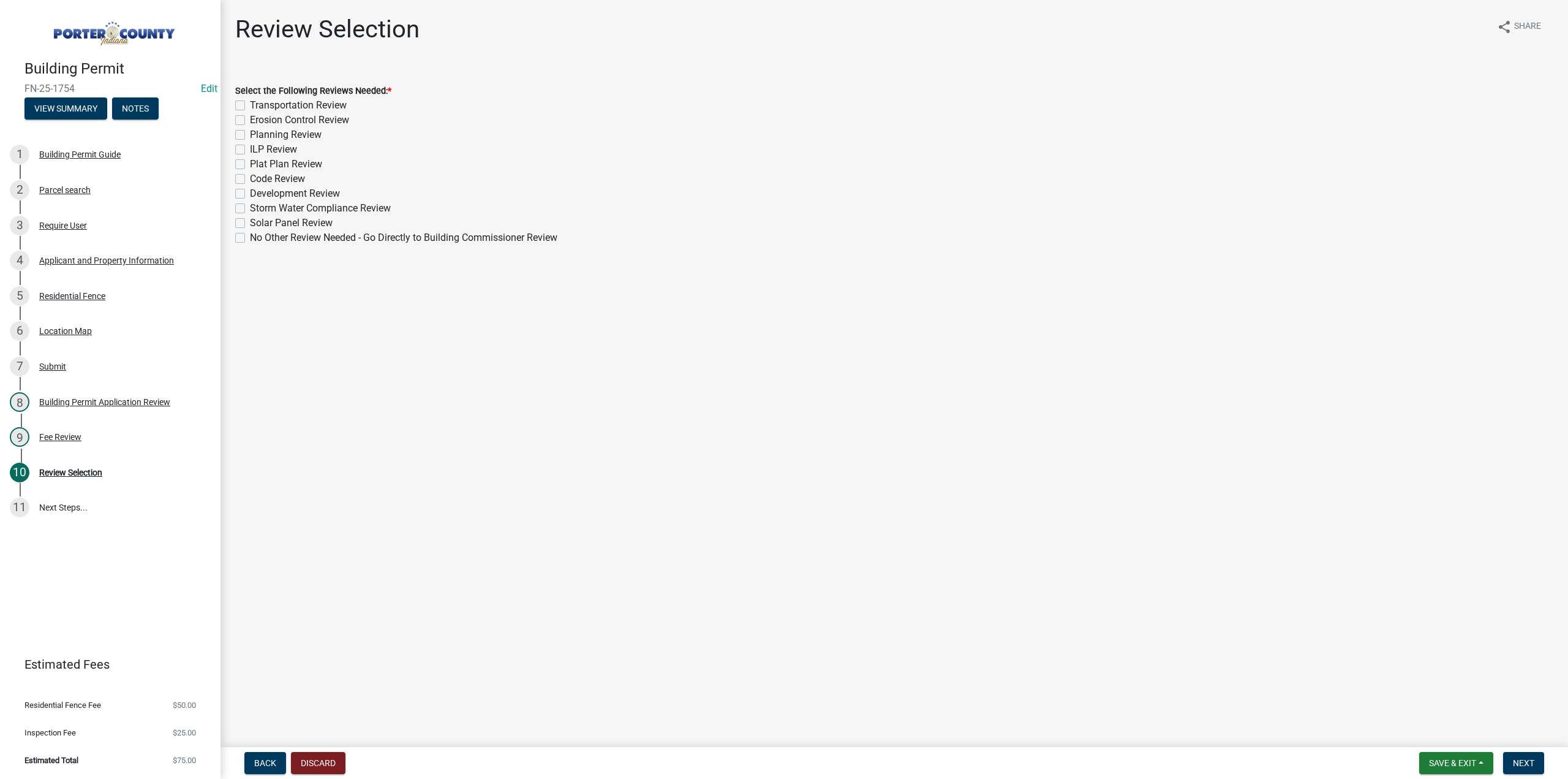
click at [250, 239] on label "No Other Review Needed - Go Directly to Building Commissioner Review" at bounding box center [404, 237] width 308 height 15
click at [250, 239] on input "No Other Review Needed - Go Directly to Building Commissioner Review" at bounding box center [254, 234] width 8 height 8
checkbox input "true"
checkbox input "false"
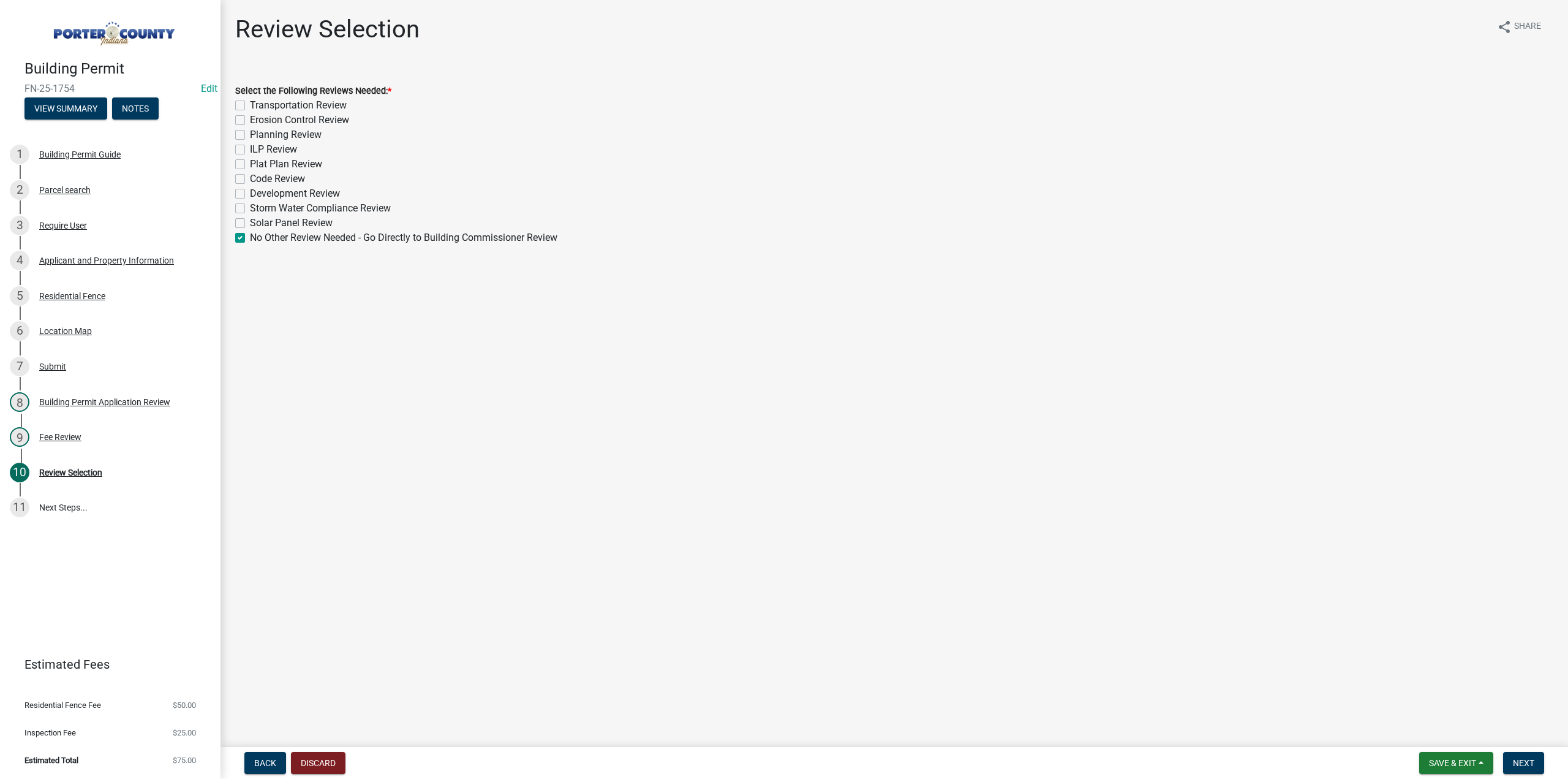
checkbox input "false"
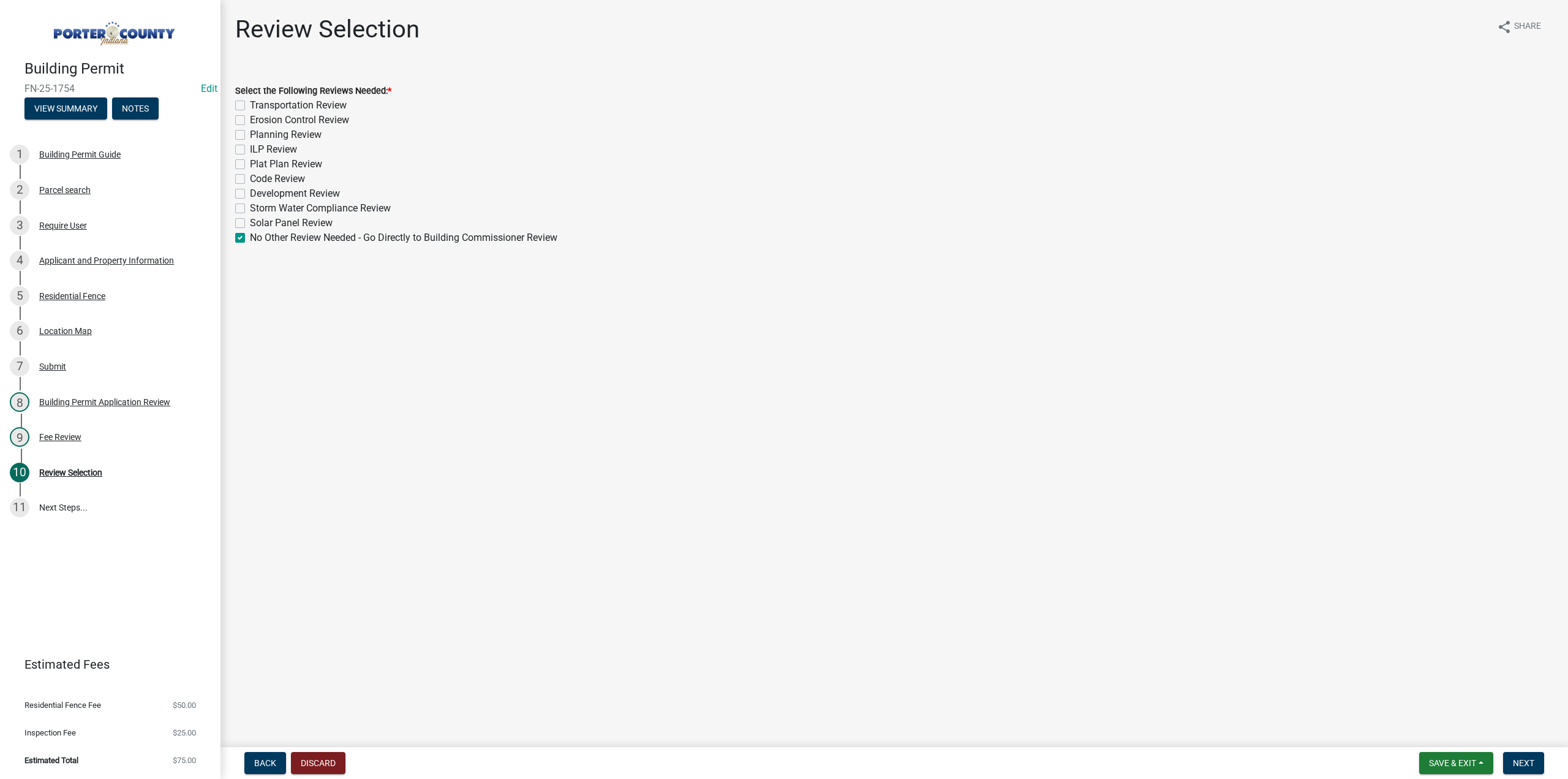
checkbox input "false"
checkbox input "true"
click at [1535, 760] on button "Next" at bounding box center [1524, 763] width 41 height 22
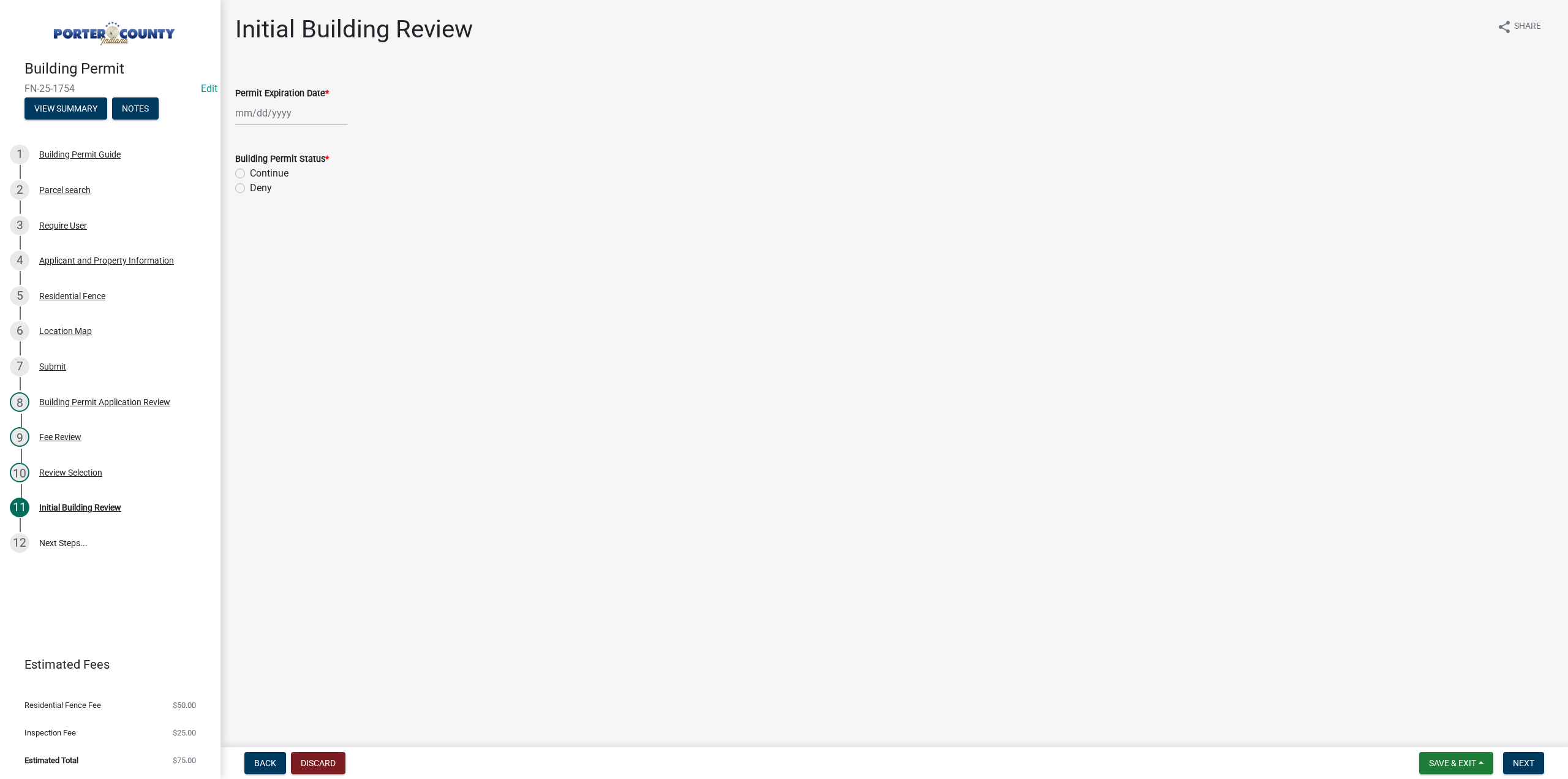
select select "9"
click at [267, 102] on div "[PERSON_NAME] Feb Mar Apr [PERSON_NAME][DATE] Oct Nov [DATE] 1526 1527 1528 152…" at bounding box center [292, 113] width 112 height 25
click at [311, 140] on select "1525 1526 1527 1528 1529 1530 1531 1532 1533 1534 1535 1536 1537 1538 1539 1540…" at bounding box center [331, 140] width 44 height 18
select select "2026"
click at [309, 130] on select "1525 1526 1527 1528 1529 1530 1531 1532 1533 1534 1535 1536 1537 1538 1539 1540…" at bounding box center [331, 140] width 44 height 18
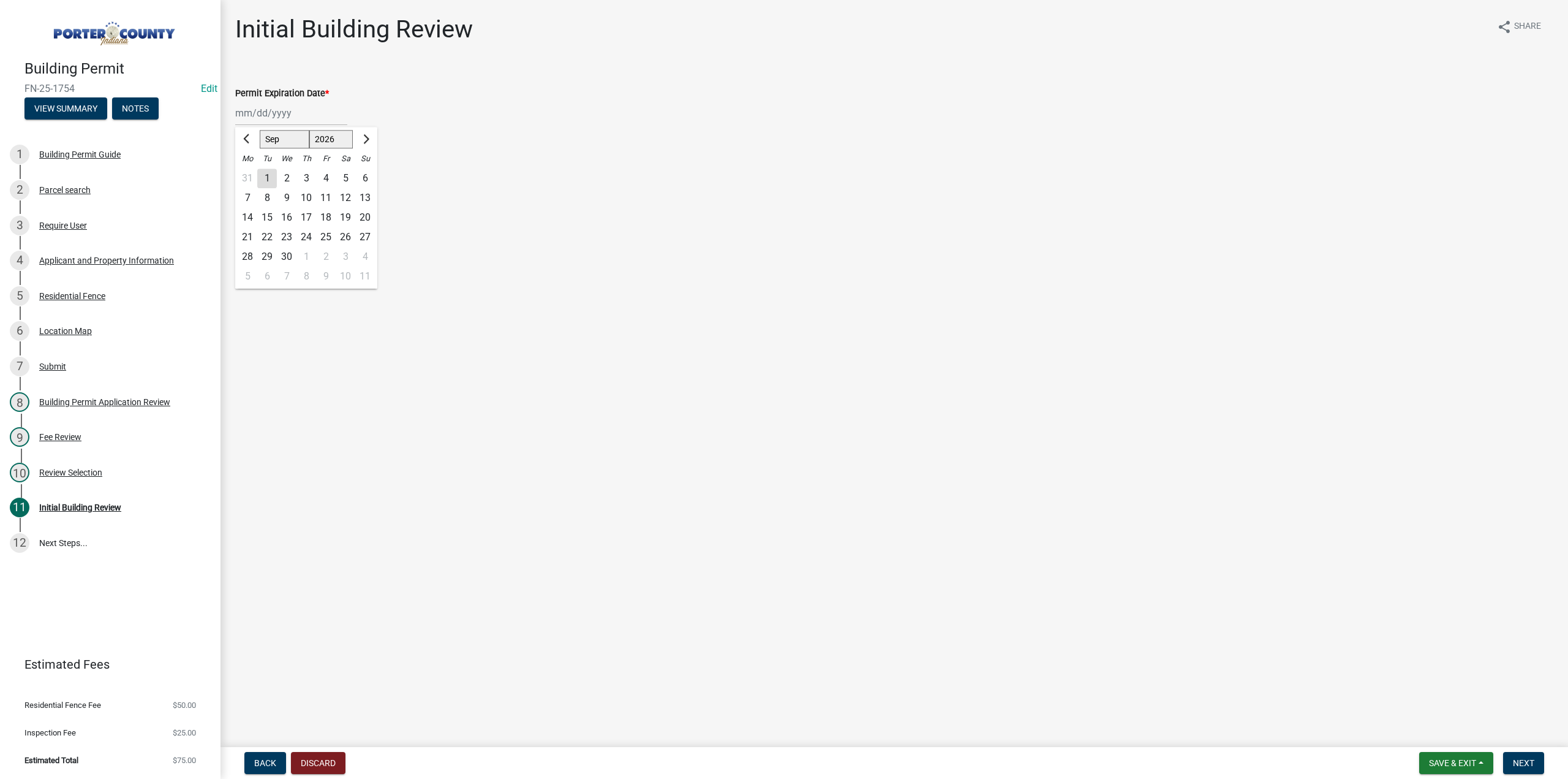
click at [321, 196] on div "11" at bounding box center [326, 198] width 20 height 20
type input "[DATE]"
click at [250, 173] on label "Continue" at bounding box center [269, 173] width 38 height 15
click at [250, 173] on input "Continue" at bounding box center [254, 170] width 8 height 8
radio input "true"
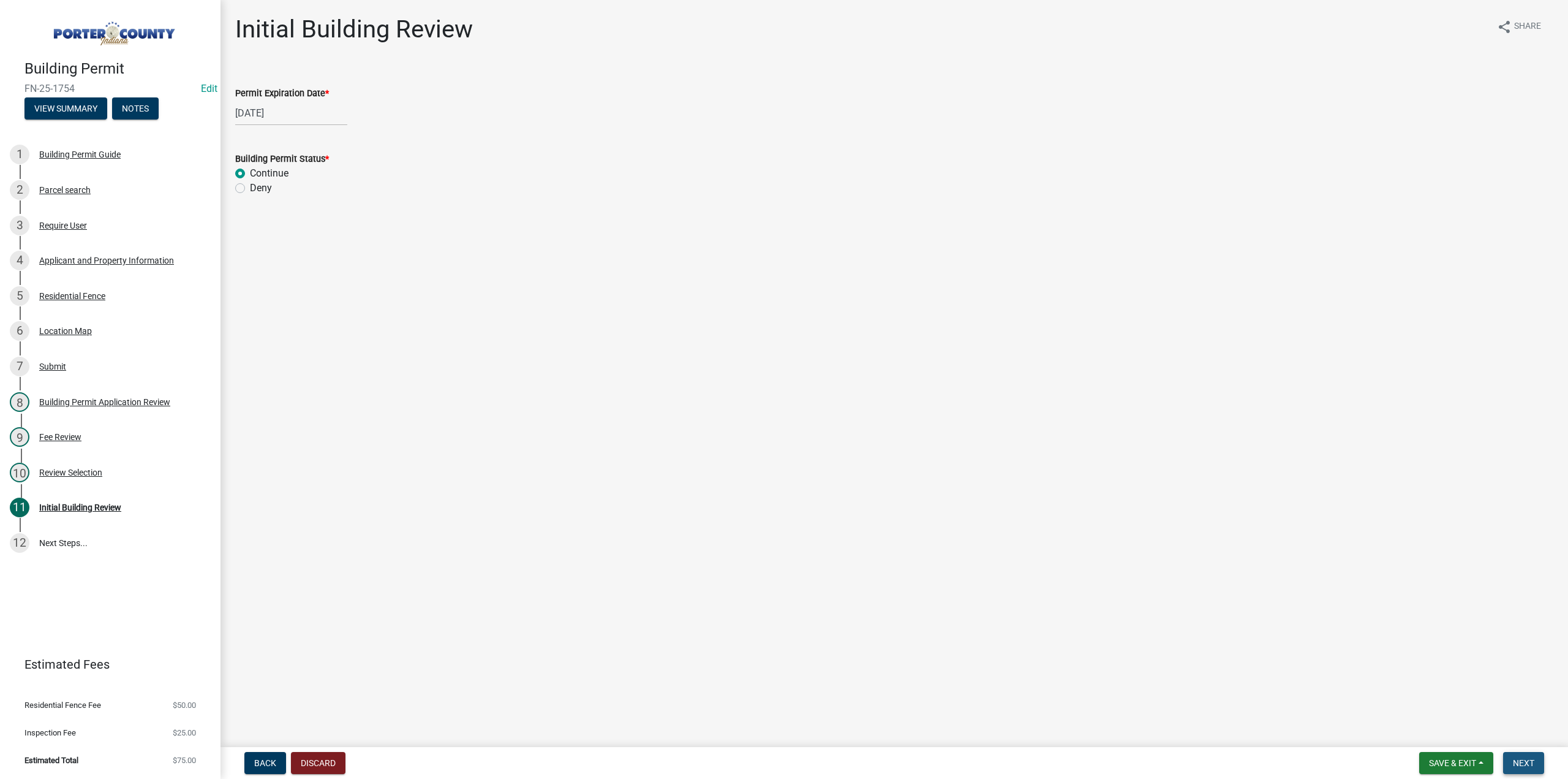
click at [1514, 758] on span "Next" at bounding box center [1524, 763] width 21 height 10
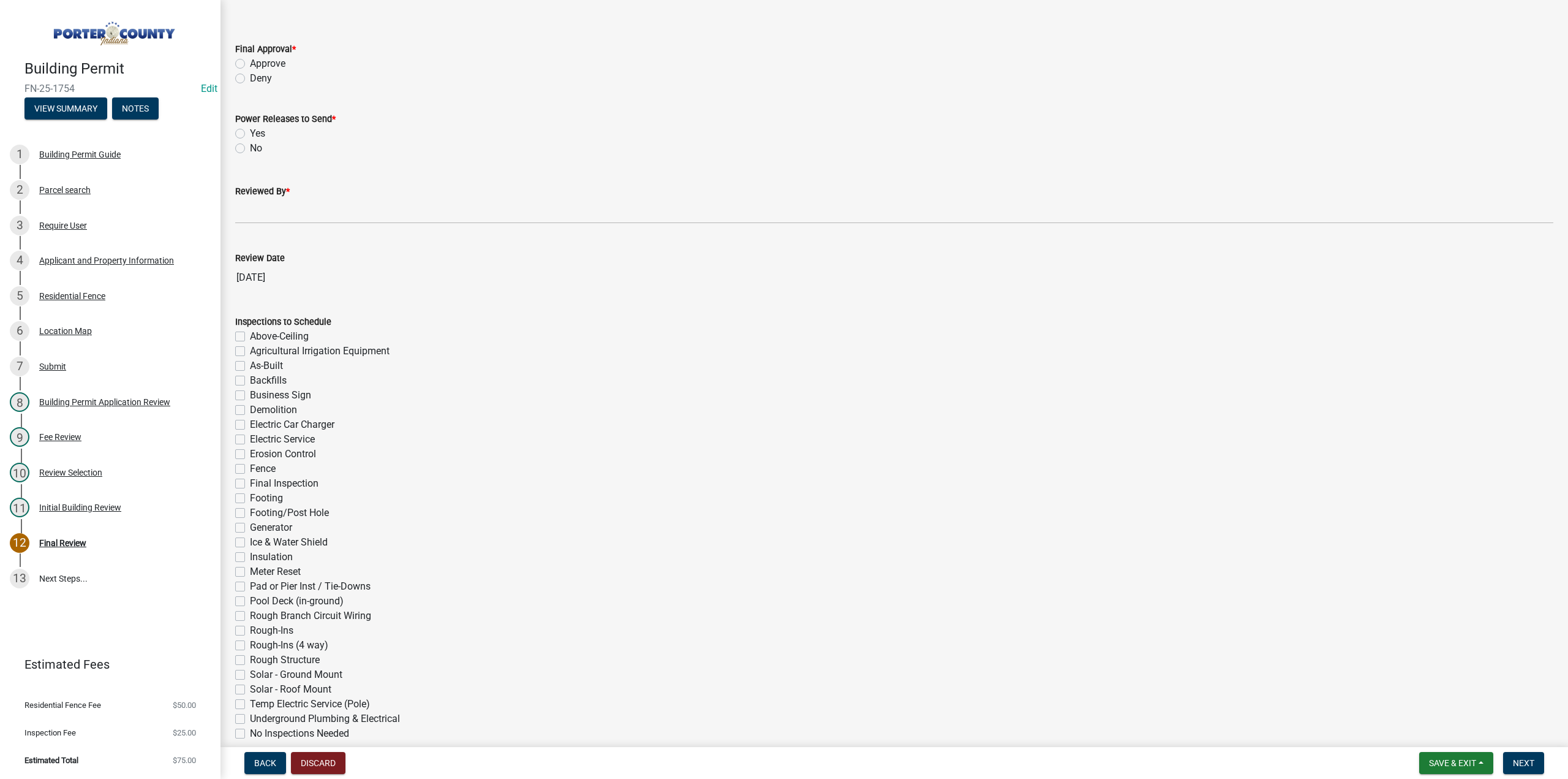
scroll to position [61, 0]
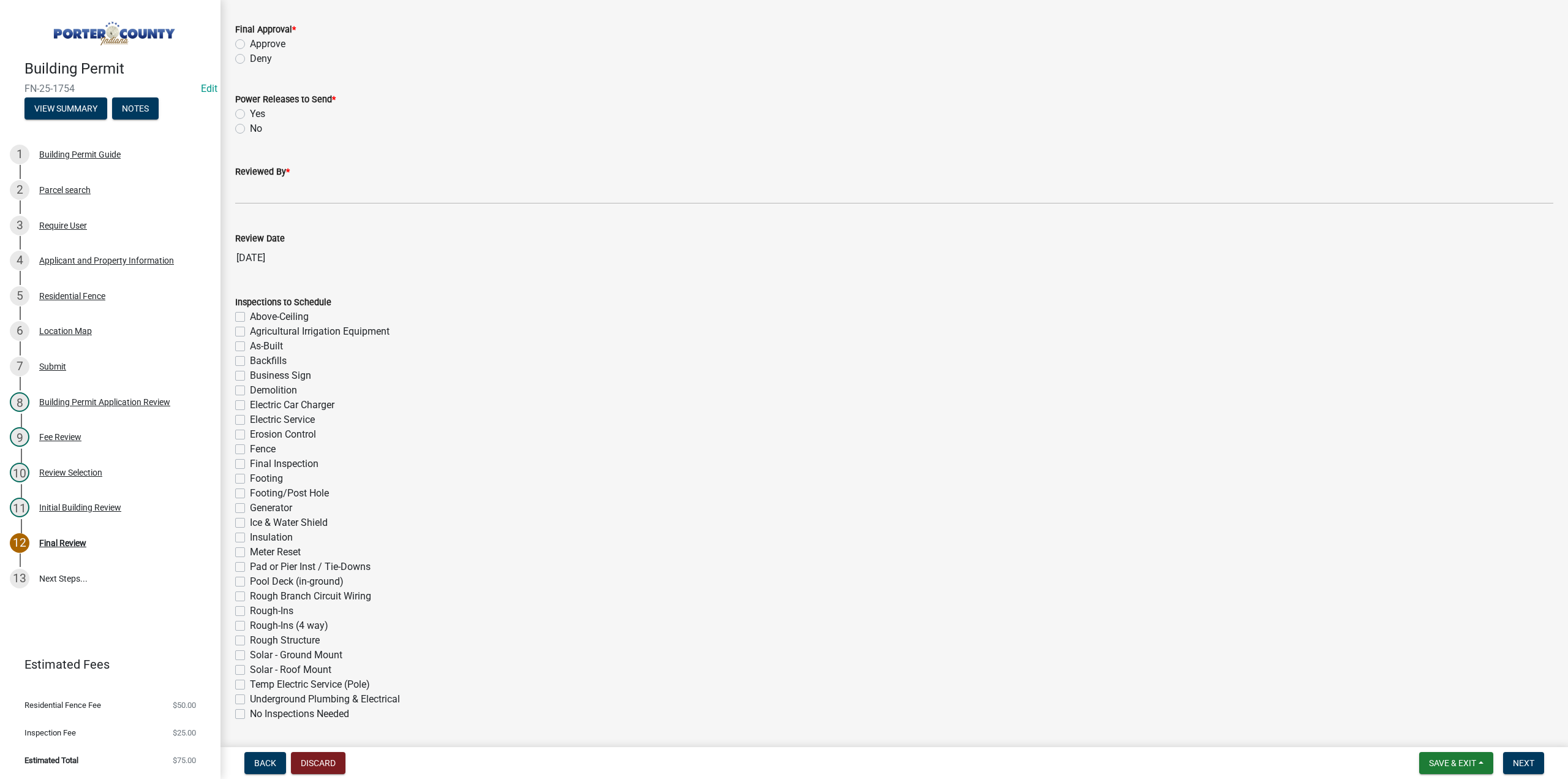
click at [250, 45] on label "Approve" at bounding box center [268, 44] width 35 height 15
click at [250, 45] on input "Approve" at bounding box center [254, 41] width 8 height 8
radio input "true"
click at [250, 129] on label "No" at bounding box center [256, 128] width 12 height 15
click at [250, 129] on input "No" at bounding box center [254, 125] width 8 height 8
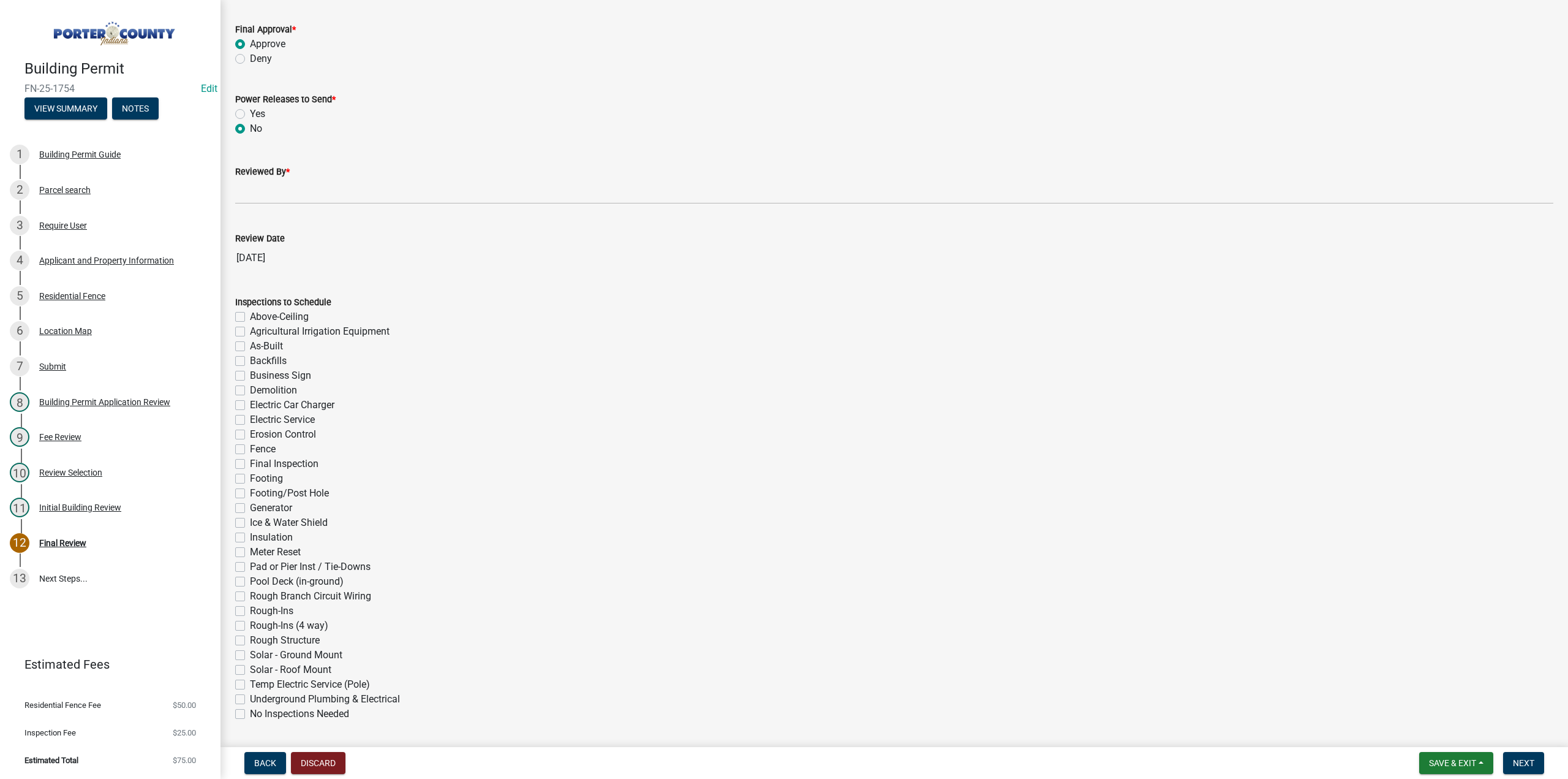
radio input "true"
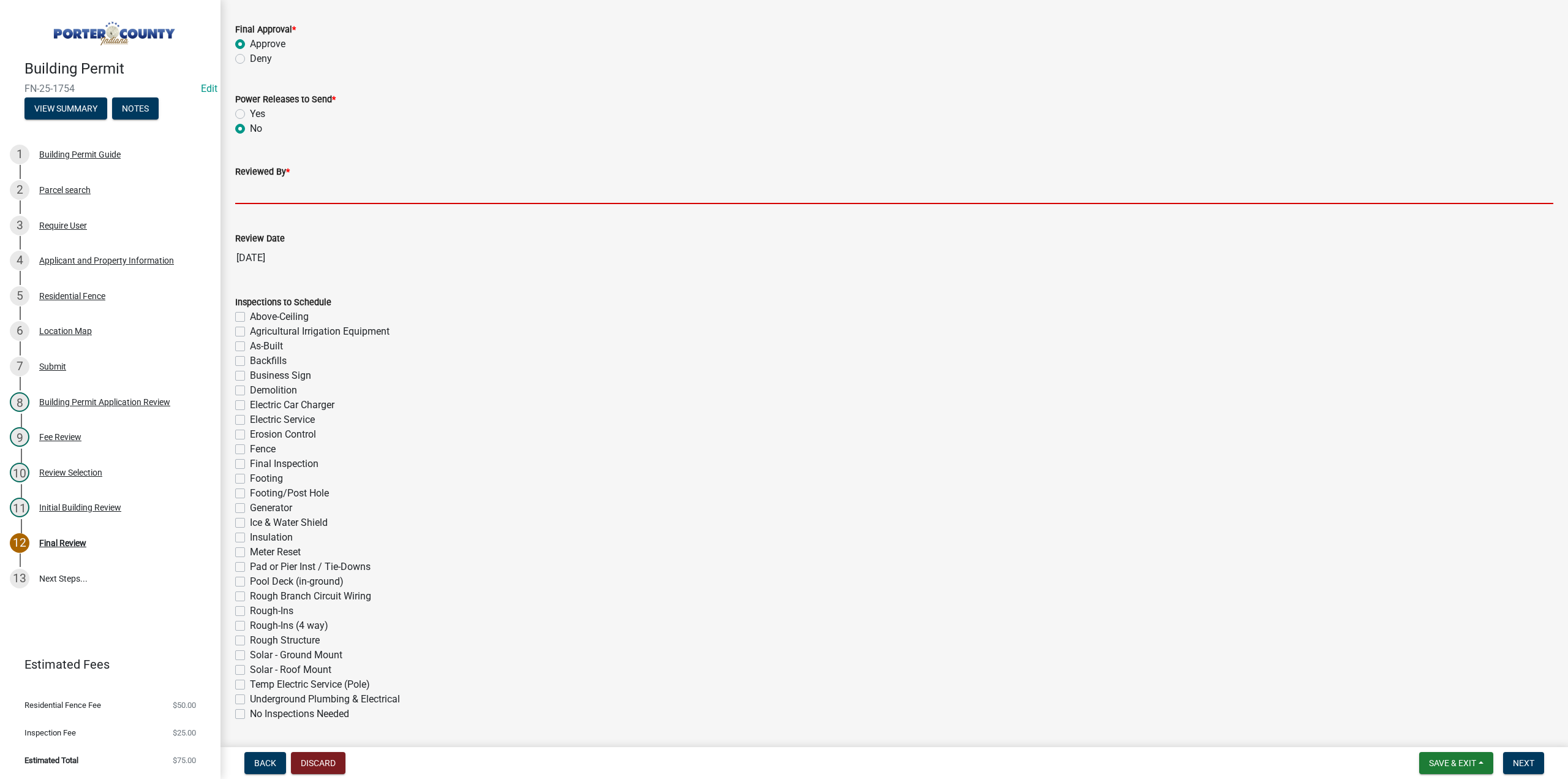
click at [281, 194] on input "Reviewed By *" at bounding box center [894, 191] width 1318 height 25
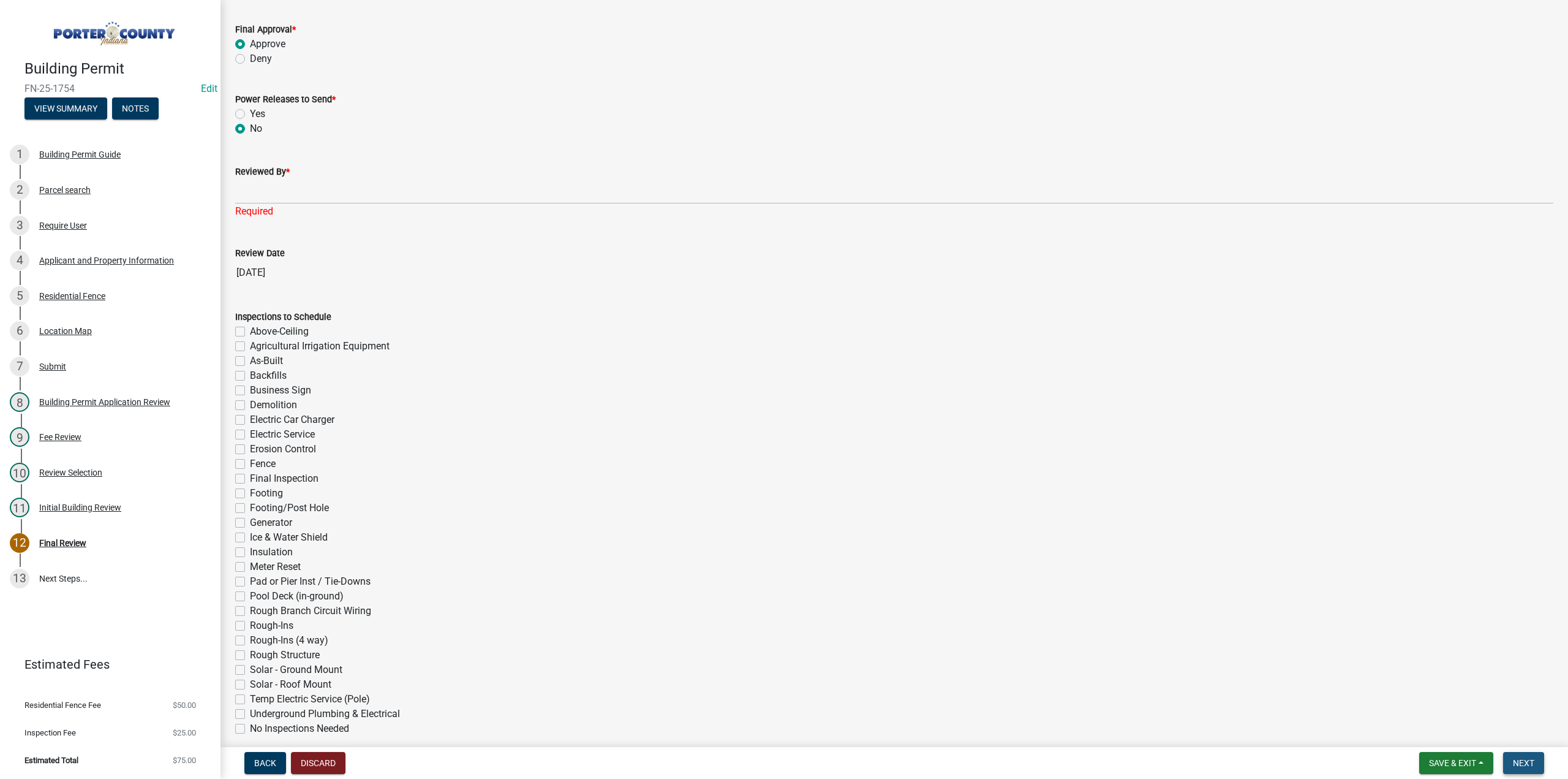
click at [1522, 756] on button "Next" at bounding box center [1524, 763] width 41 height 22
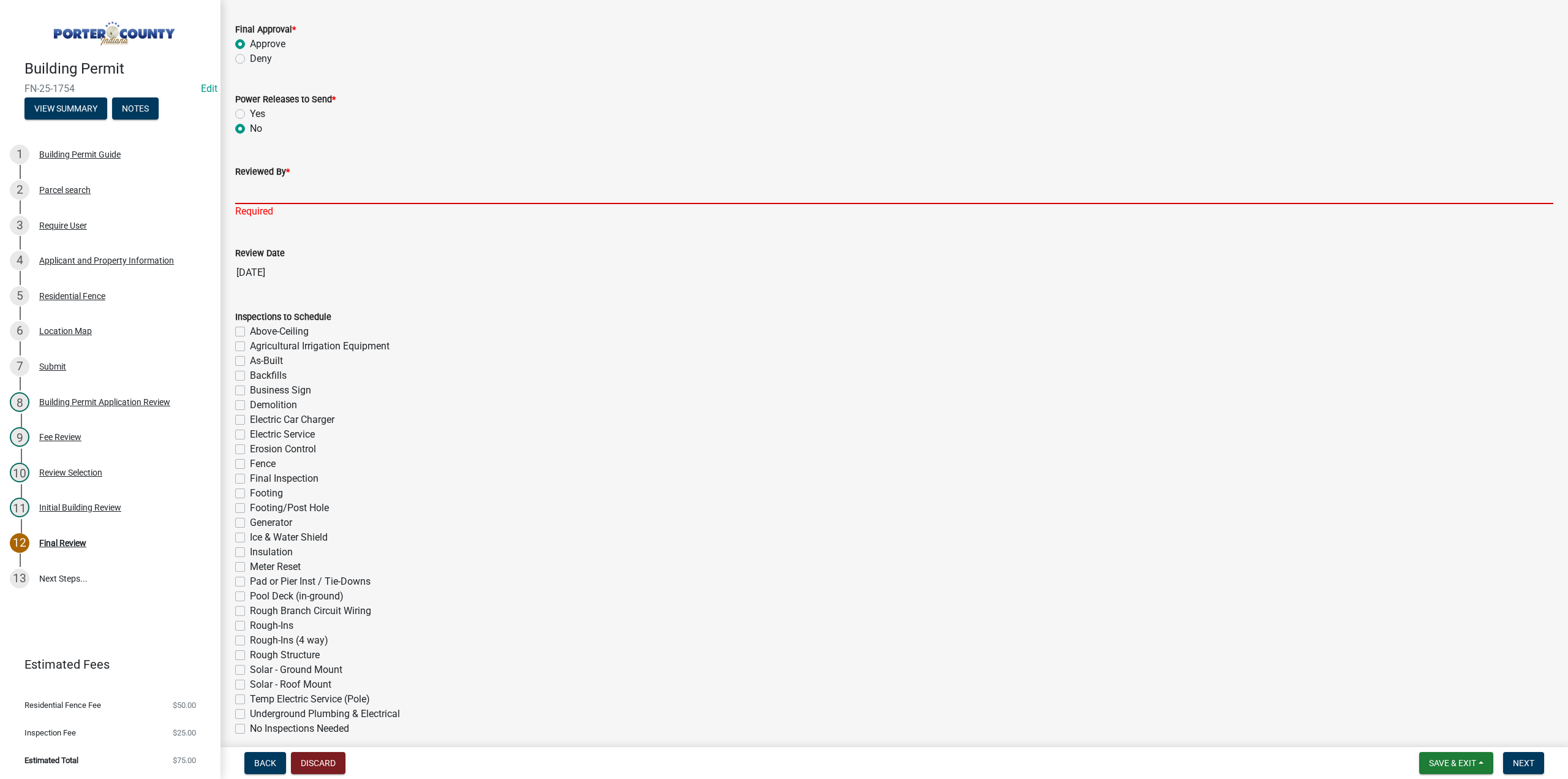
click at [257, 182] on input "Reviewed By *" at bounding box center [894, 191] width 1318 height 25
type input "TT"
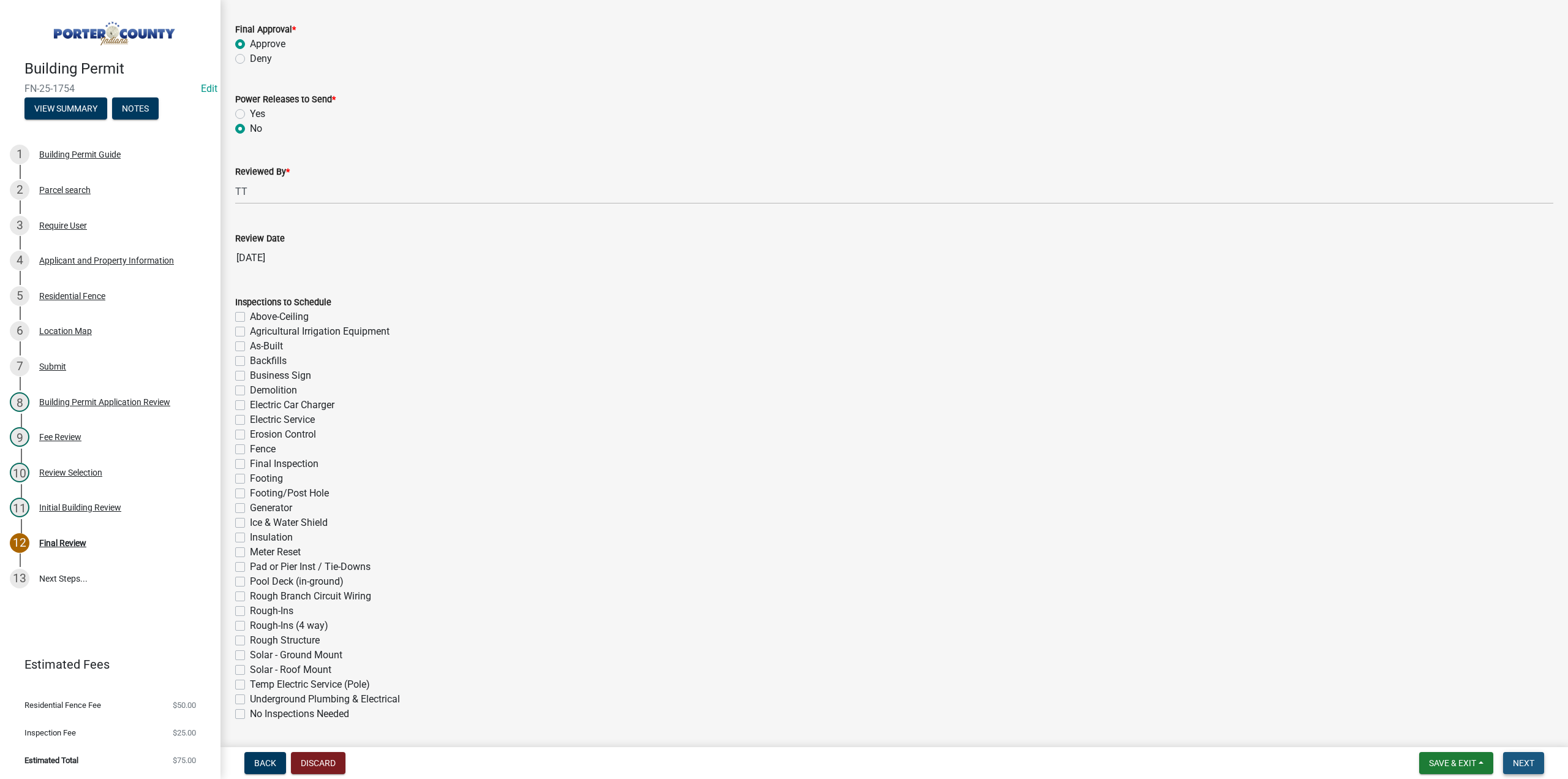
click at [1532, 762] on span "Next" at bounding box center [1524, 763] width 21 height 10
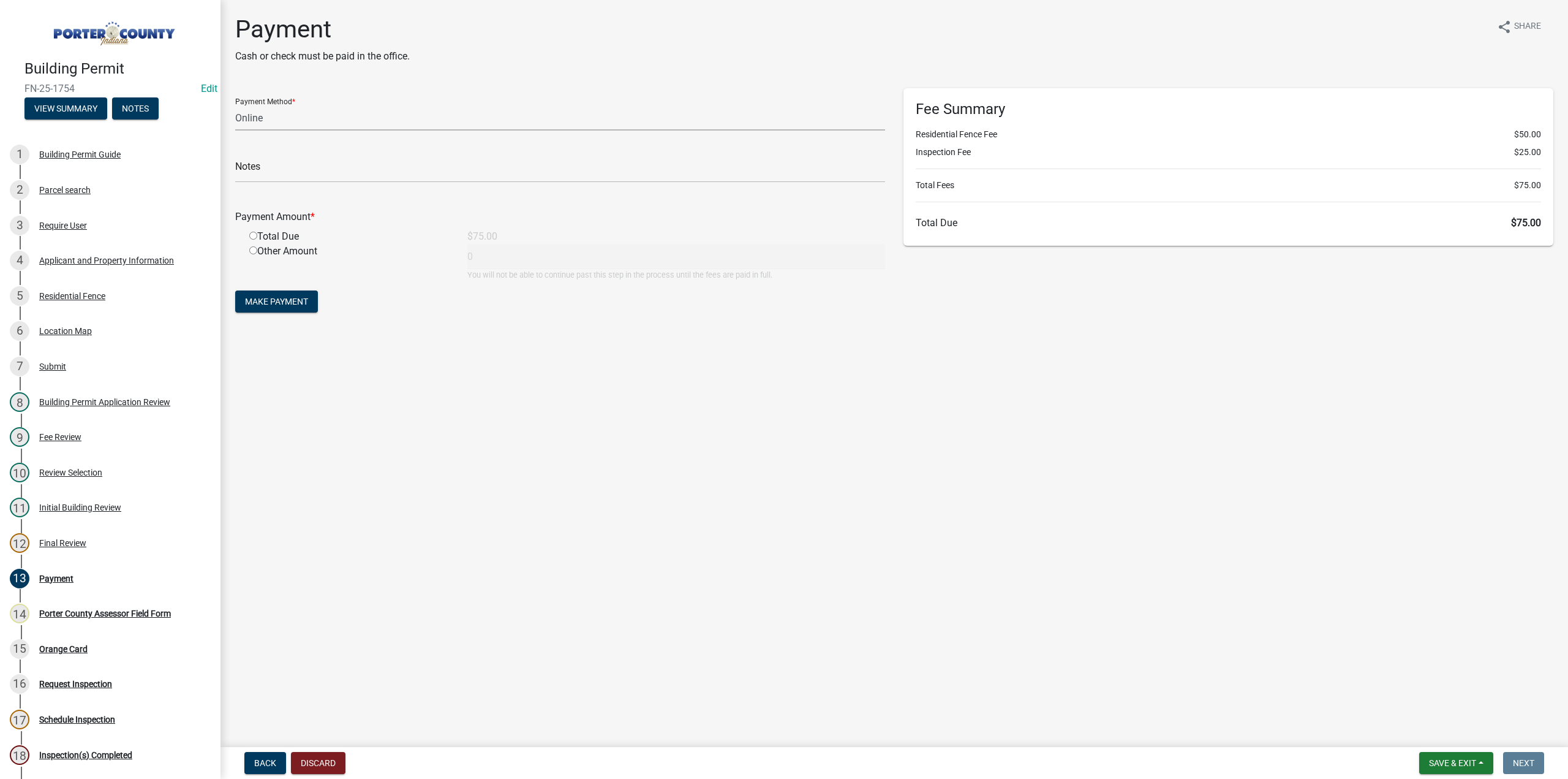
click at [275, 124] on select "Credit Card POS Check Cash Online" at bounding box center [560, 117] width 650 height 25
select select "2: 1"
click at [236, 105] on select "Credit Card POS Check Cash Online" at bounding box center [560, 117] width 650 height 25
click at [265, 158] on input "text" at bounding box center [560, 170] width 650 height 25
click at [240, 169] on input "[PERSON_NAME]" at bounding box center [560, 170] width 650 height 25
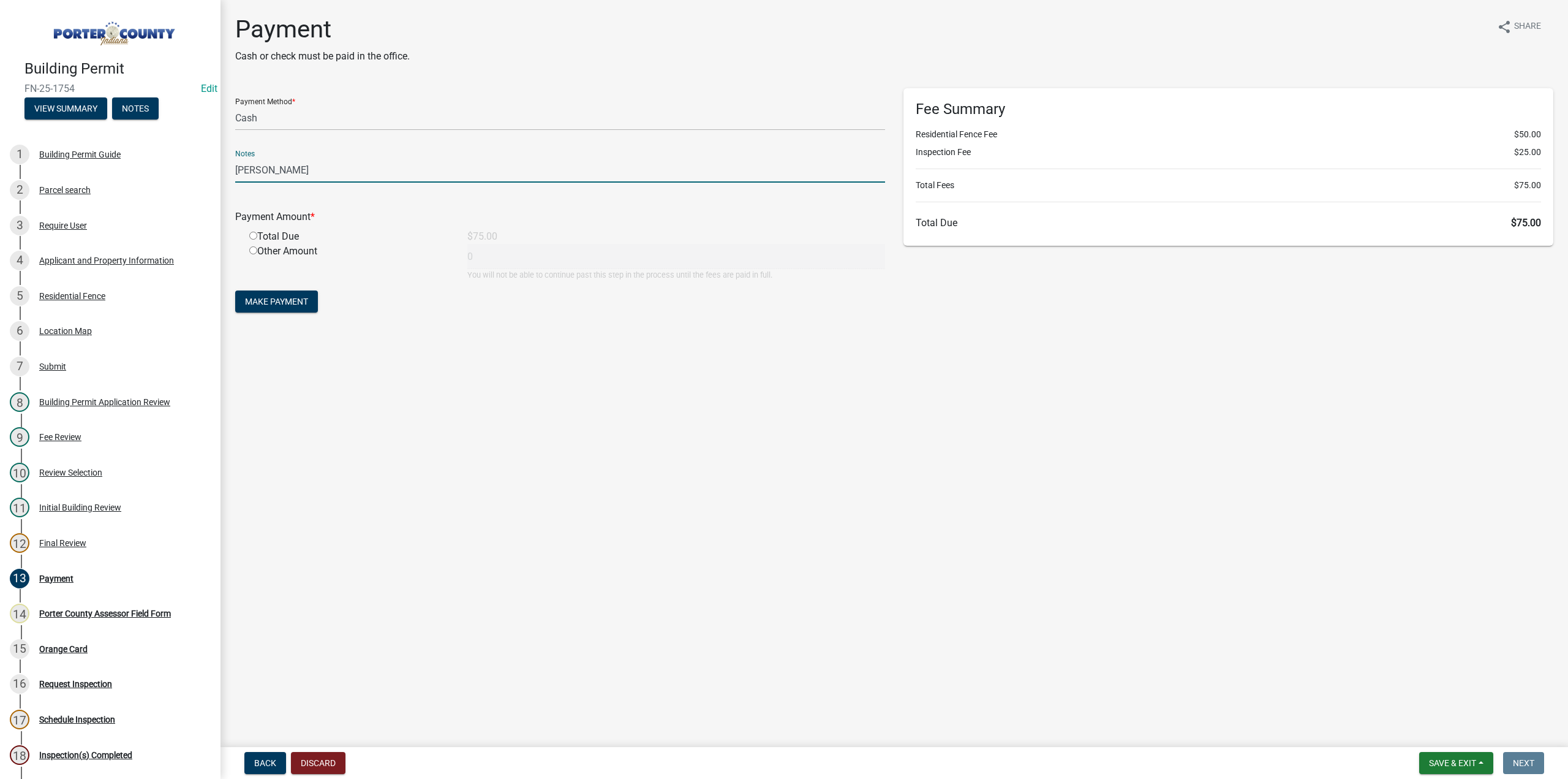
type input "[PERSON_NAME]"
click at [254, 231] on div "Total Due" at bounding box center [349, 236] width 218 height 15
click at [254, 234] on input "radio" at bounding box center [253, 236] width 8 height 8
radio input "true"
type input "75"
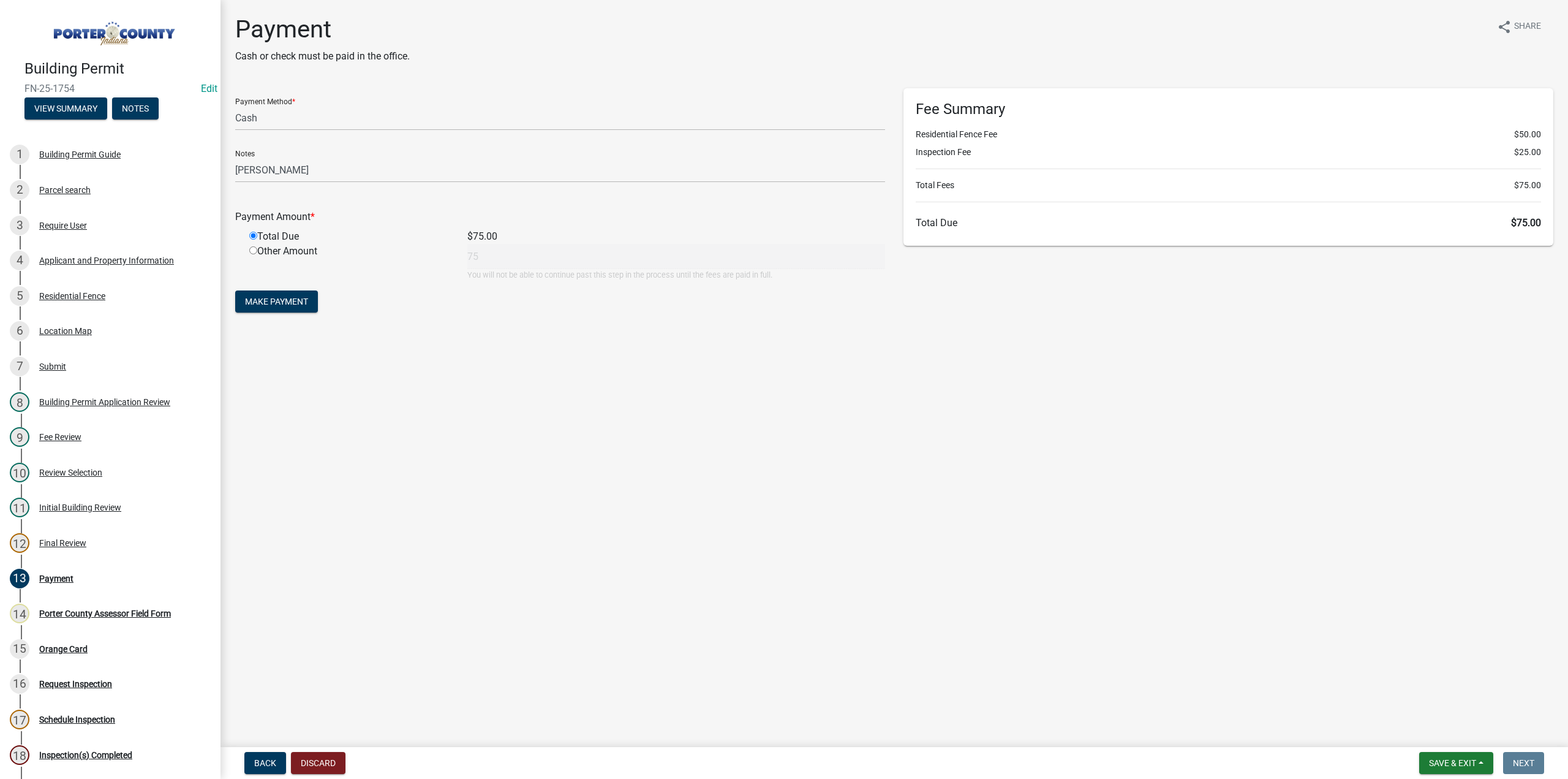
drag, startPoint x: 228, startPoint y: 317, endPoint x: 230, endPoint y: 307, distance: 10.2
click at [228, 315] on div "Payment Method * Credit Card POS Check Cash Online Notes [PERSON_NAME] Payment …" at bounding box center [560, 207] width 668 height 239
click at [248, 293] on button "Make Payment" at bounding box center [277, 302] width 83 height 22
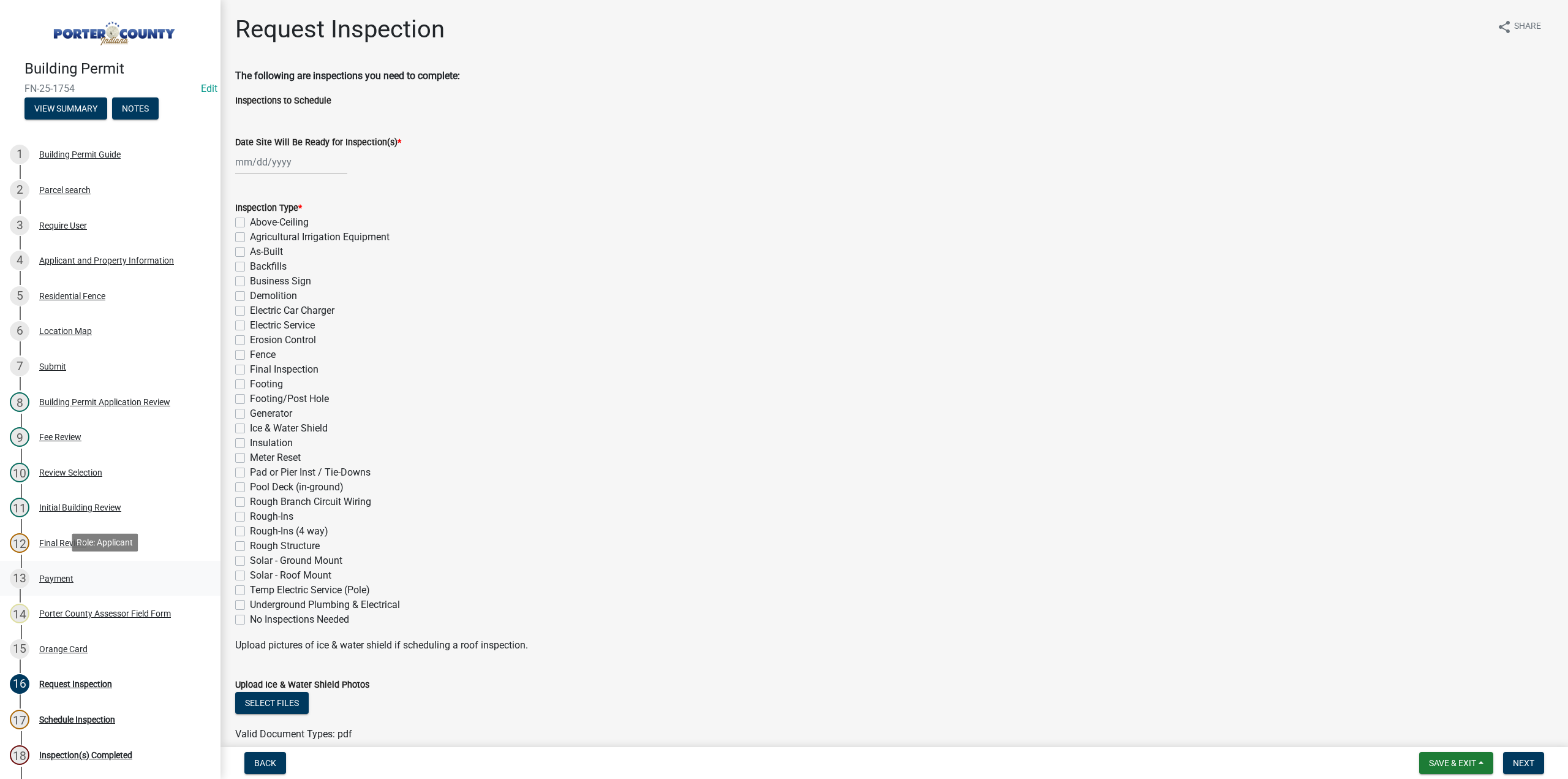
click at [58, 579] on div "Payment" at bounding box center [56, 578] width 35 height 8
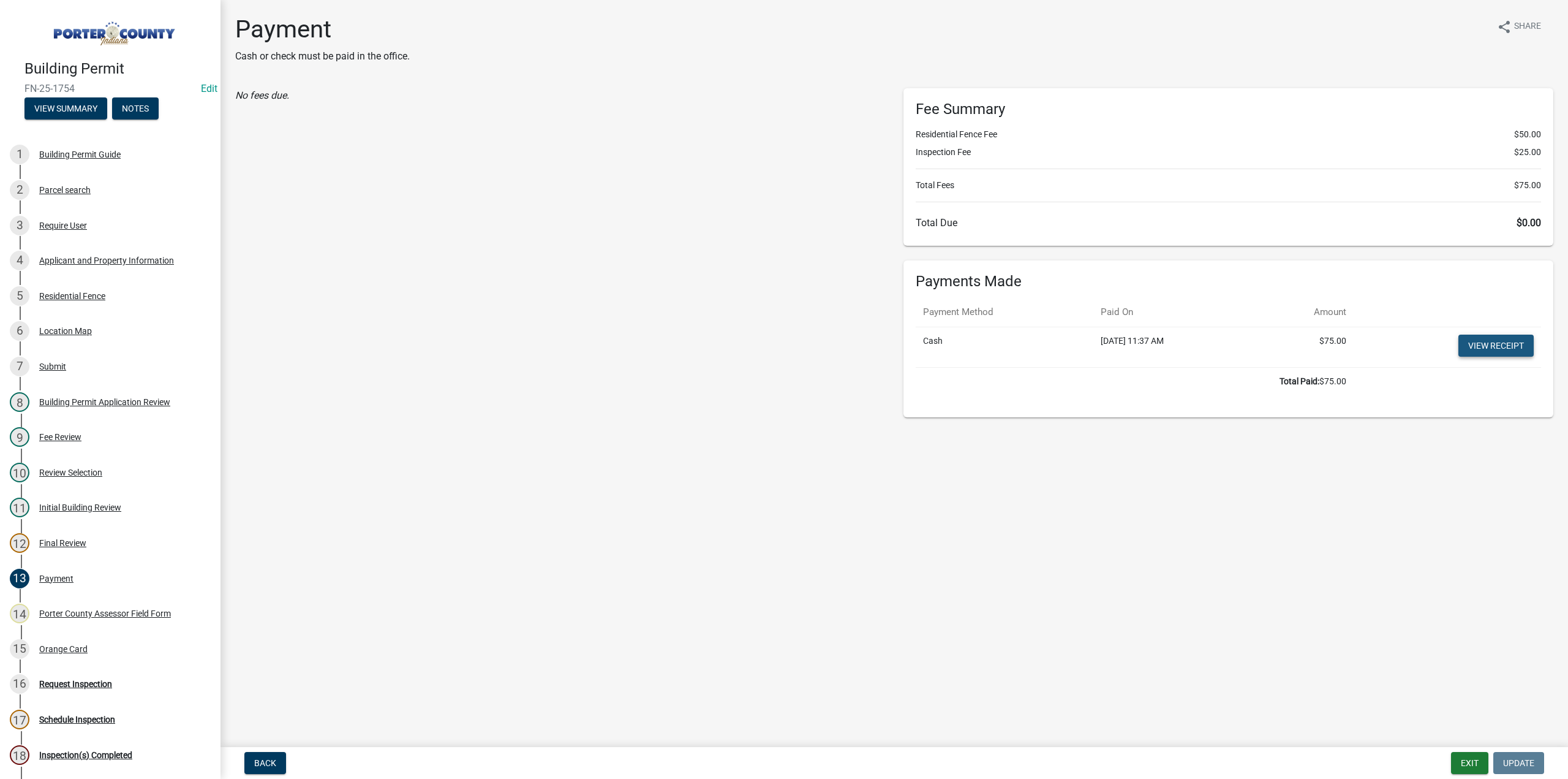
click at [1500, 354] on link "View receipt" at bounding box center [1496, 345] width 75 height 22
click at [64, 640] on div "15 Orange Card" at bounding box center [105, 649] width 191 height 20
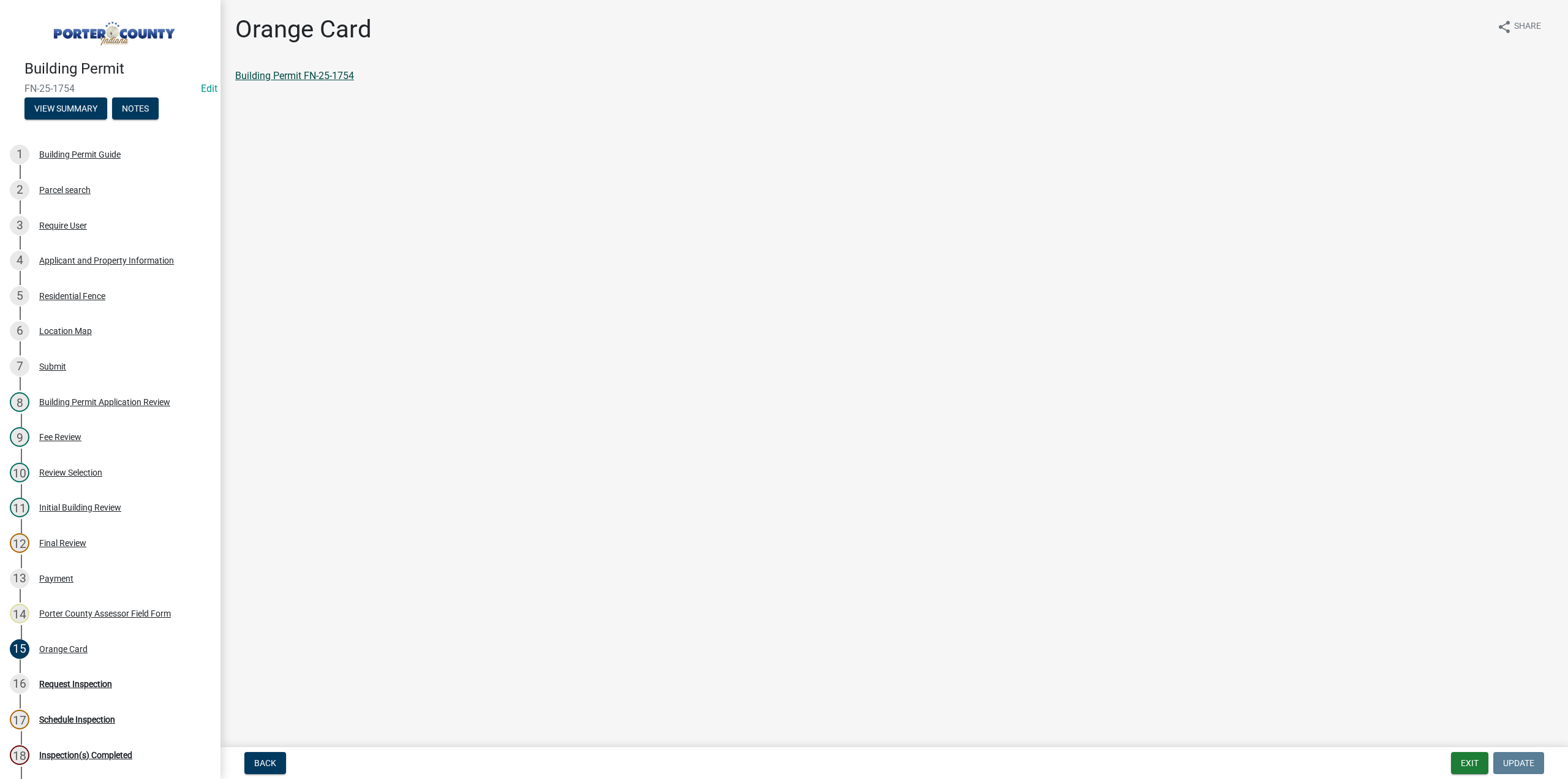
click at [285, 76] on link "Building Permit FN-25-1754" at bounding box center [295, 75] width 119 height 12
click at [153, 258] on div "Applicant and Property Information" at bounding box center [107, 260] width 135 height 8
select select "eebc071e-620a-4db8-83e9-cb6b194c67e9"
select select "ea6751d4-6bf7-4a16-89ee-f7801ab82aa1"
select select "92efe679-05f4-414a-9426-51627fba5de6"
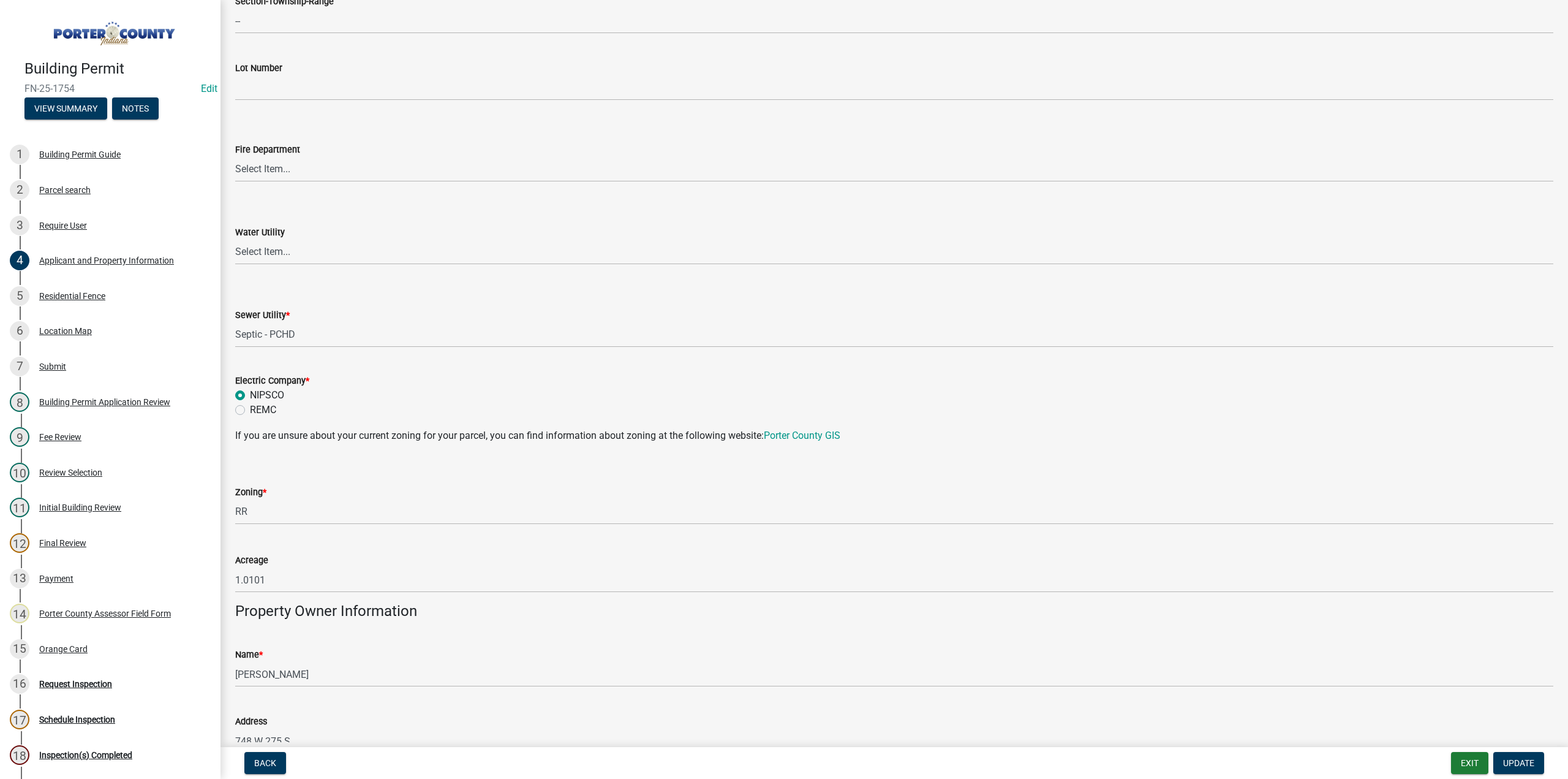
scroll to position [674, 0]
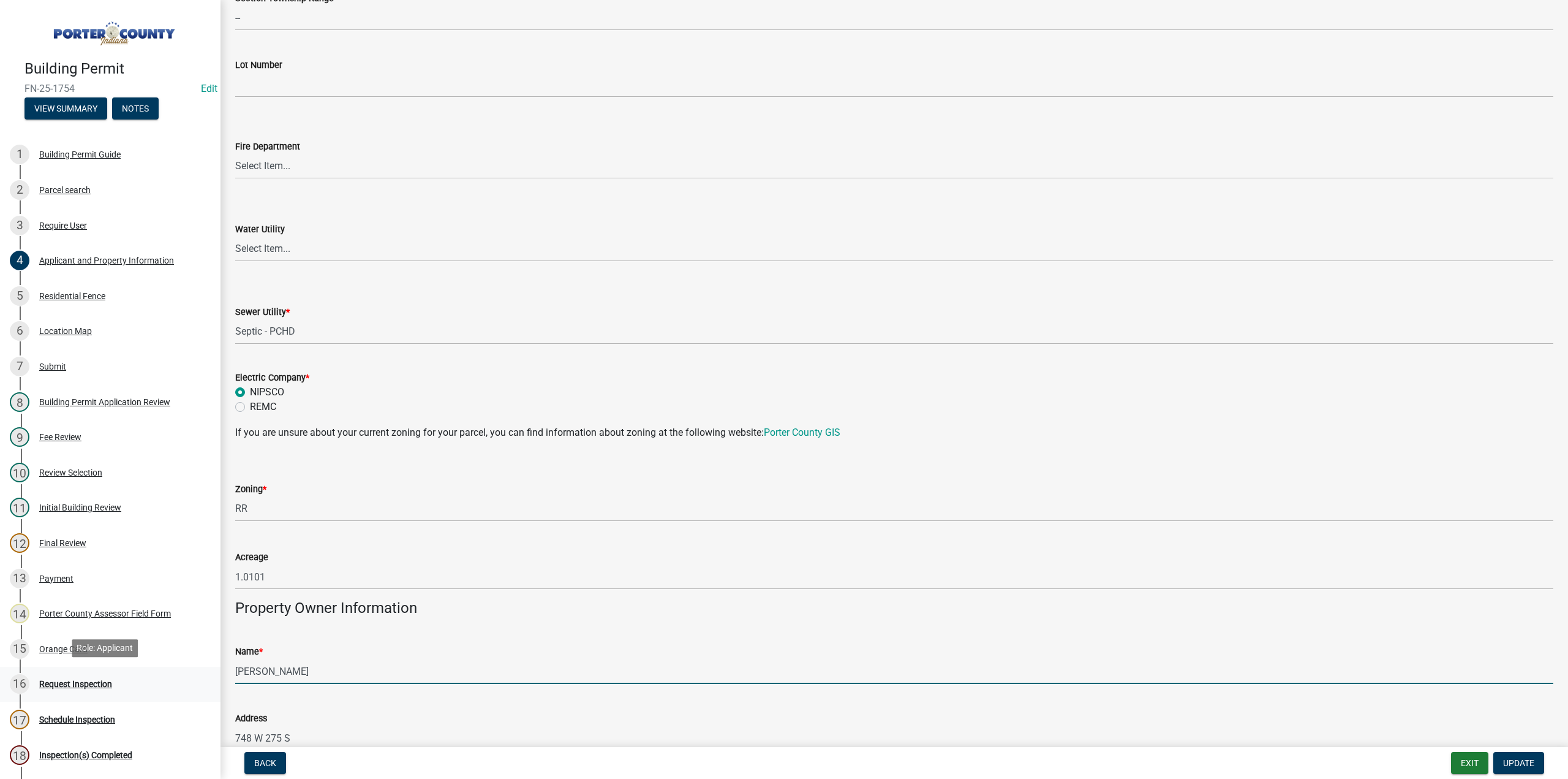
drag, startPoint x: 347, startPoint y: 674, endPoint x: 27, endPoint y: 668, distance: 320.1
click at [58, 673] on div "Building Permit FN-25-1754 Edit View Summary Notes 1 Building Permit Guide 2 Pa…" at bounding box center [784, 389] width 1568 height 779
type input "[PERSON_NAME]"
click at [1516, 761] on span "Update" at bounding box center [1519, 763] width 31 height 10
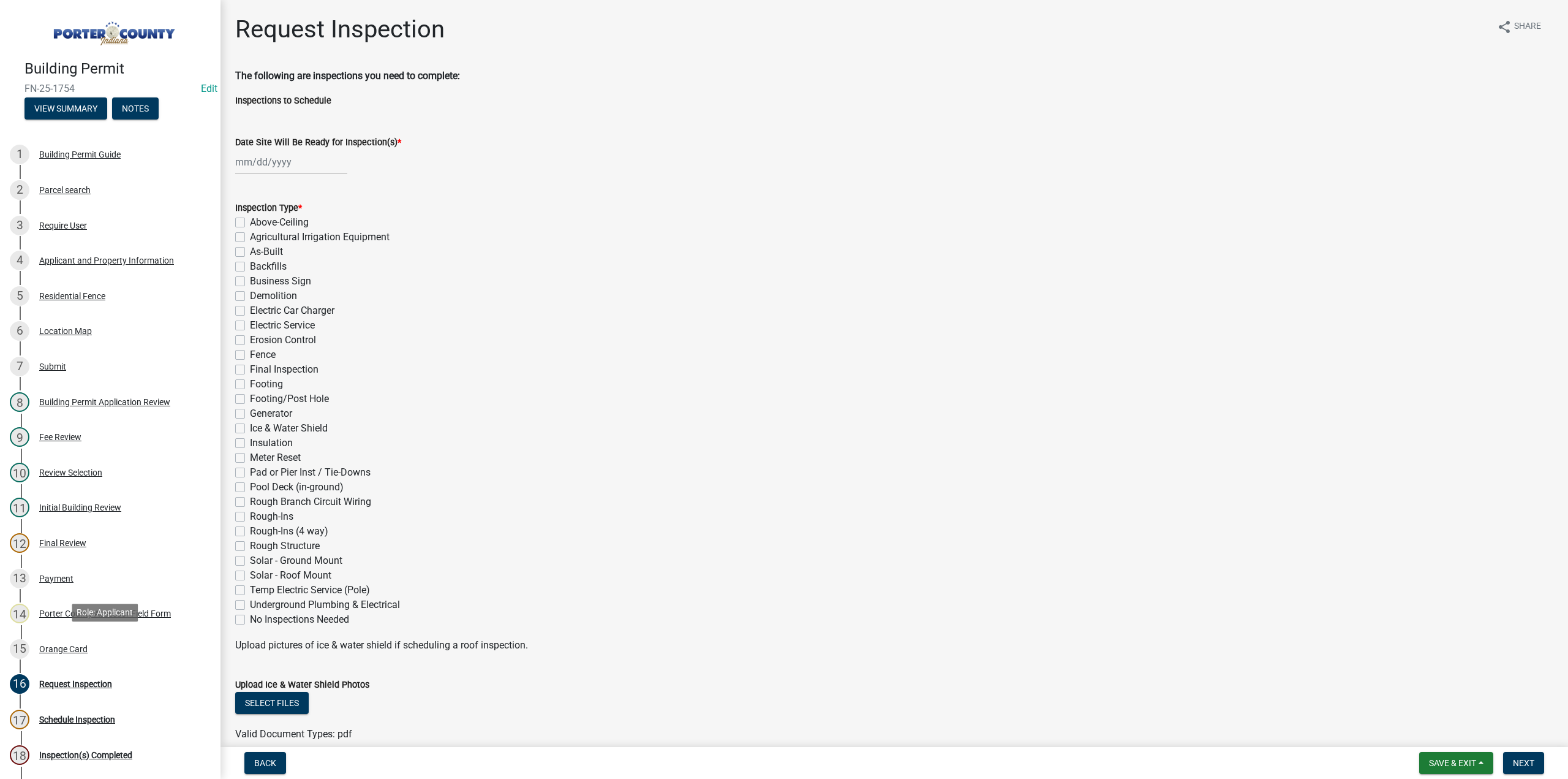
click at [50, 645] on div "Orange Card" at bounding box center [63, 649] width 48 height 8
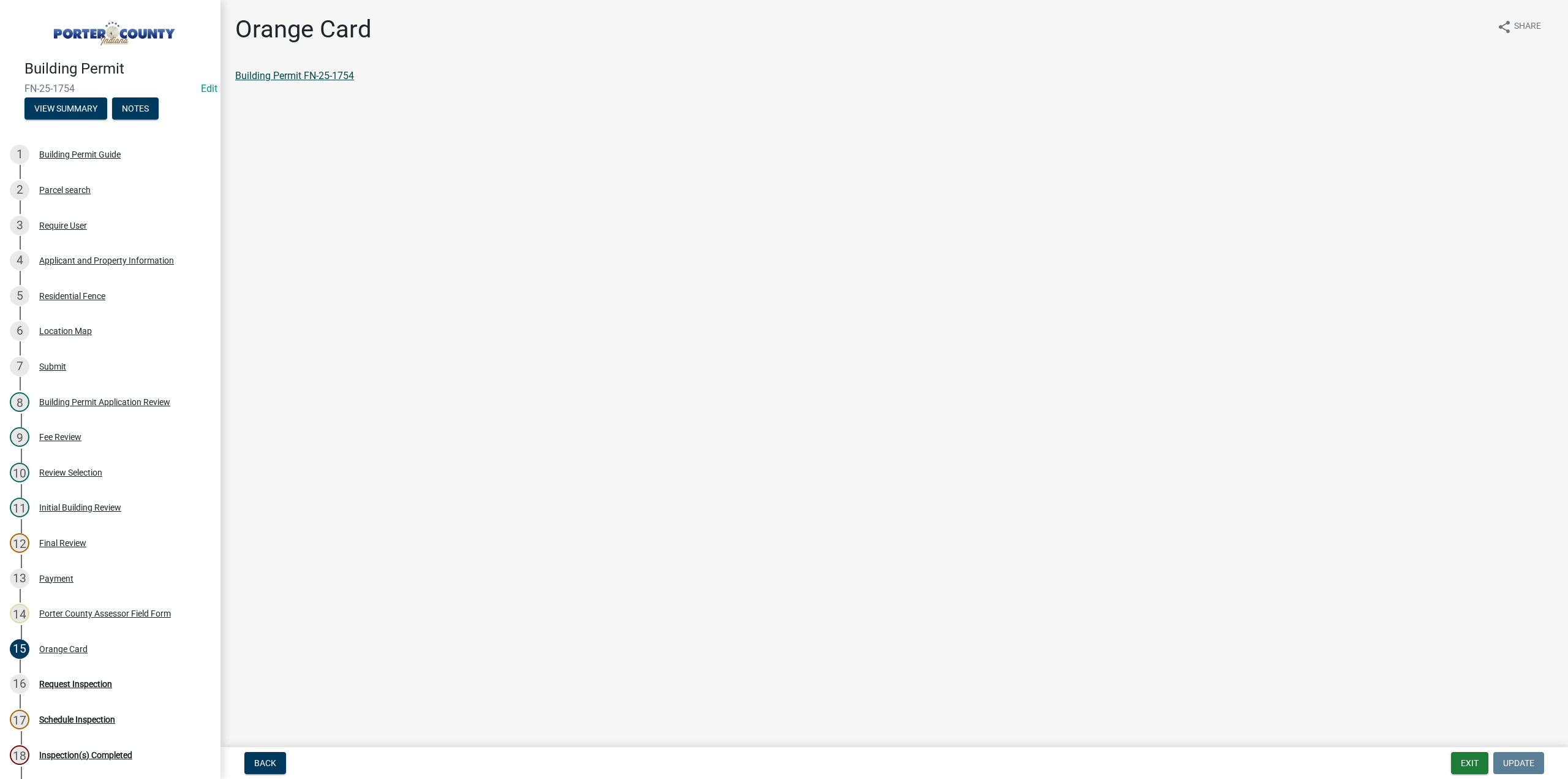
click at [305, 81] on link "Building Permit FN-25-1754" at bounding box center [295, 75] width 119 height 12
click at [144, 104] on button "Notes" at bounding box center [135, 108] width 47 height 22
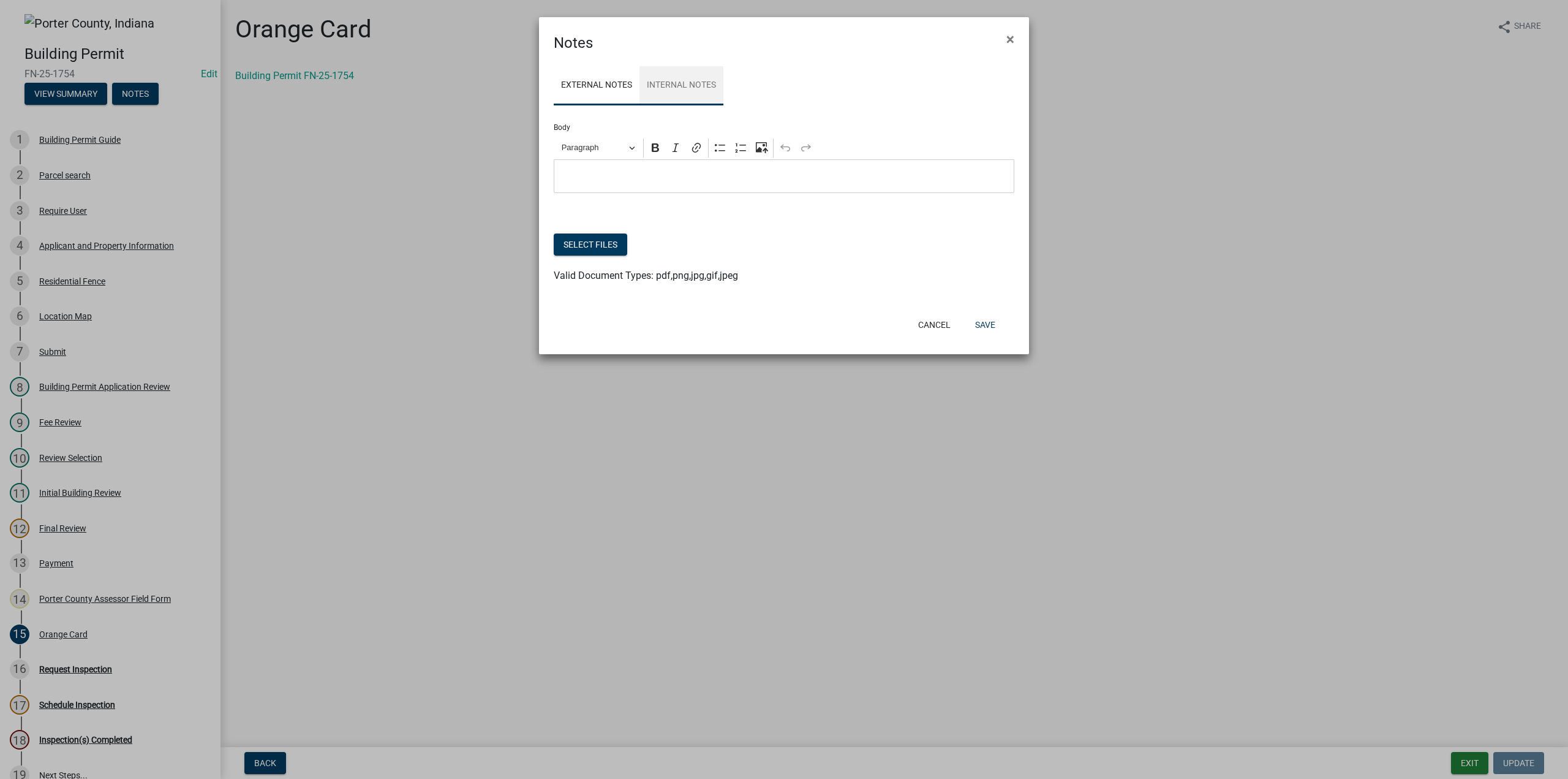
click at [680, 90] on link "Internal Notes" at bounding box center [681, 85] width 84 height 39
click at [601, 246] on button "Select files" at bounding box center [591, 244] width 74 height 22
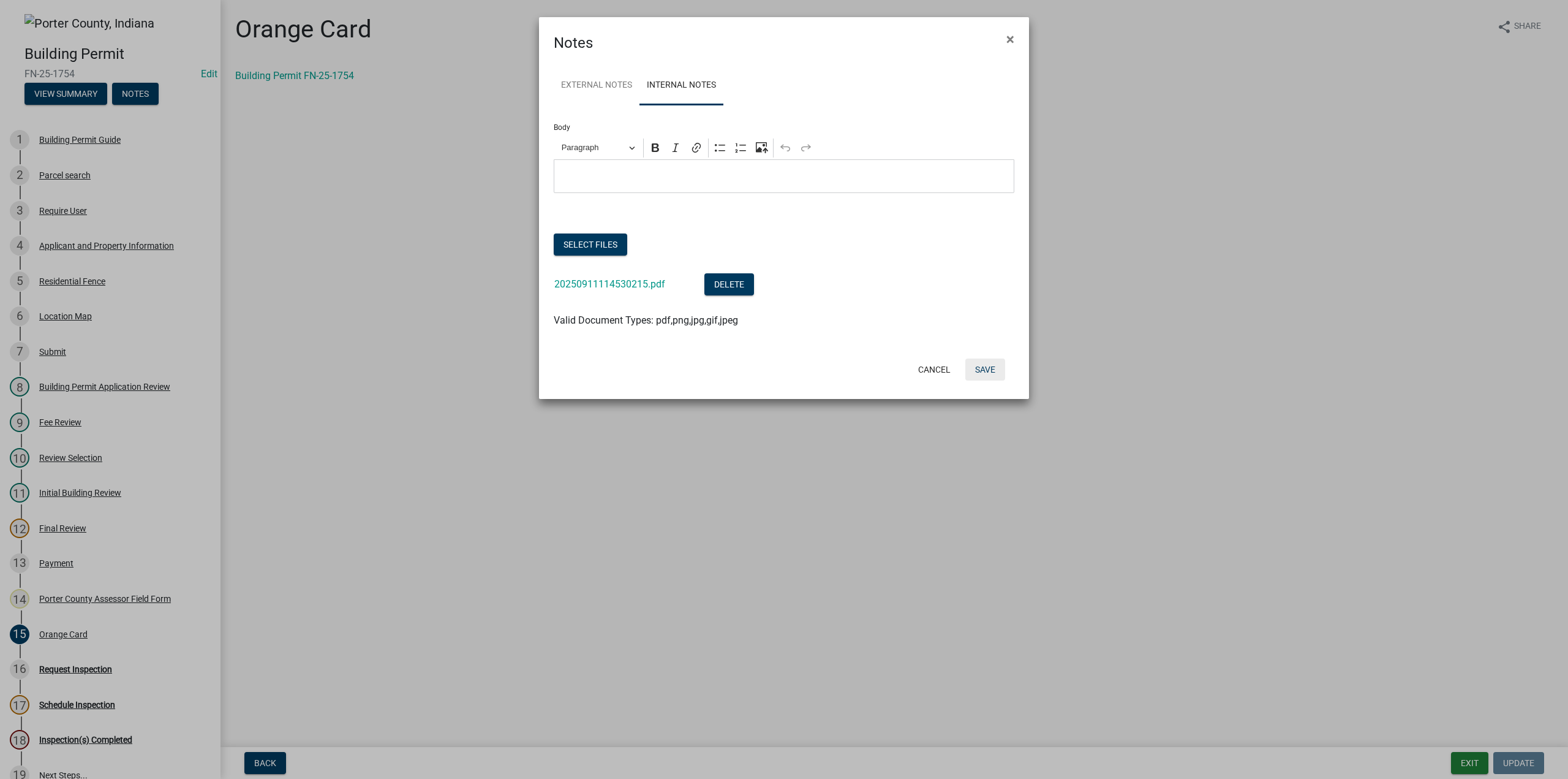
click at [993, 372] on button "Save" at bounding box center [985, 369] width 40 height 22
